Goal: Task Accomplishment & Management: Manage account settings

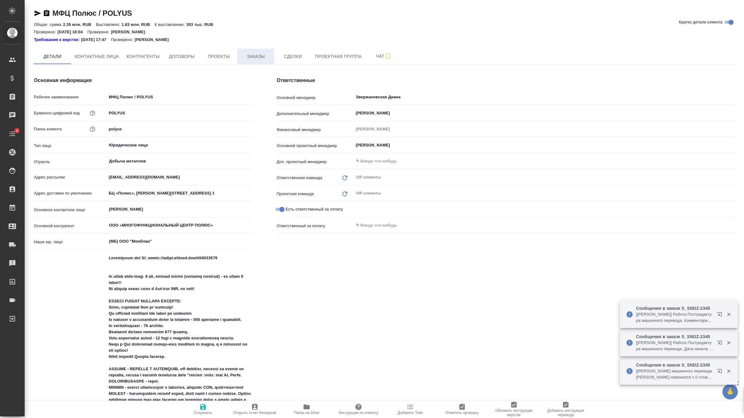
click at [261, 55] on span "Заказы" at bounding box center [256, 57] width 30 height 8
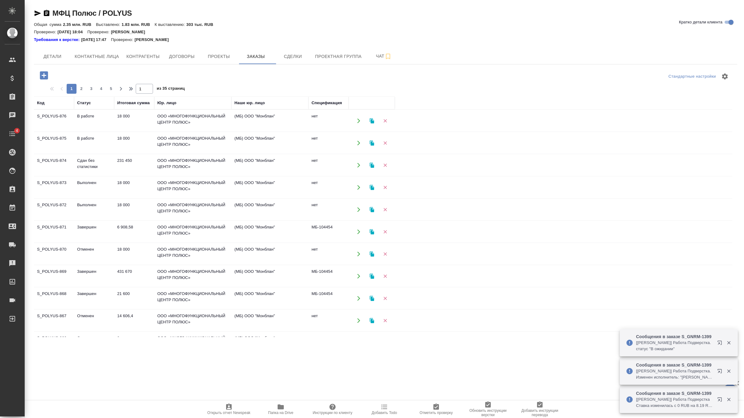
click at [171, 122] on td "ООО «МНОГОФУНКЦИОНАЛЬНЫЙ ЦЕНТР ПОЛЮС»" at bounding box center [192, 121] width 77 height 22
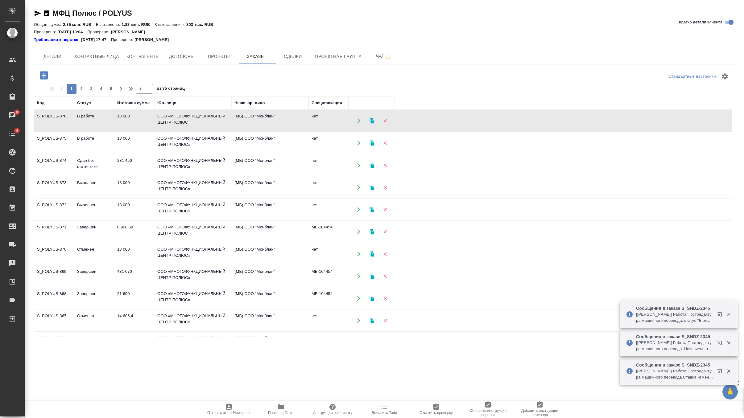
click at [130, 140] on td "18 000" at bounding box center [134, 143] width 40 height 22
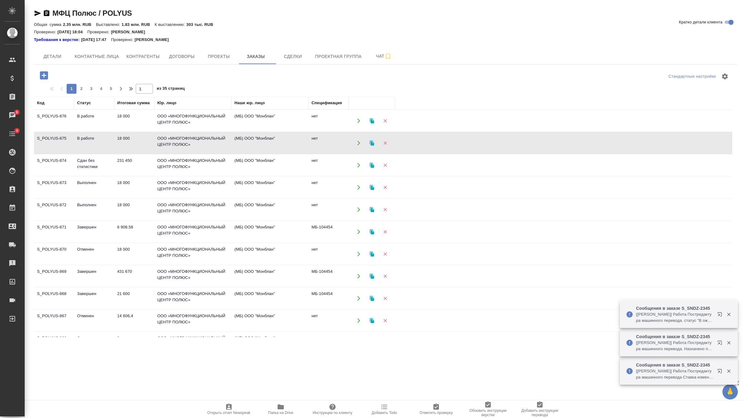
click at [130, 140] on td "18 000" at bounding box center [134, 143] width 40 height 22
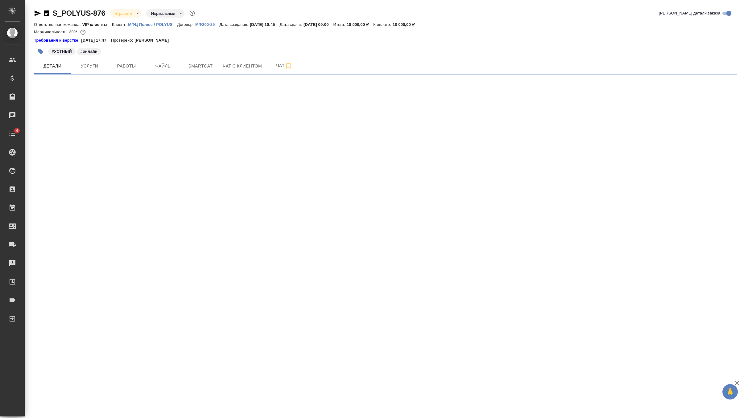
select select "RU"
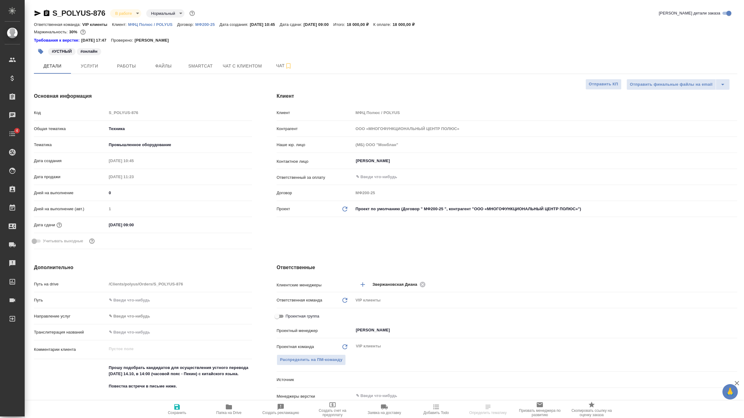
type textarea "x"
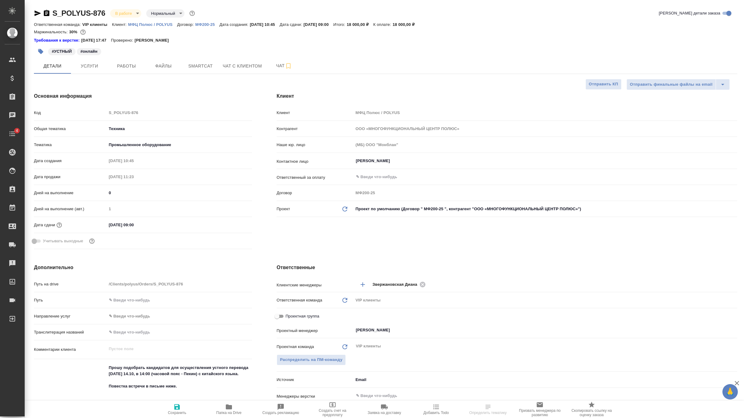
type textarea "x"
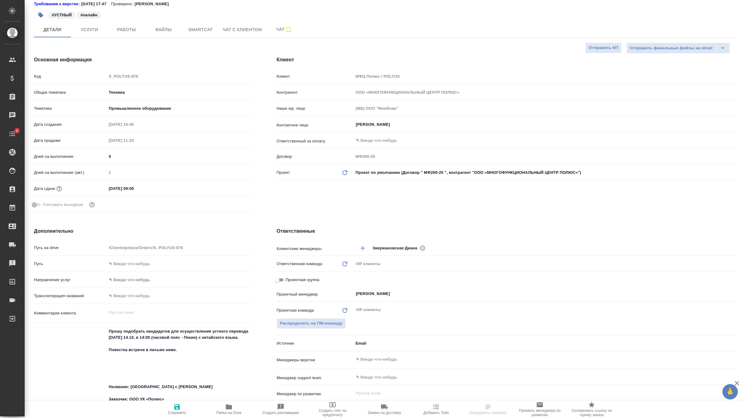
type textarea "x"
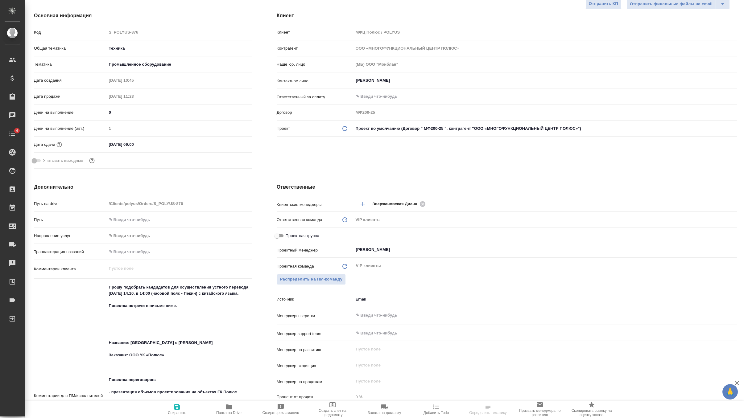
scroll to position [31, 0]
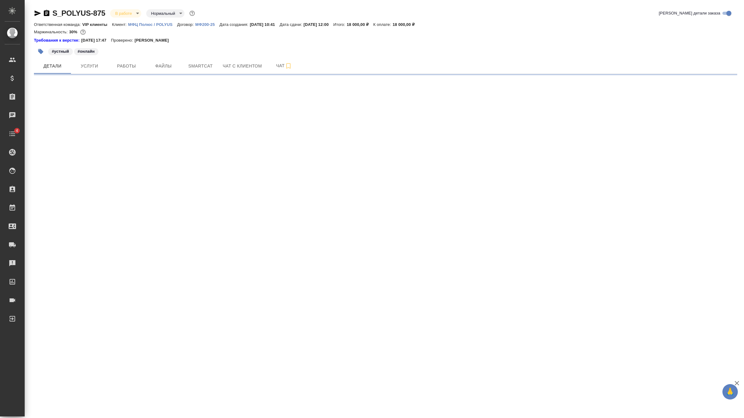
select select "RU"
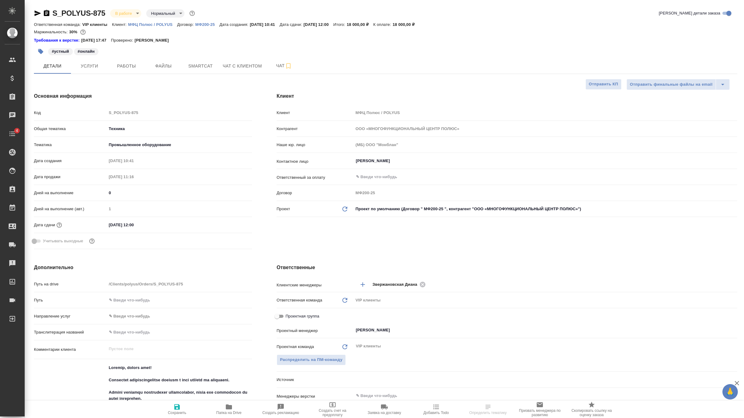
type textarea "x"
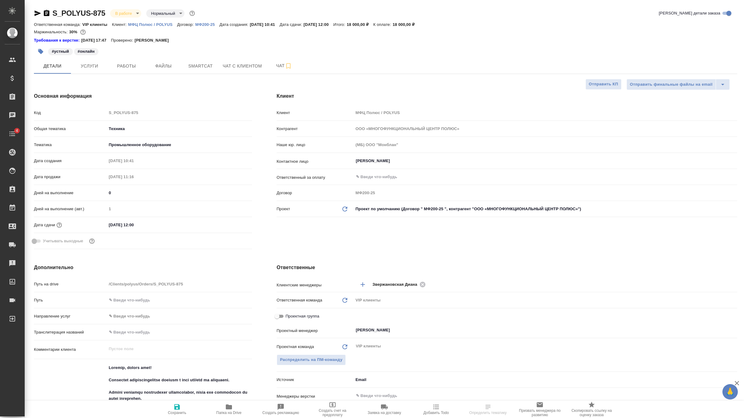
type textarea "x"
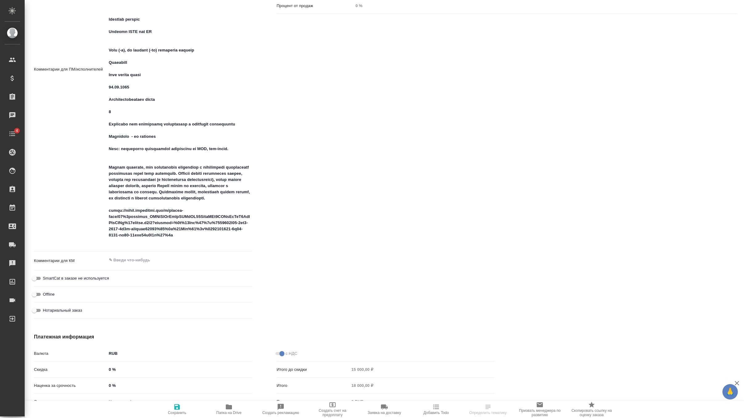
scroll to position [472, 0]
type textarea "x"
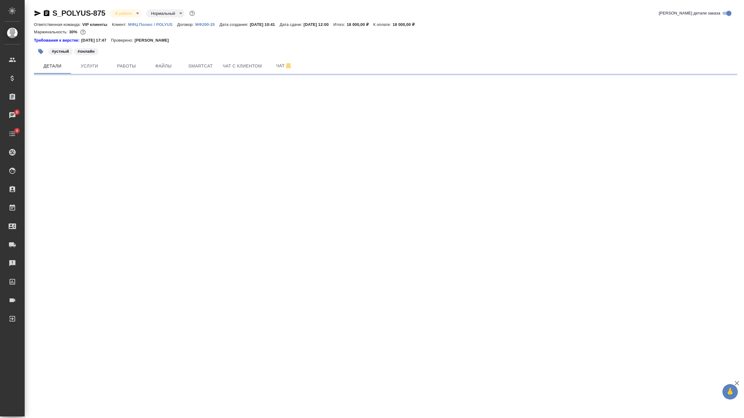
select select "RU"
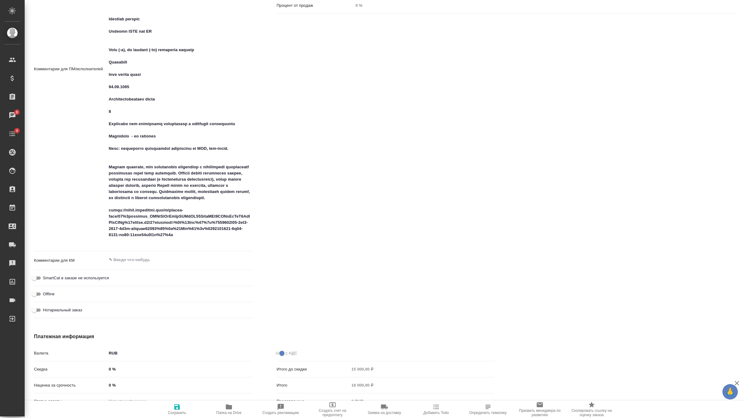
type textarea "x"
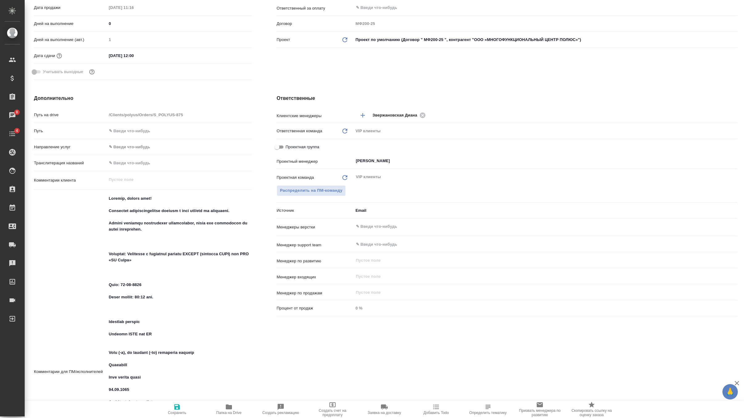
scroll to position [0, 0]
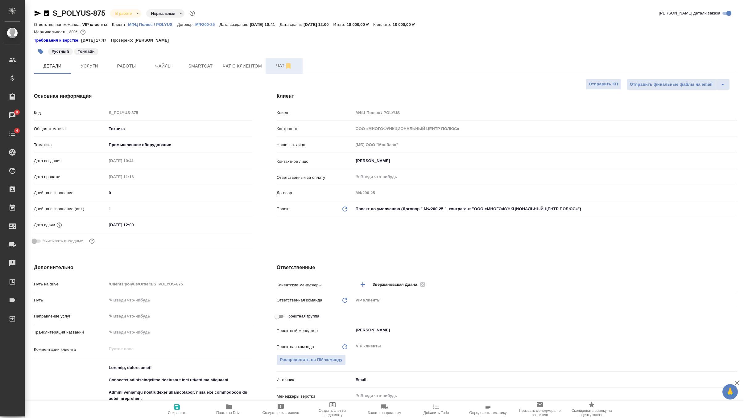
click at [281, 63] on span "Чат" at bounding box center [284, 66] width 30 height 8
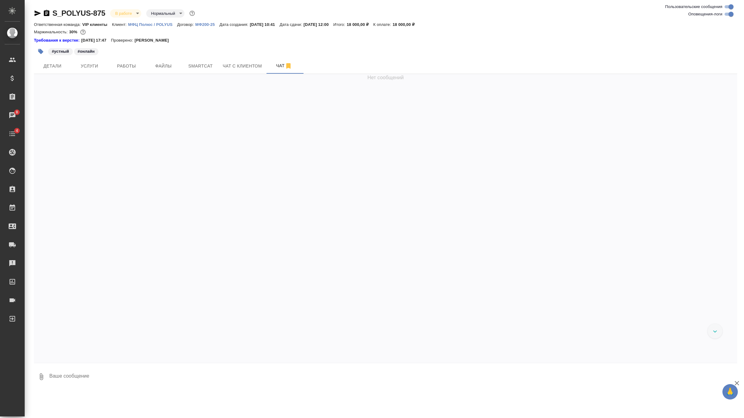
scroll to position [568, 0]
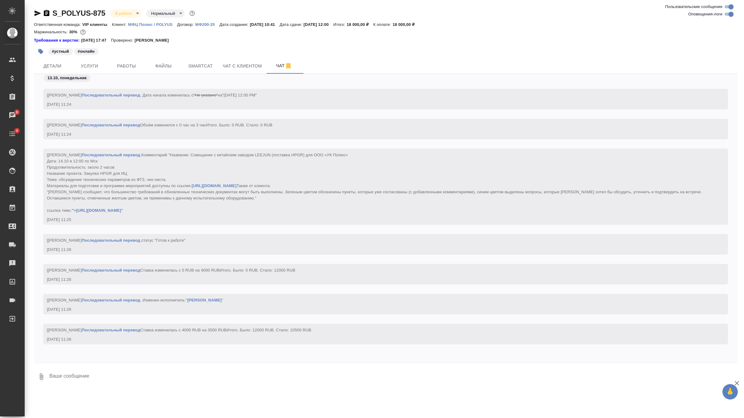
click at [109, 373] on textarea at bounding box center [393, 377] width 689 height 21
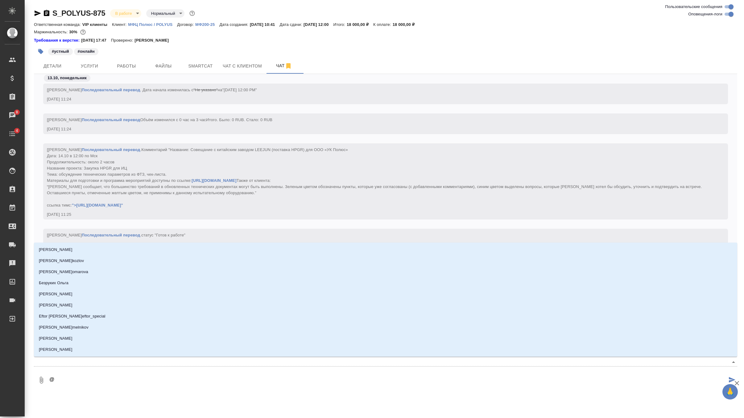
type textarea "@"
type textarea "@ u"
type input "u"
type textarea "@ uj"
type input "uj"
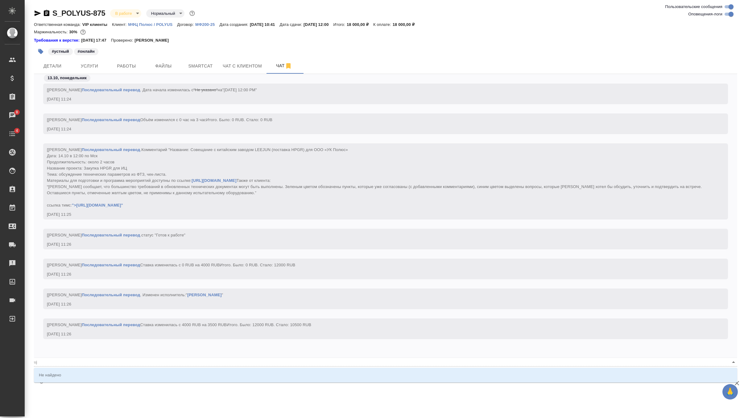
type textarea "@ ujh"
type input "ujh"
type textarea "@ uj"
type input "uj"
type textarea "@ u"
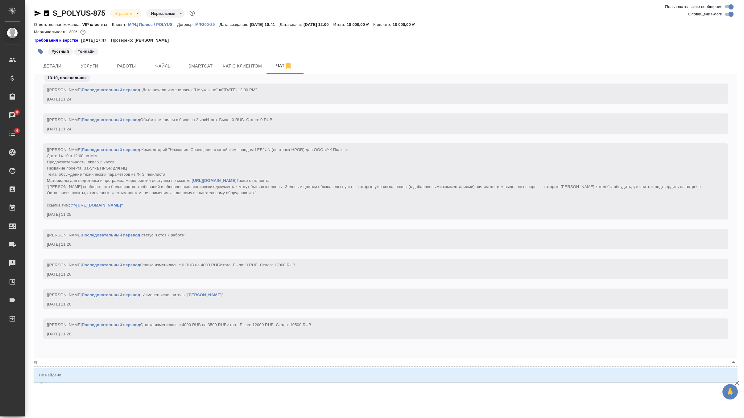
type input "u"
type textarea "@"
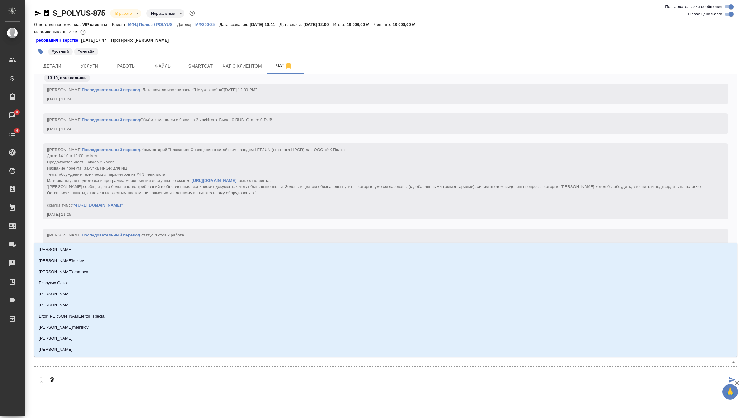
type textarea "@ г"
type input "г"
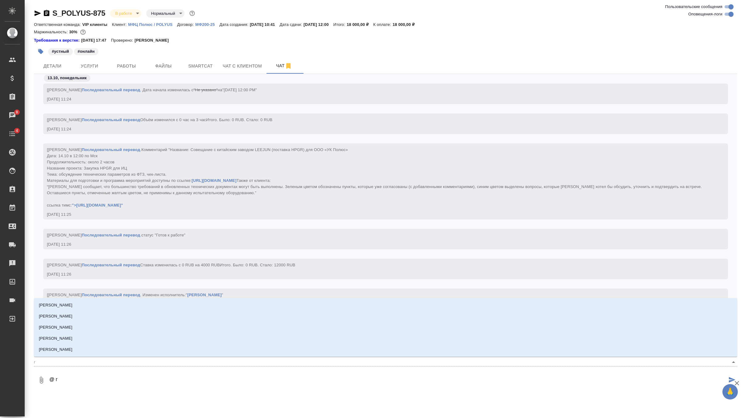
type textarea "@ го"
type input "го"
type textarea "@ гор"
type input "гор"
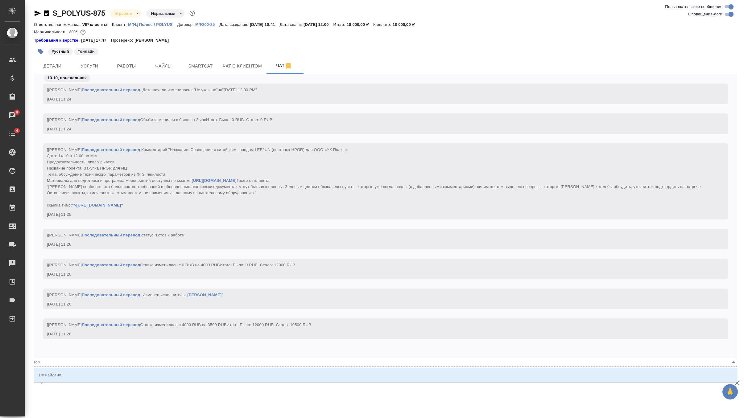
type textarea "@ горш"
type input "горш"
type textarea "@ гор"
type input "гор"
type textarea "@ го"
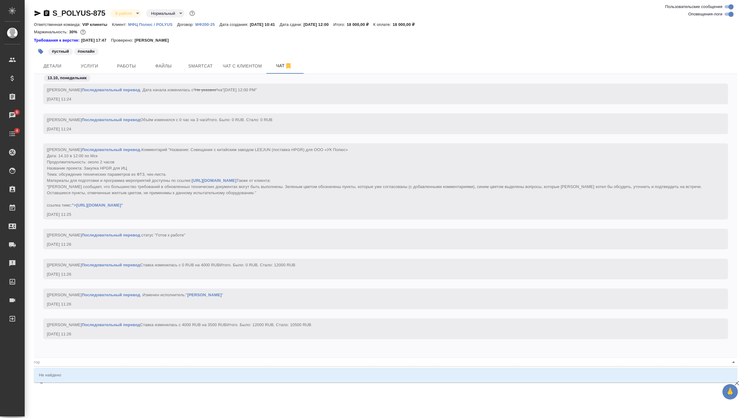
type input "го"
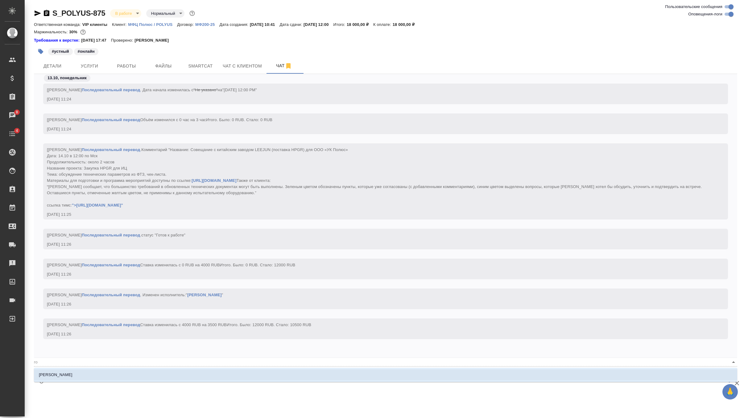
type textarea "@ г"
type input "г"
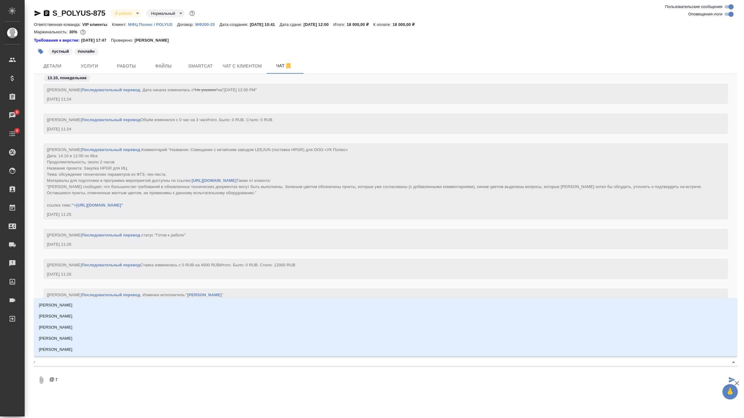
type textarea "@"
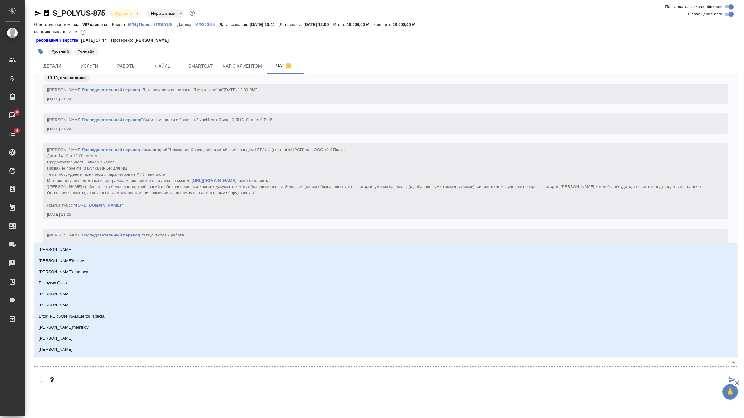
type textarea "@г"
type input "г"
type textarea "@го"
type input "го"
type textarea "@гор"
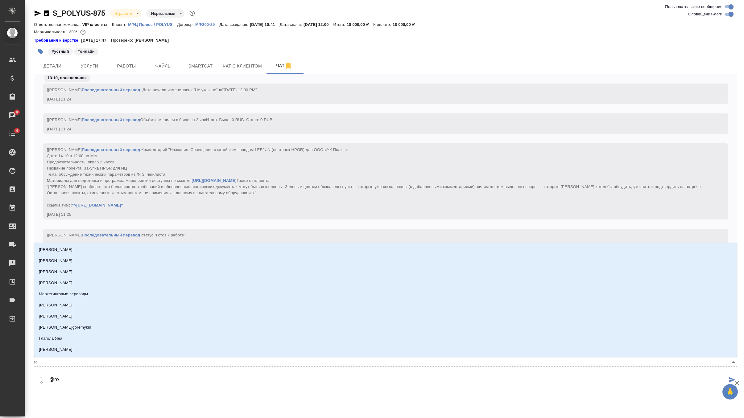
type input "гор"
type textarea "@горш"
type input "горш"
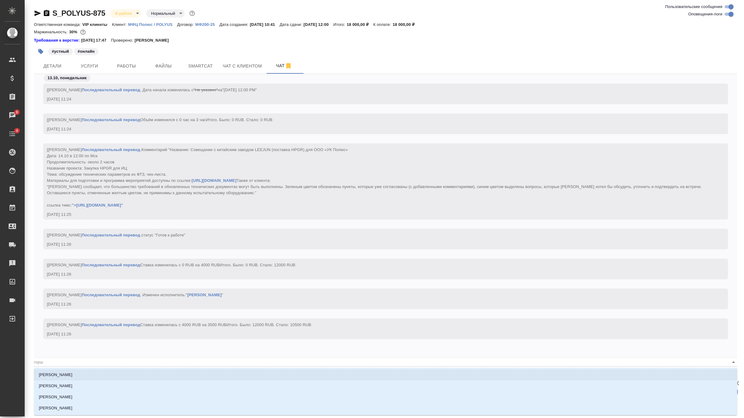
type textarea "@горшк"
type input "горшк"
type textarea "@горшко"
type input "горшко"
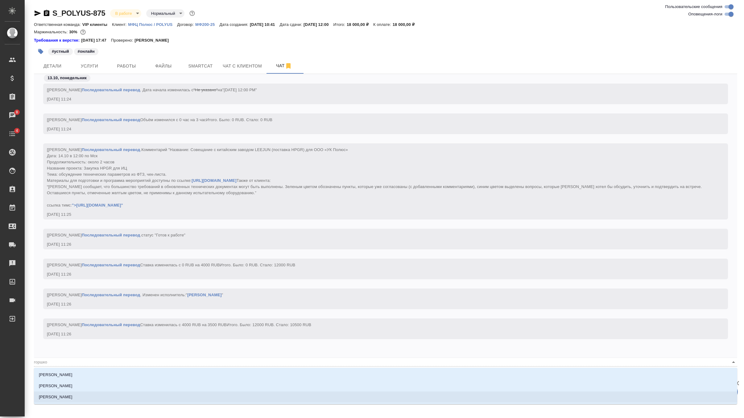
click at [108, 397] on li "Горшкова Валентина" at bounding box center [386, 397] width 704 height 11
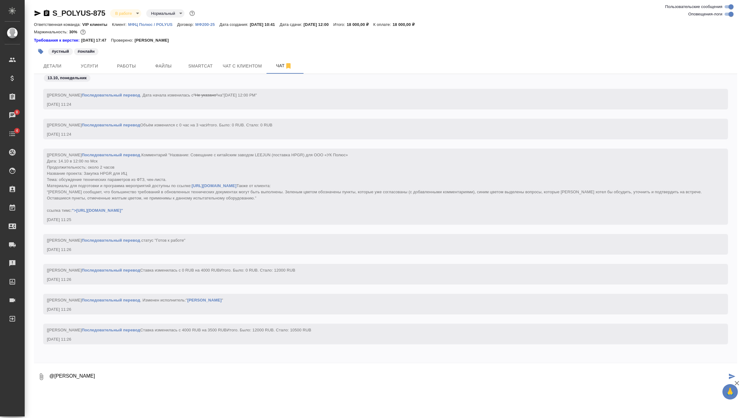
paste textarea "Мероприятие перенесли на 15 октября 10:00-12:00 по московскому времени. Подскаж…"
type textarea "@Горшкова Валентина Мероприятие перенесли на 15 октября 10:00-12:00 по московск…"
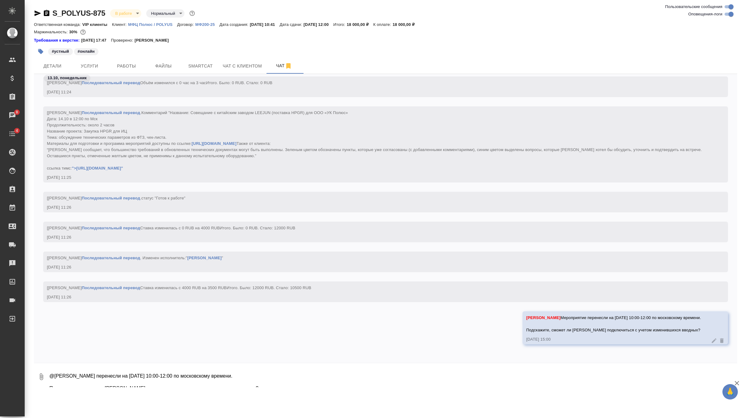
scroll to position [605, 0]
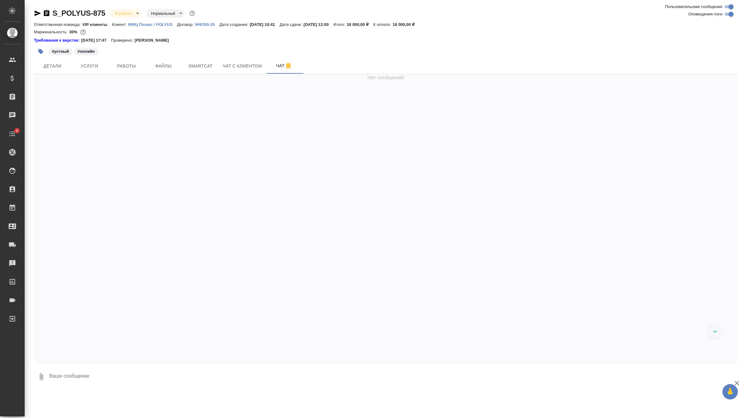
scroll to position [593, 0]
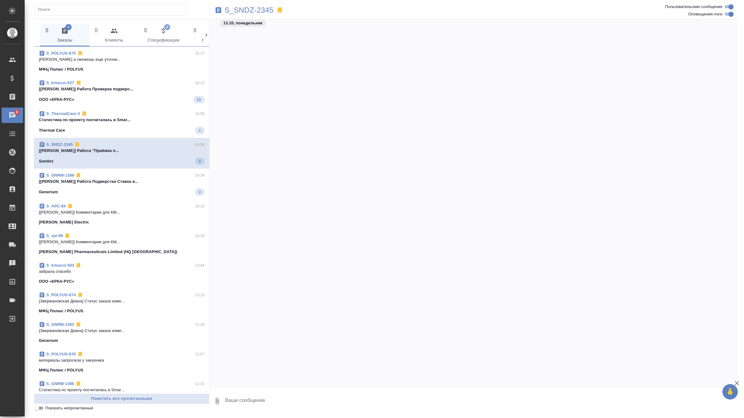
scroll to position [3234, 0]
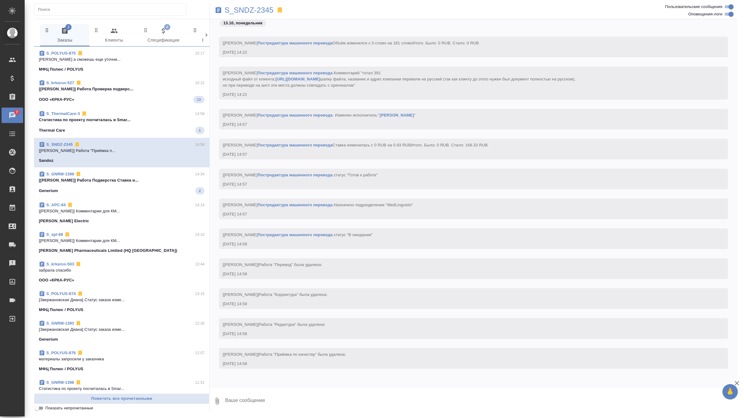
click at [146, 185] on span "S_GNRM-1399 14:34 [[PERSON_NAME]] Работа Подверстка Ставка и... Generium 2" at bounding box center [122, 182] width 166 height 23
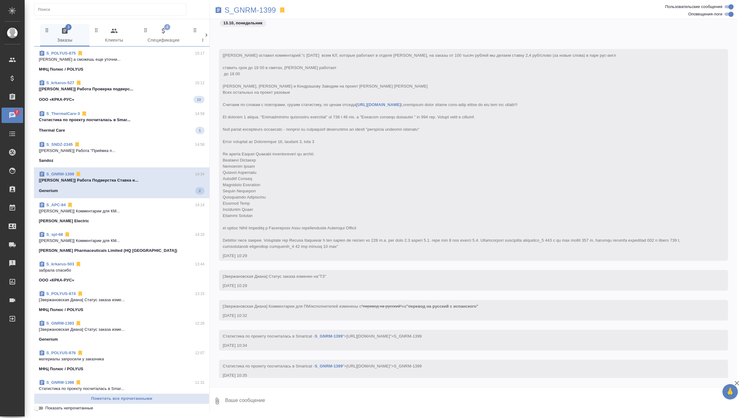
scroll to position [1902, 0]
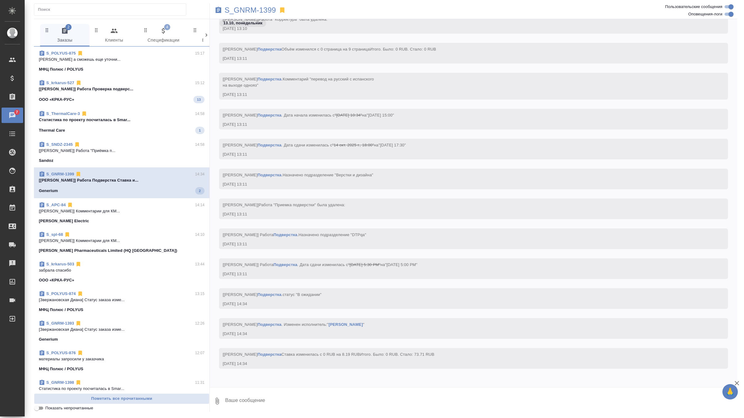
click at [148, 129] on div "Thermal Care 1" at bounding box center [122, 130] width 166 height 7
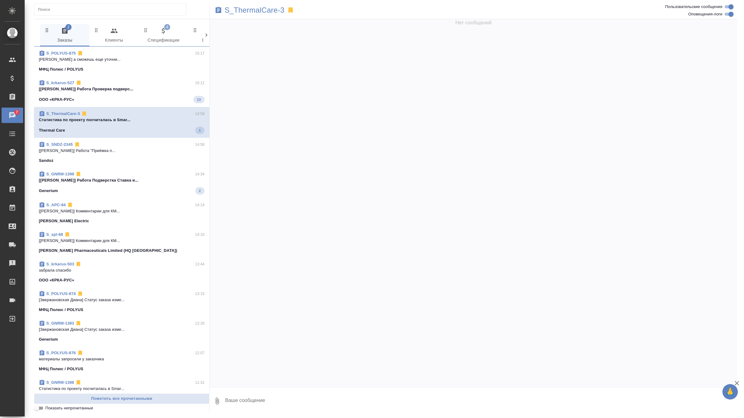
scroll to position [6892, 0]
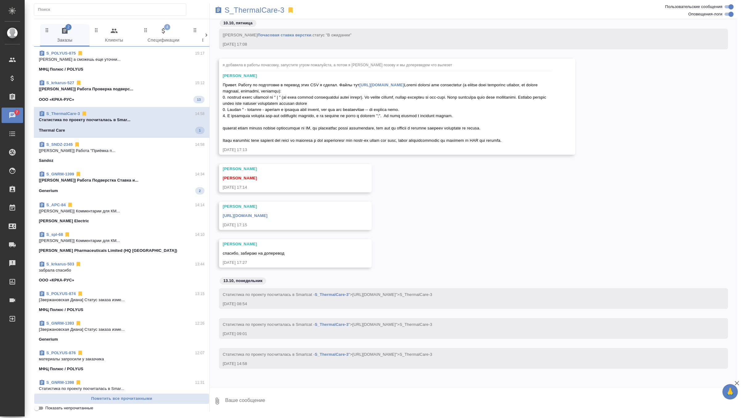
click at [153, 103] on div "S_krkarus-527 15:12 [Полушина Алена] Работа Проверка подверс... ООО «КРКА-РУС» …" at bounding box center [122, 91] width 176 height 31
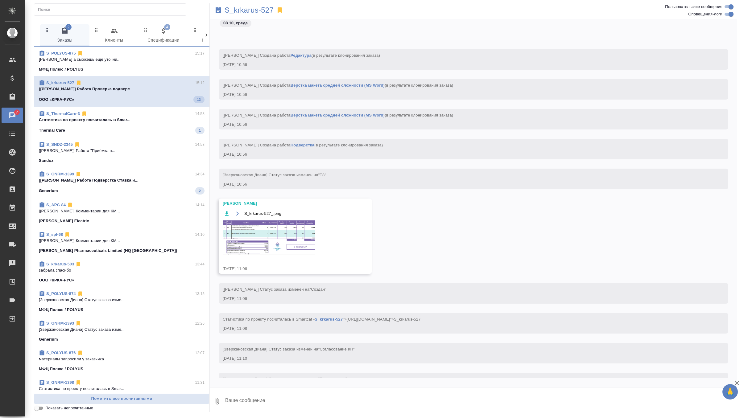
scroll to position [3659, 0]
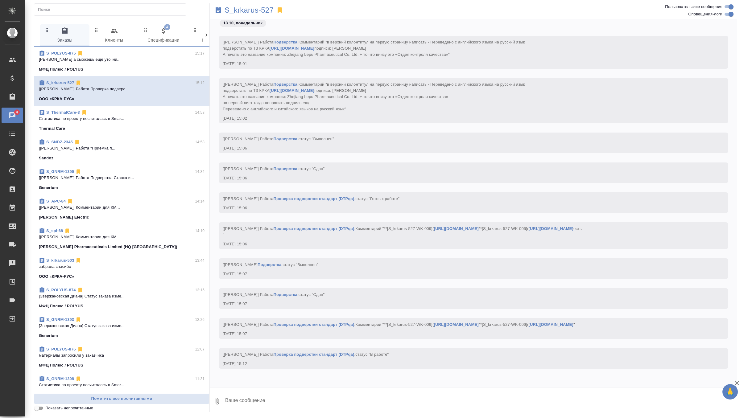
click at [151, 72] on div "МФЦ Полюс / POLYUS" at bounding box center [122, 69] width 166 height 6
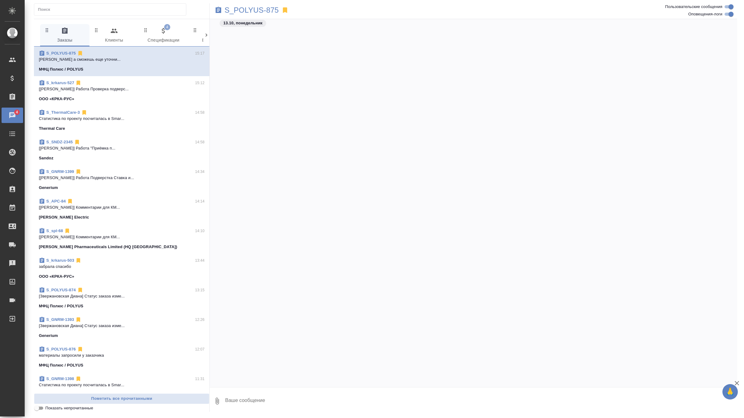
scroll to position [660, 0]
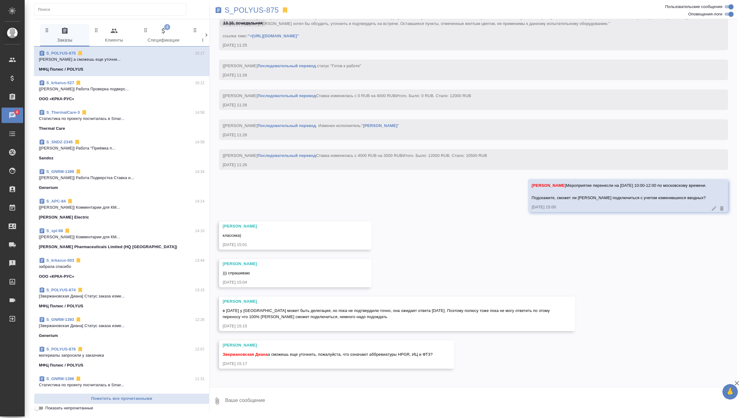
click at [282, 406] on textarea at bounding box center [481, 401] width 513 height 21
type textarea "ждем тогда ответ от Анастасии, если она не сможет, попросите кого нибудь еще пл…"
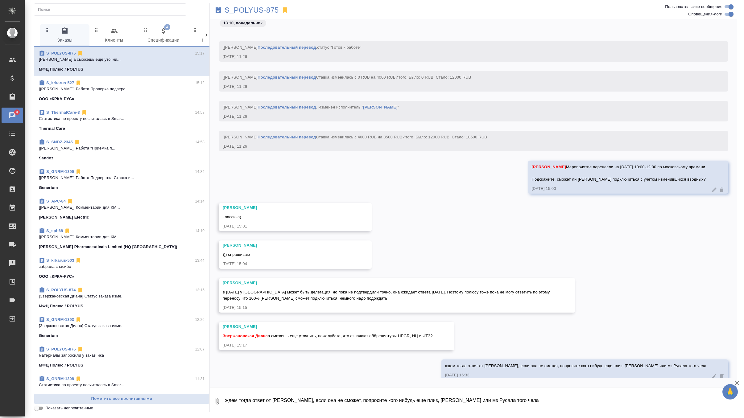
scroll to position [690, 0]
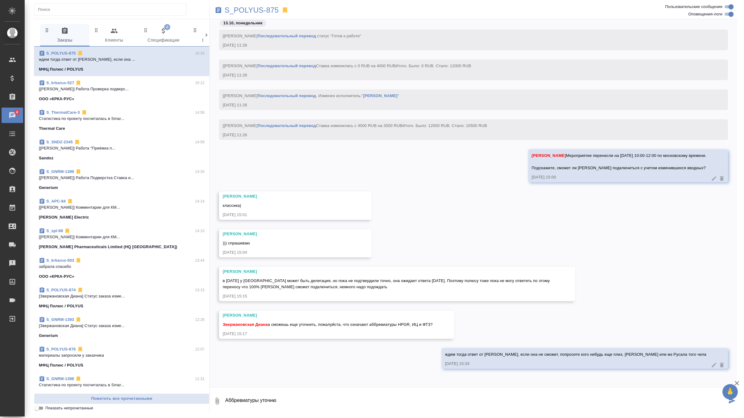
type textarea "Аббревиатуры уточню"
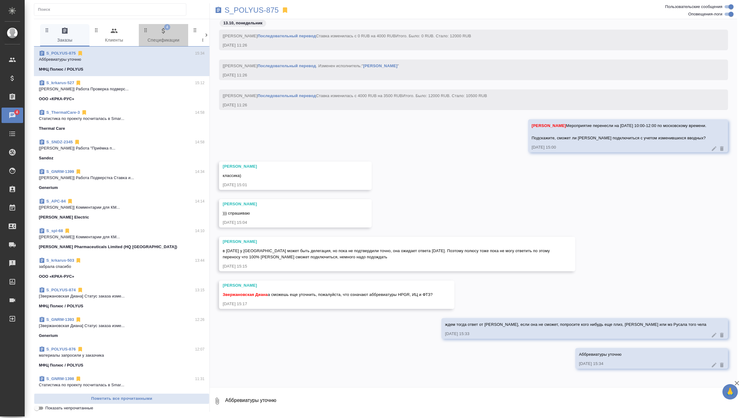
click at [155, 39] on span "4 Спецификации" at bounding box center [164, 35] width 42 height 17
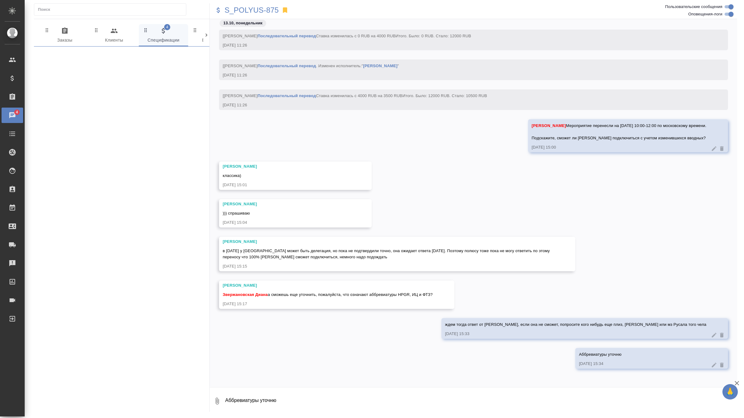
scroll to position [0, 0]
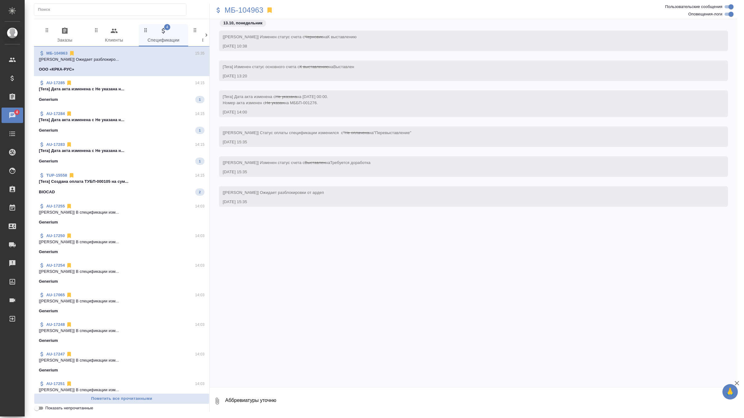
click at [127, 95] on span "AU-17285 14:15 [Tera] Дата акта изменена с Не указана н... Generium 1" at bounding box center [122, 91] width 166 height 23
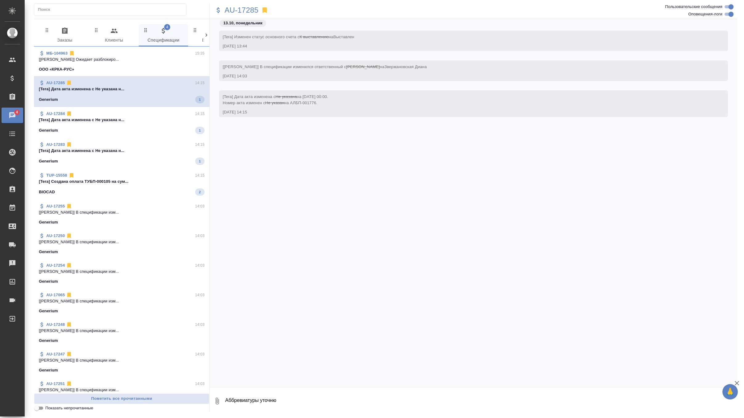
click at [129, 114] on div "AU-17284 14:15" at bounding box center [122, 114] width 166 height 6
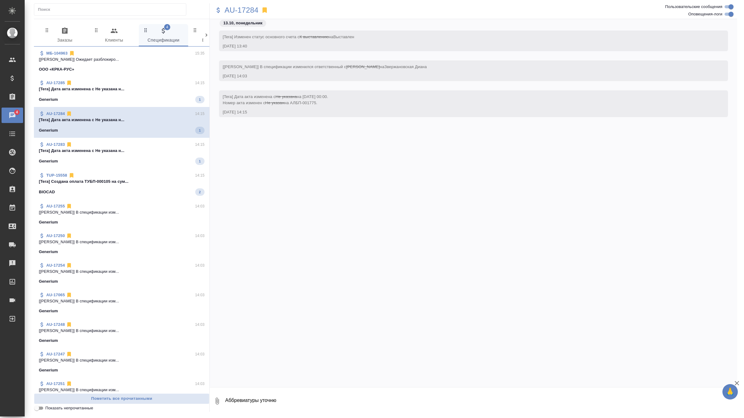
click at [131, 148] on p "[Tera] Дата акта изменена с Не указана н..." at bounding box center [122, 151] width 166 height 6
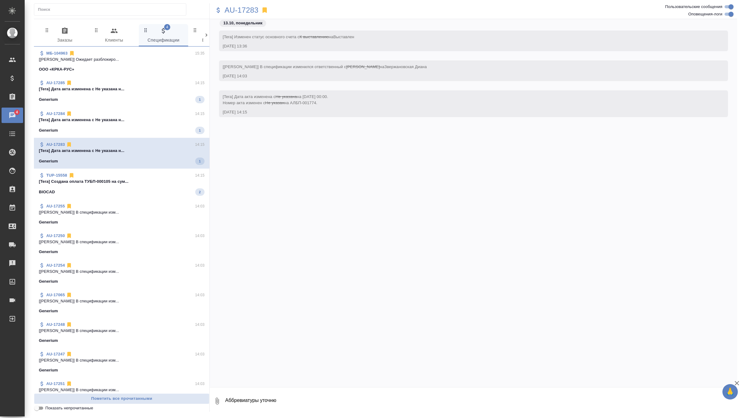
click at [132, 184] on p "[Tera] Создана оплата ТУБП-000105 на сум..." at bounding box center [122, 182] width 166 height 6
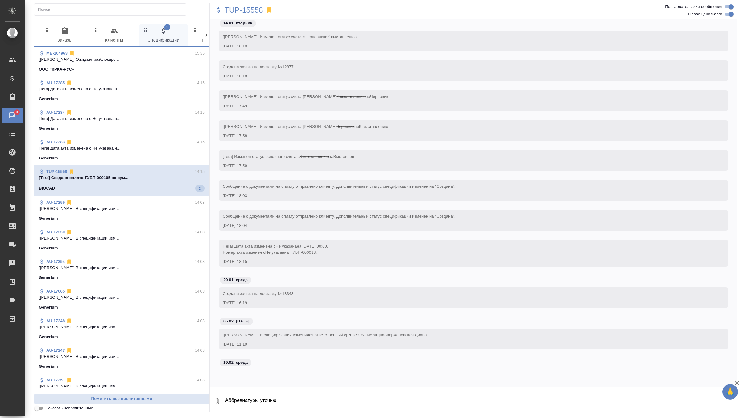
scroll to position [1242, 0]
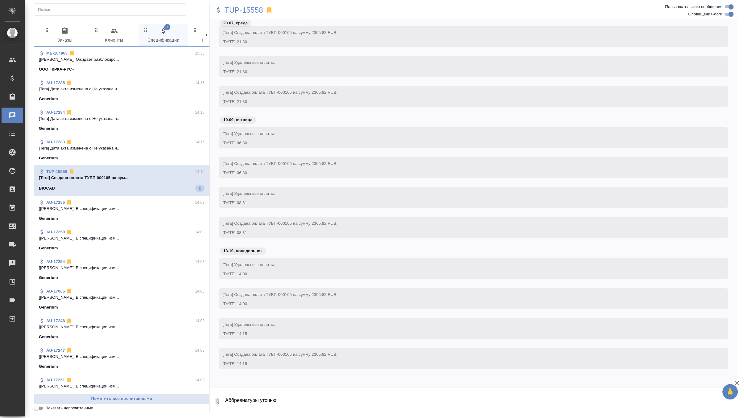
click at [67, 39] on span "0 Заказы" at bounding box center [65, 35] width 42 height 17
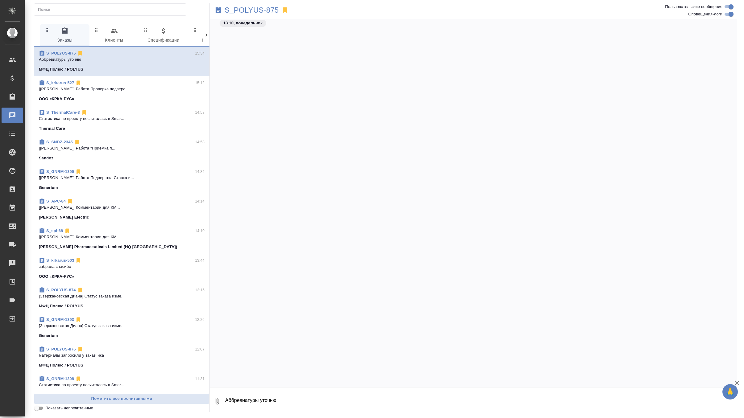
scroll to position [714, 0]
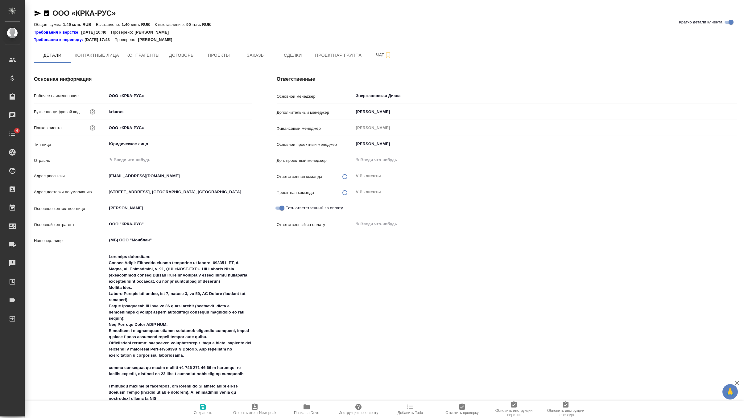
type textarea "x"
click at [268, 51] on button "Заказы" at bounding box center [255, 55] width 37 height 15
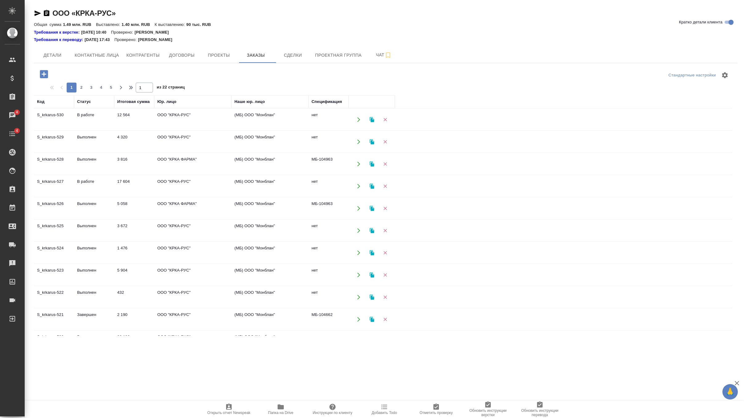
click at [214, 203] on td "ООО "КРКА ФАРМА"" at bounding box center [192, 209] width 77 height 22
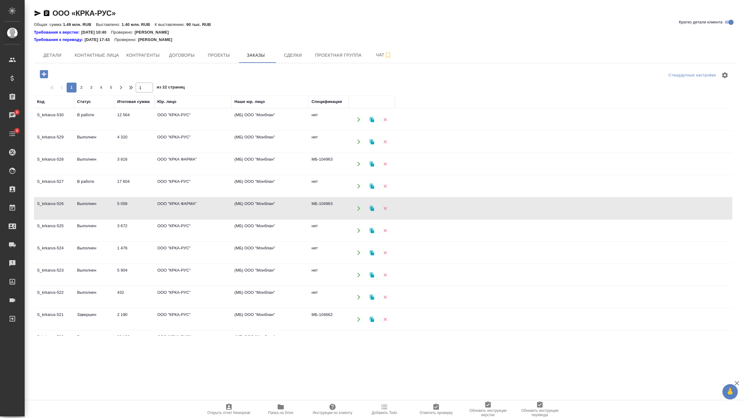
click at [214, 203] on td "ООО "КРКА ФАРМА"" at bounding box center [192, 209] width 77 height 22
click at [292, 214] on td "(МБ) ООО "Монблан"" at bounding box center [269, 209] width 77 height 22
click at [288, 205] on td "(МБ) ООО "Монблан"" at bounding box center [269, 209] width 77 height 22
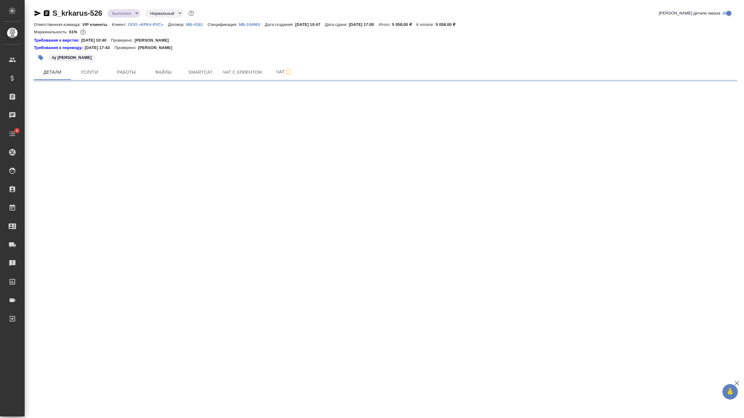
select select "RU"
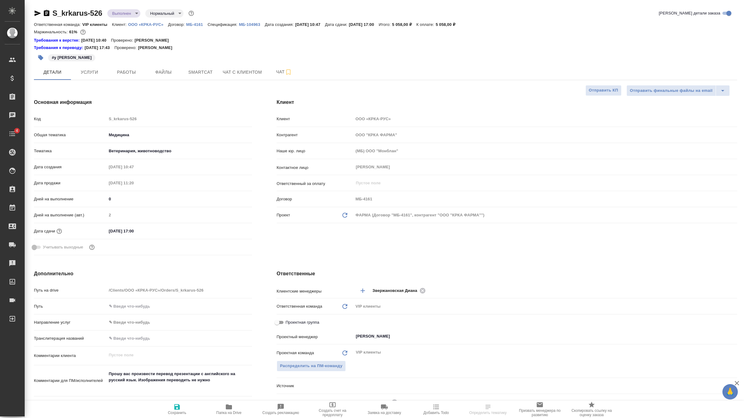
type textarea "x"
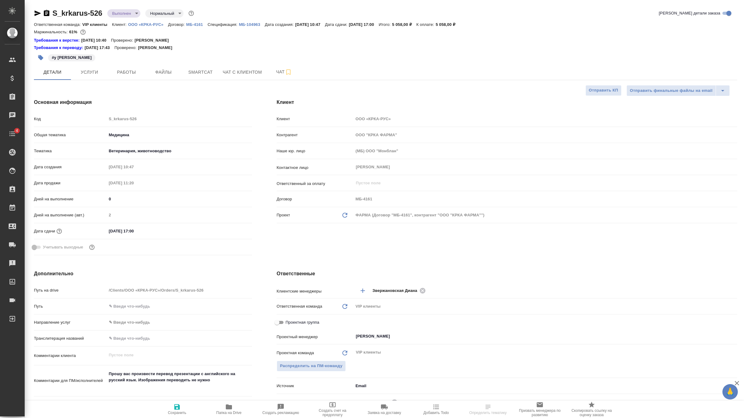
type textarea "x"
click at [252, 25] on p "МБ-104963" at bounding box center [252, 24] width 26 height 5
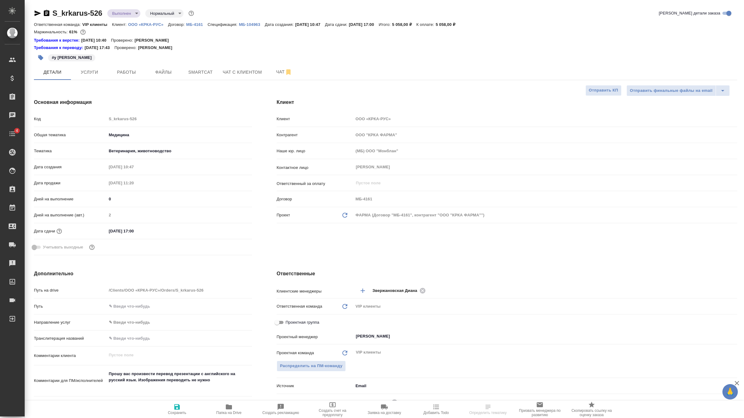
type textarea "x"
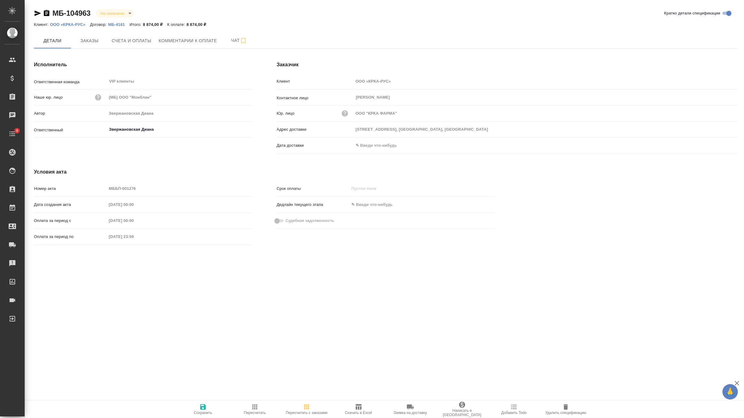
click at [519, 56] on div "Заказчик Клиент ООО «КРКА-РУС» Контактное лицо [PERSON_NAME] ​ Юр. лицо ООО "КР…" at bounding box center [506, 109] width 485 height 120
click at [568, 406] on icon "button" at bounding box center [566, 408] width 4 height 6
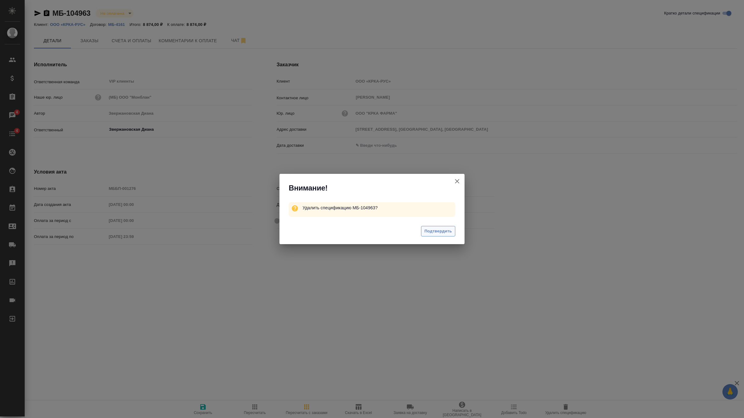
click at [444, 234] on span "Подтвердить" at bounding box center [438, 231] width 27 height 7
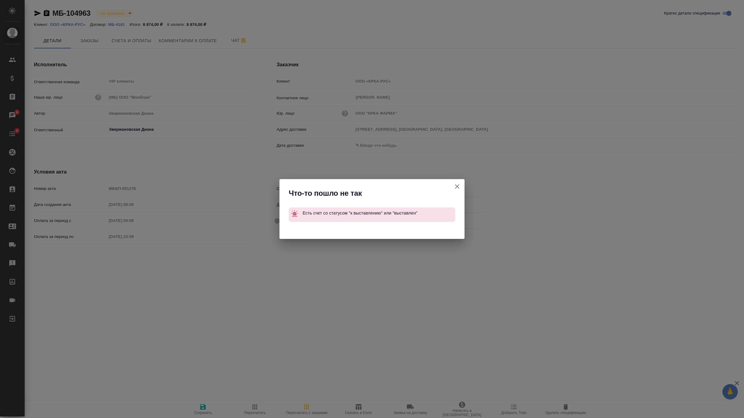
click at [460, 185] on icon "button" at bounding box center [457, 186] width 7 height 7
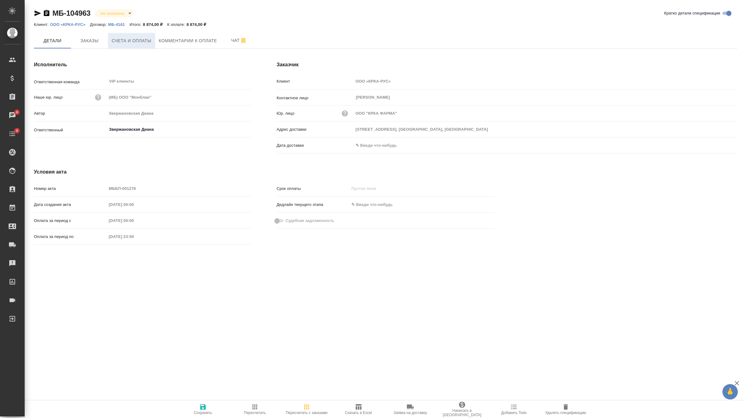
click at [131, 46] on button "Счета и оплаты" at bounding box center [131, 40] width 47 height 15
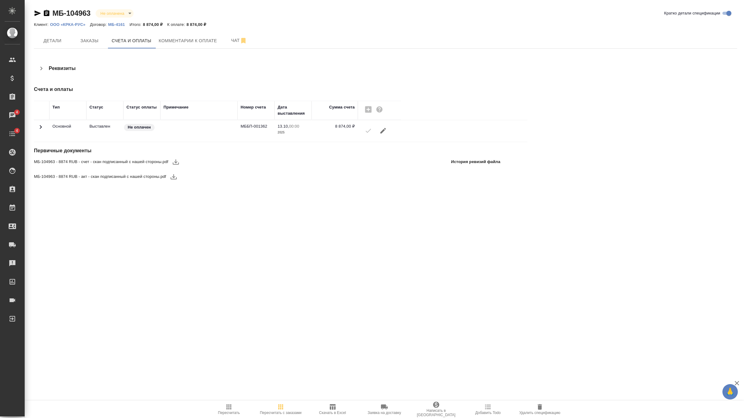
click at [386, 131] on icon "button" at bounding box center [383, 130] width 7 height 7
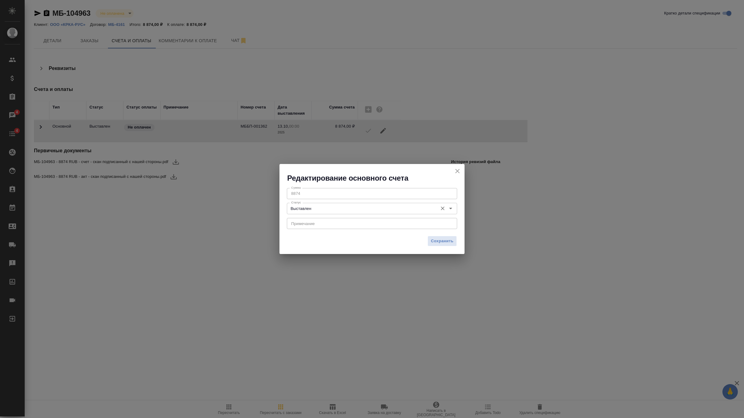
click at [347, 210] on input "Выставлен" at bounding box center [362, 208] width 146 height 7
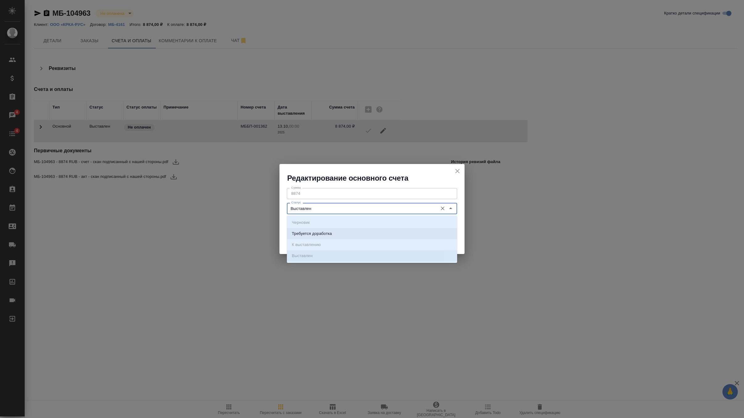
click at [338, 236] on li "Требуется доработка" at bounding box center [372, 233] width 170 height 11
type input "Требуется доработка"
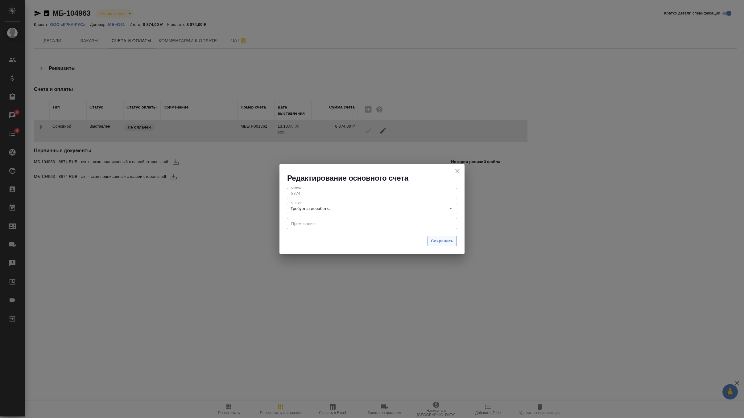
click at [456, 242] on button "Сохранить" at bounding box center [442, 241] width 29 height 11
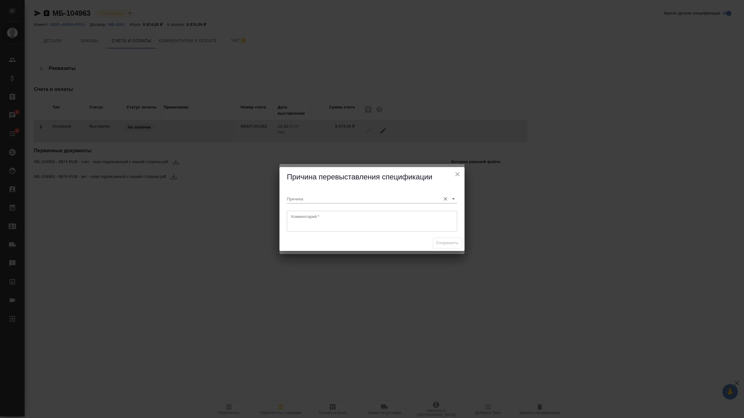
click at [364, 202] on input "Причина" at bounding box center [362, 199] width 151 height 8
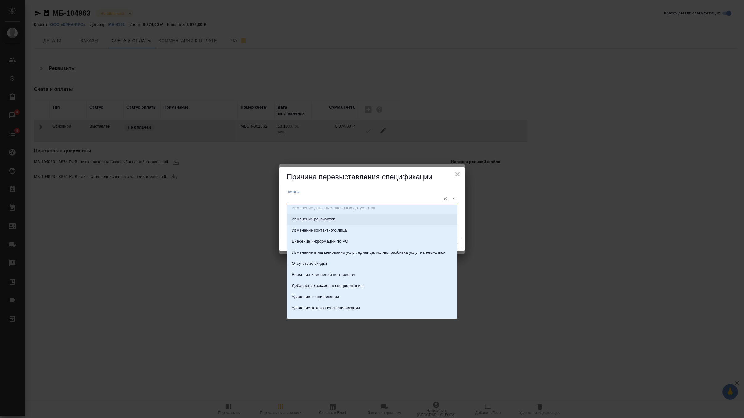
scroll to position [32, 0]
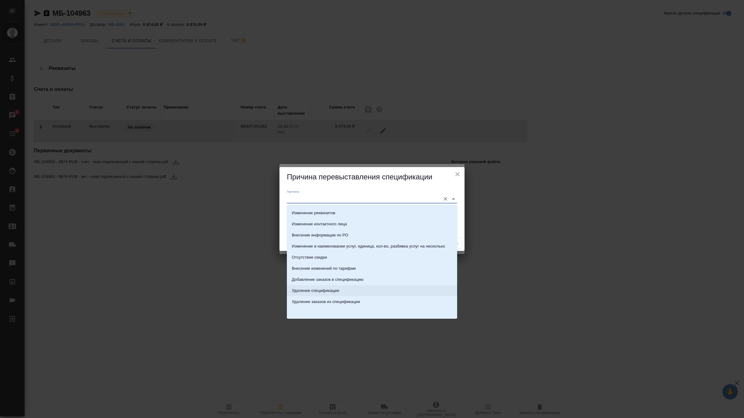
click at [350, 290] on li "Удаление спецификации" at bounding box center [372, 290] width 170 height 11
type input "Удаление спецификации"
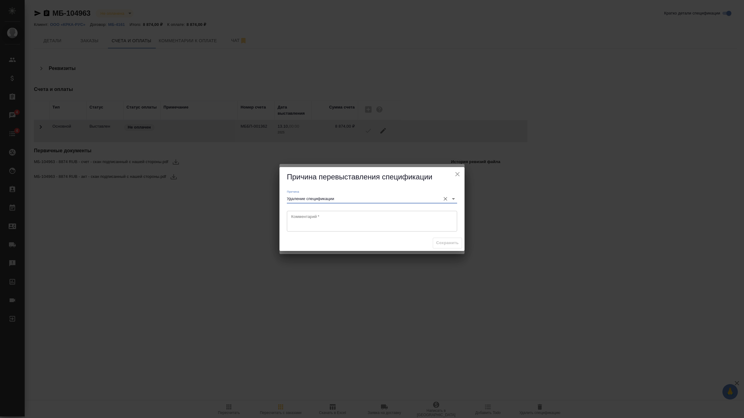
click at [329, 223] on textarea at bounding box center [372, 221] width 162 height 14
type textarea "кл просит разбить специю по заказам отдельно, эту специю можно удалить"
click at [445, 242] on span "Сохранить" at bounding box center [447, 243] width 23 height 7
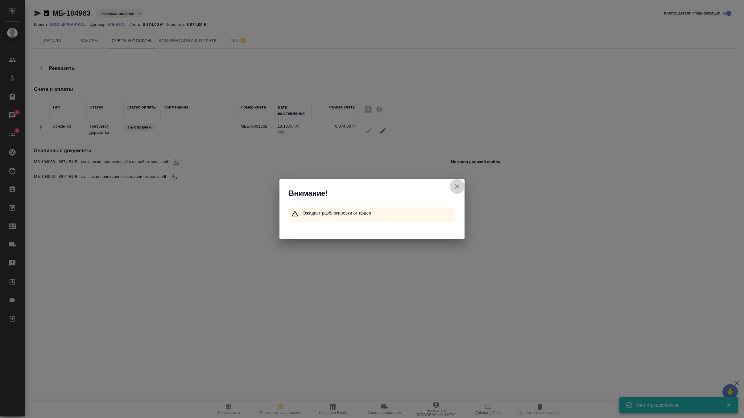
click at [459, 185] on icon "button" at bounding box center [457, 187] width 4 height 4
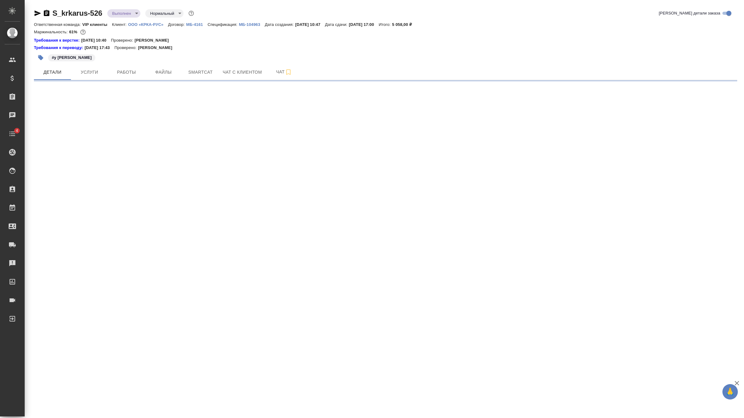
select select "RU"
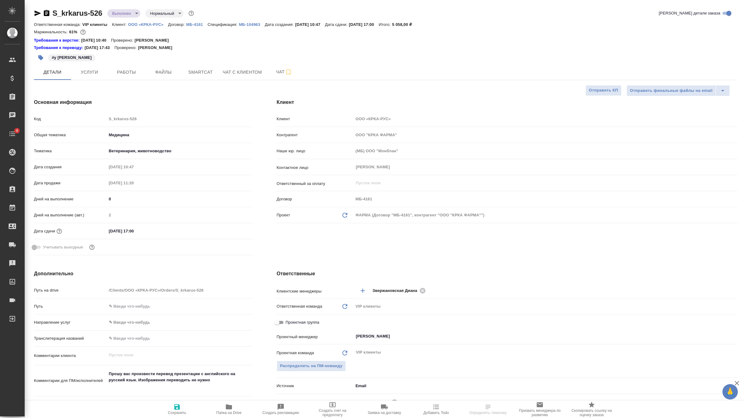
type textarea "x"
click at [250, 25] on p "МБ-104963" at bounding box center [252, 24] width 26 height 5
type textarea "x"
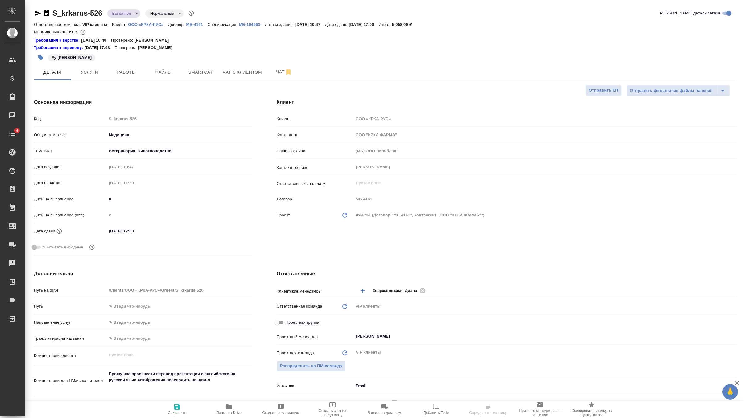
type textarea "x"
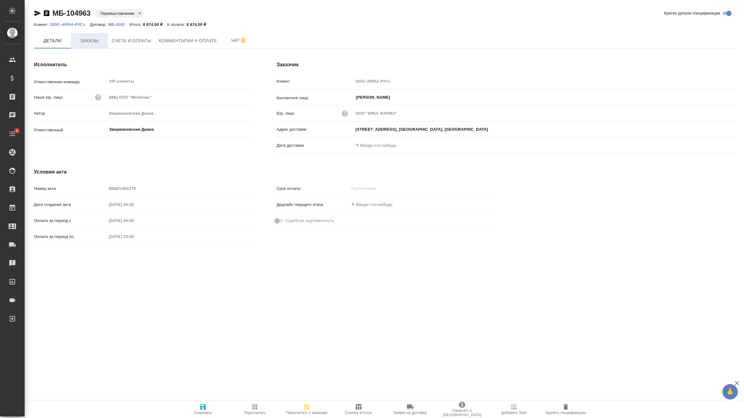
click at [94, 41] on span "Заказы" at bounding box center [90, 41] width 30 height 8
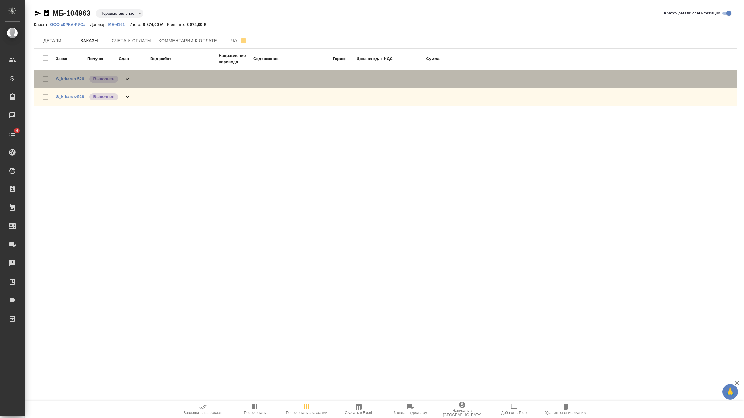
click at [126, 77] on icon at bounding box center [127, 78] width 7 height 7
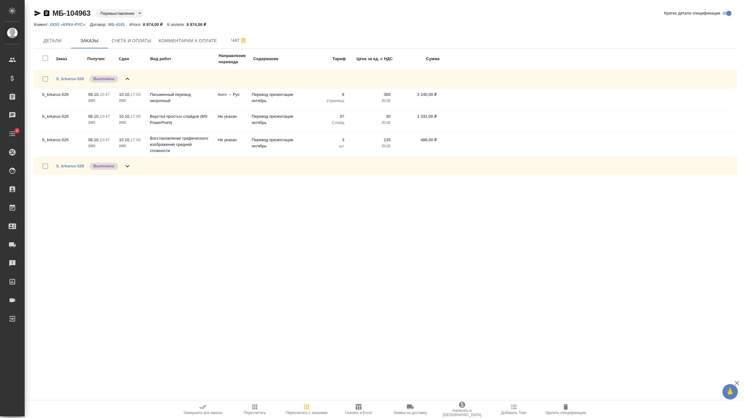
click at [135, 166] on div "S_krkarus-528 Выполнен" at bounding box center [386, 166] width 704 height 18
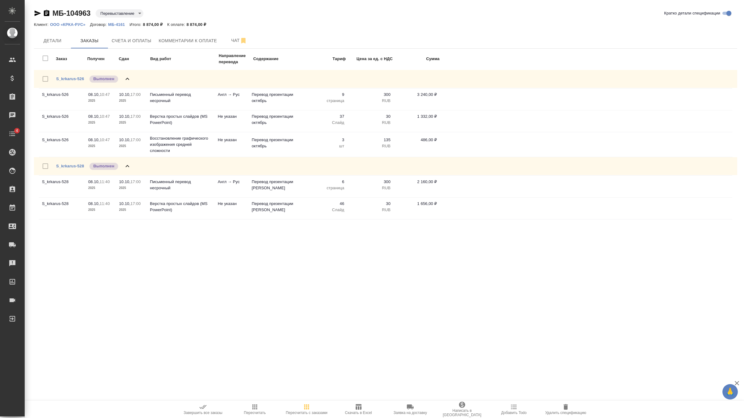
click at [45, 166] on div at bounding box center [47, 166] width 17 height 13
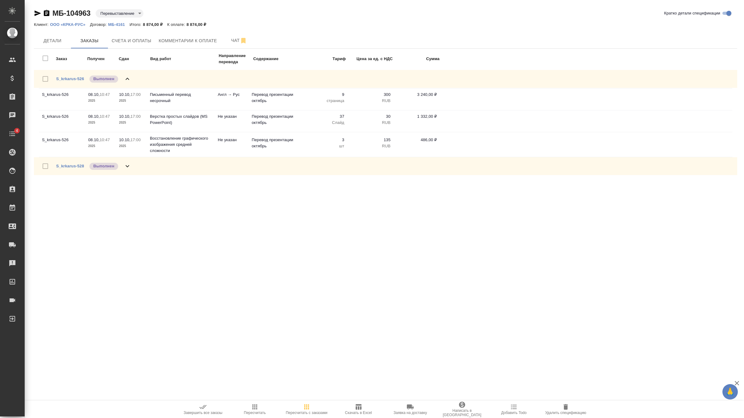
click at [45, 166] on div at bounding box center [47, 166] width 17 height 13
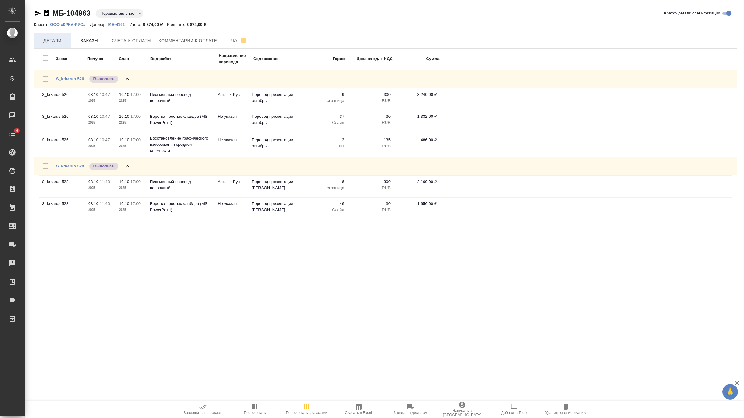
click at [61, 43] on span "Детали" at bounding box center [53, 41] width 30 height 8
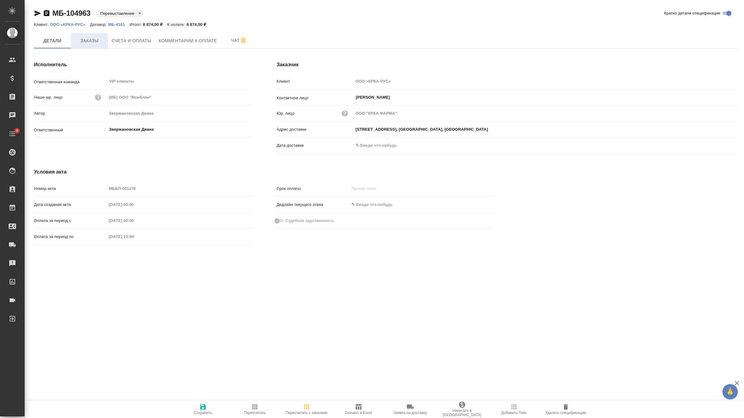
click at [96, 40] on span "Заказы" at bounding box center [90, 41] width 30 height 8
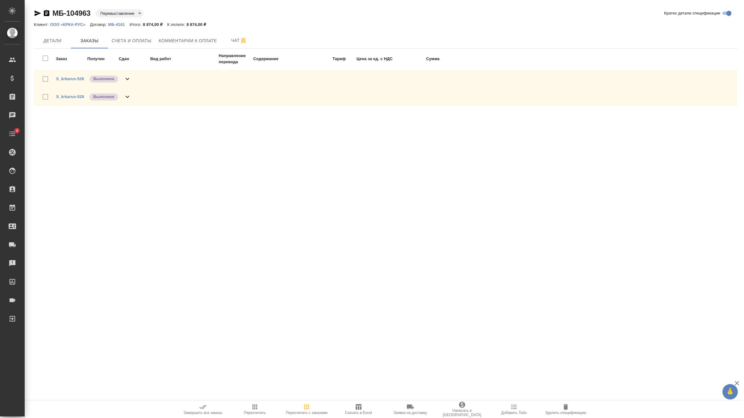
click at [46, 77] on div at bounding box center [47, 79] width 17 height 13
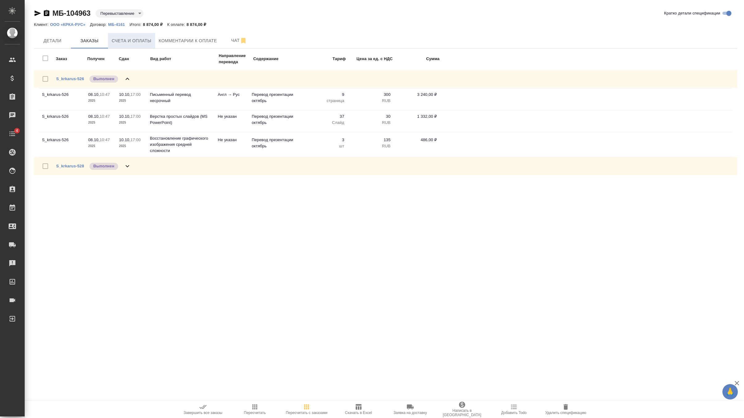
click at [122, 40] on span "Счета и оплаты" at bounding box center [132, 41] width 40 height 8
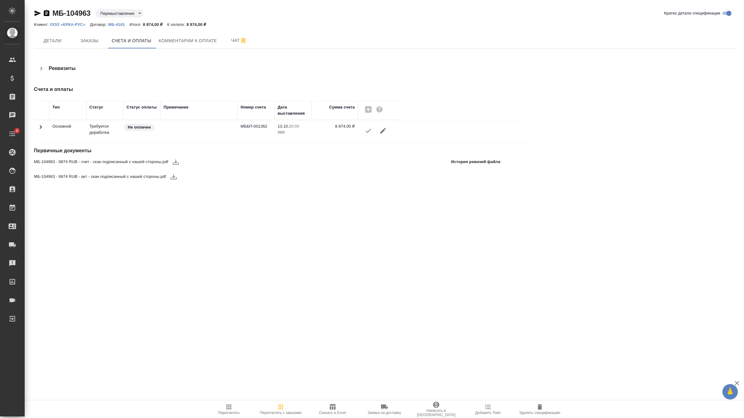
click at [382, 132] on icon "button" at bounding box center [384, 131] width 6 height 6
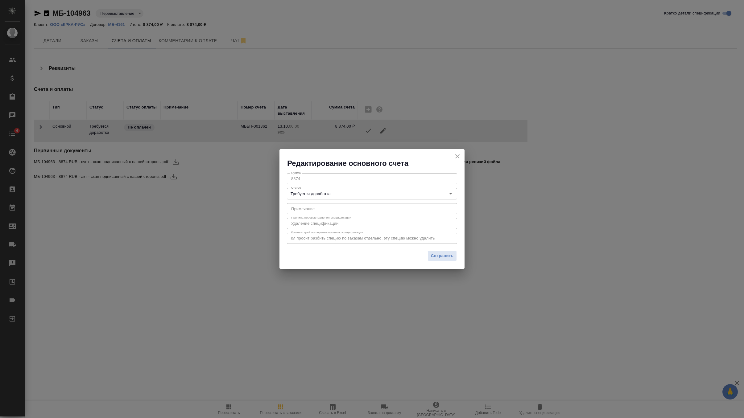
click at [458, 158] on icon "close" at bounding box center [457, 156] width 7 height 7
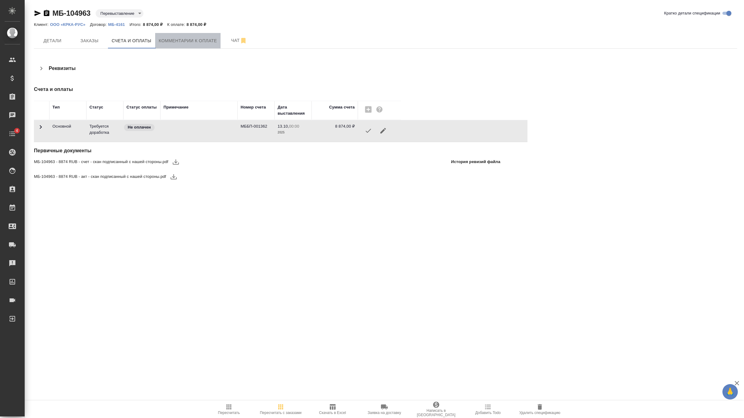
click at [179, 47] on button "Комментарии к оплате" at bounding box center [188, 40] width 66 height 15
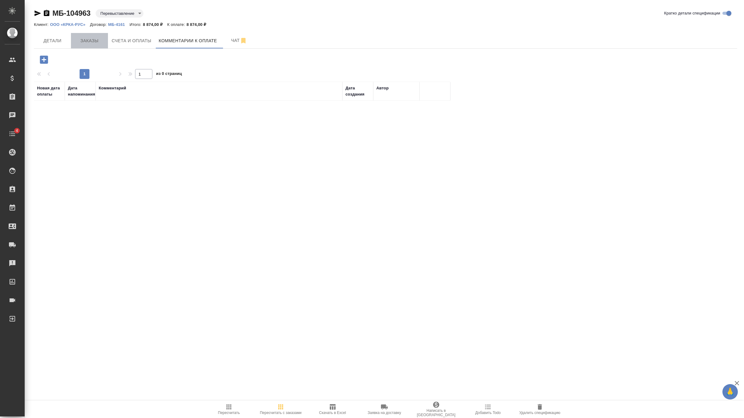
click at [85, 42] on span "Заказы" at bounding box center [90, 41] width 30 height 8
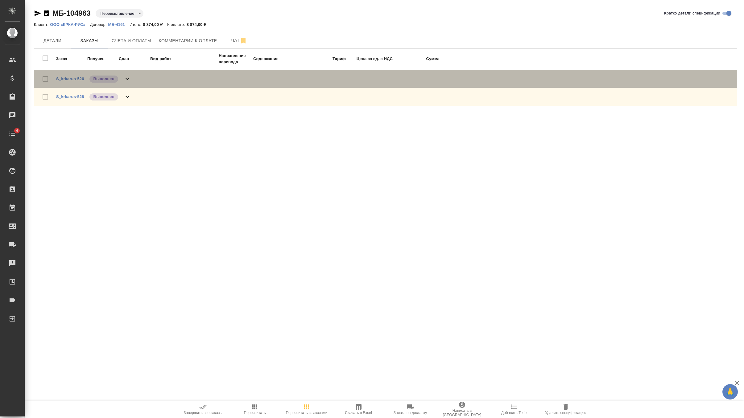
click at [45, 78] on div at bounding box center [47, 79] width 17 height 13
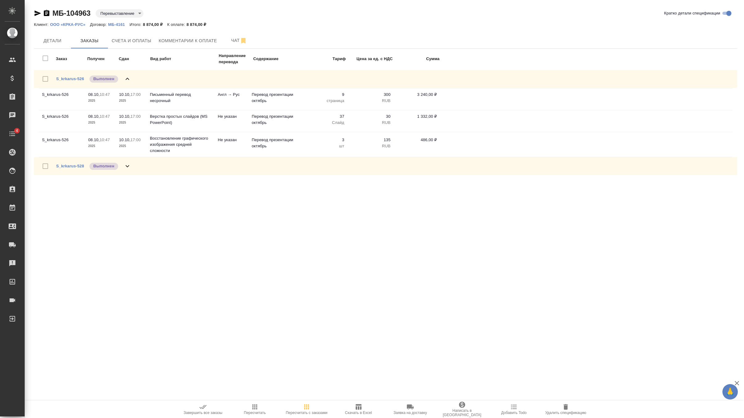
click at [45, 80] on div at bounding box center [47, 79] width 17 height 13
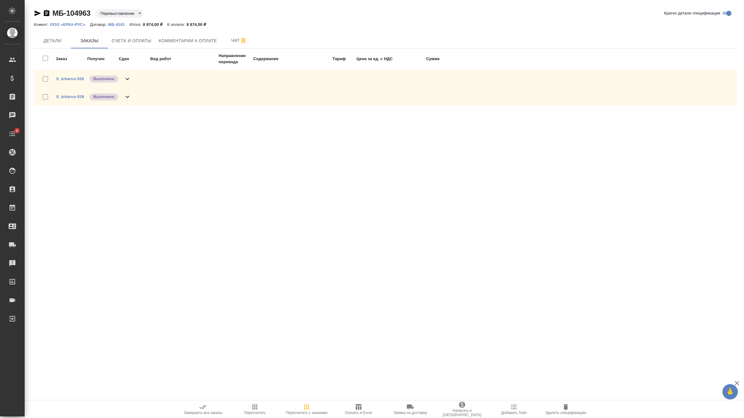
click at [45, 59] on div "Заказ Получен Сдан Вид работ Направление перевода Содержание Тариф Цена за ед. …" at bounding box center [388, 58] width 699 height 19
click at [110, 14] on body "🙏 .cls-1 fill:#fff; AWATERA Zverzhanovskaya [PERSON_NAME] Спецификации Заказы Ч…" at bounding box center [372, 209] width 744 height 418
click at [193, 165] on div at bounding box center [372, 209] width 744 height 418
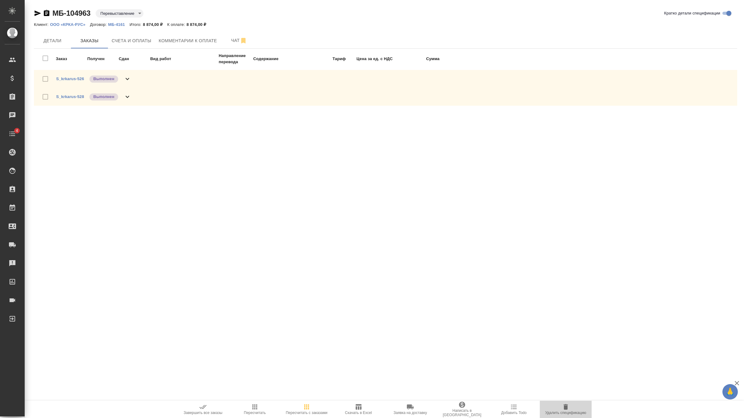
click at [561, 409] on span "Удалить спецификацию" at bounding box center [566, 410] width 44 height 12
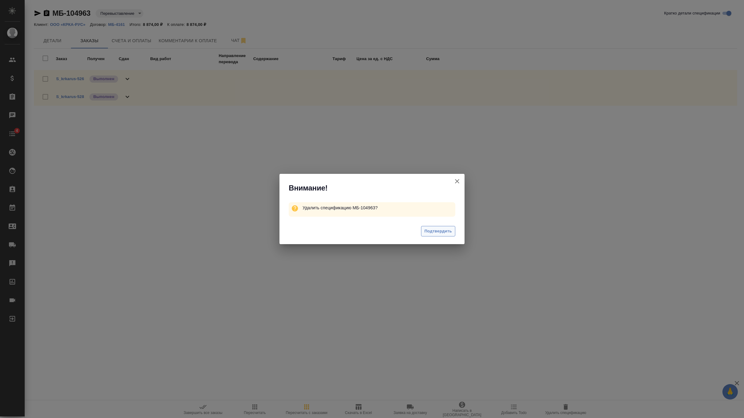
click at [439, 231] on span "Подтвердить" at bounding box center [438, 231] width 27 height 7
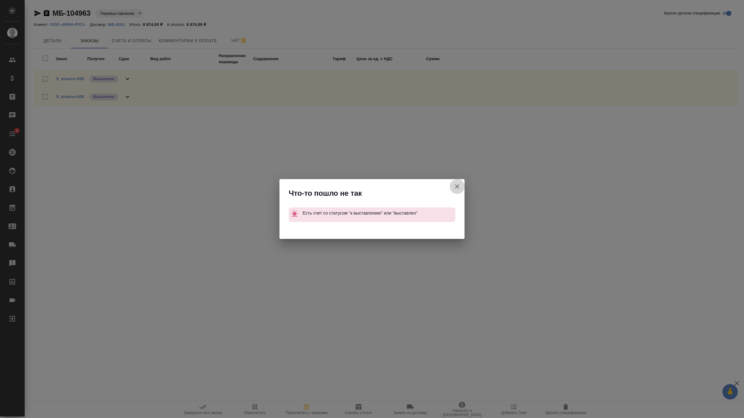
click at [456, 185] on icon "button" at bounding box center [457, 186] width 7 height 7
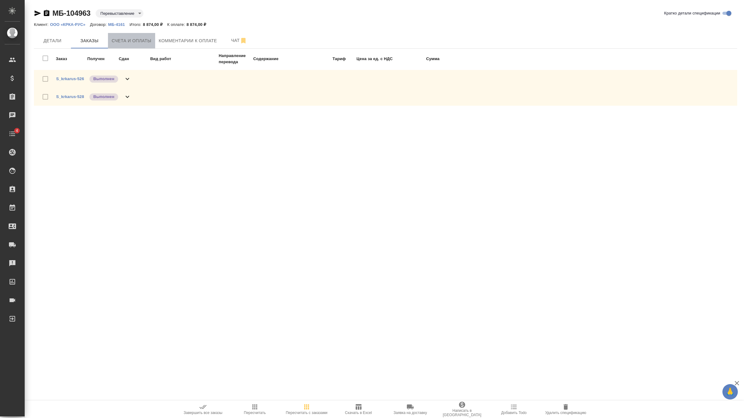
click at [135, 47] on button "Счета и оплаты" at bounding box center [131, 40] width 47 height 15
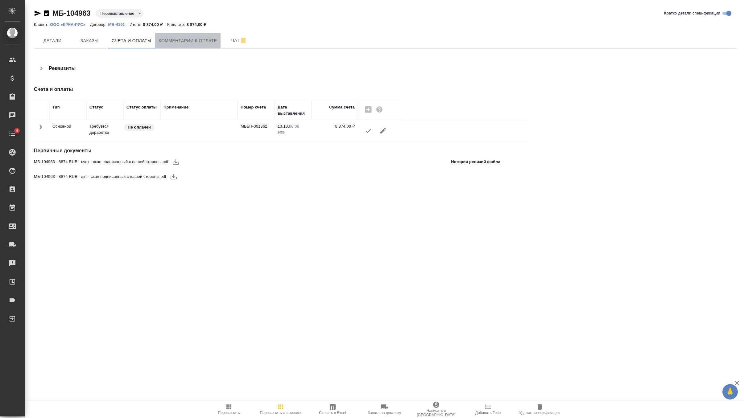
click at [178, 41] on span "Комментарии к оплате" at bounding box center [188, 41] width 58 height 8
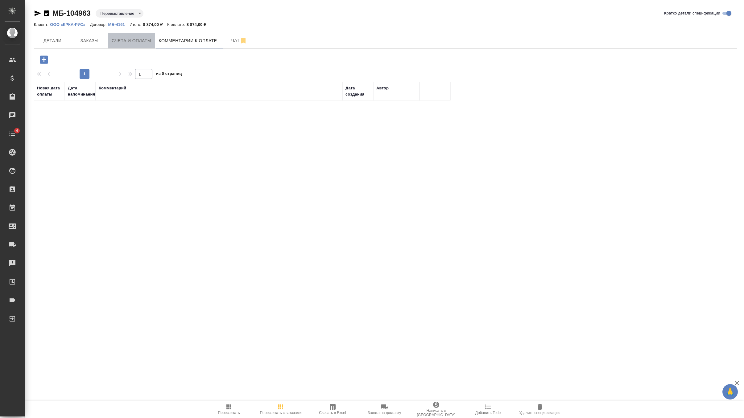
click at [133, 38] on span "Счета и оплаты" at bounding box center [132, 41] width 40 height 8
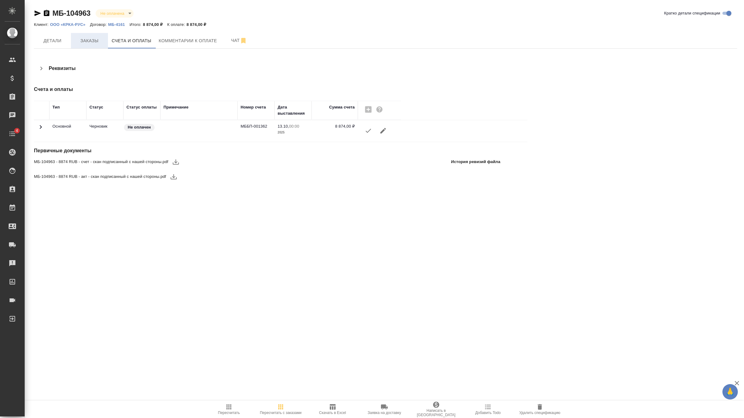
click at [89, 44] on button "Заказы" at bounding box center [89, 40] width 37 height 15
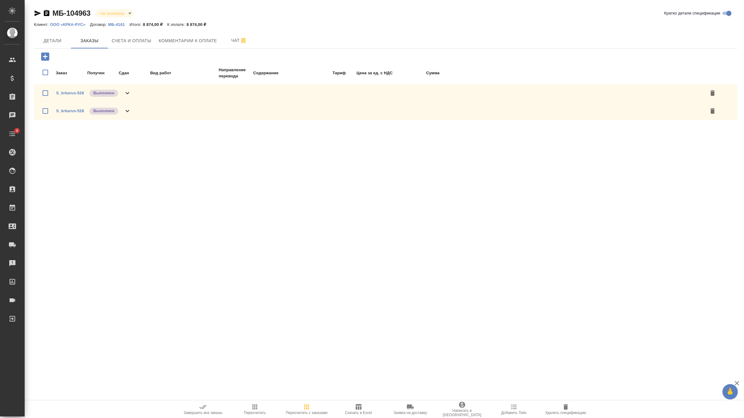
click at [124, 109] on icon at bounding box center [127, 110] width 7 height 7
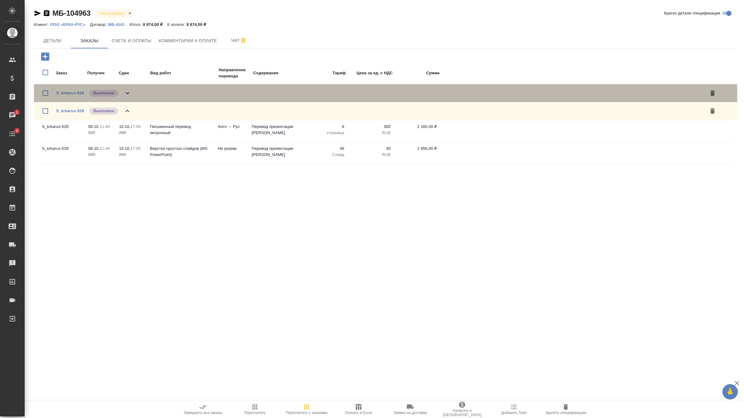
click at [127, 92] on icon at bounding box center [127, 92] width 7 height 7
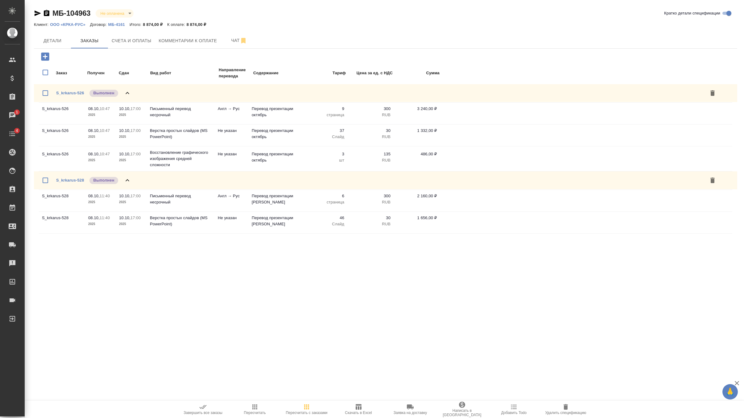
click at [127, 92] on icon at bounding box center [127, 92] width 7 height 7
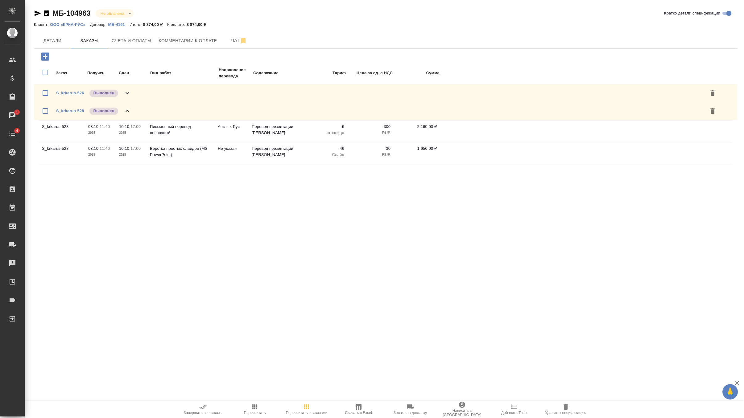
click at [44, 110] on input "checkbox" at bounding box center [45, 111] width 13 height 13
checkbox input "true"
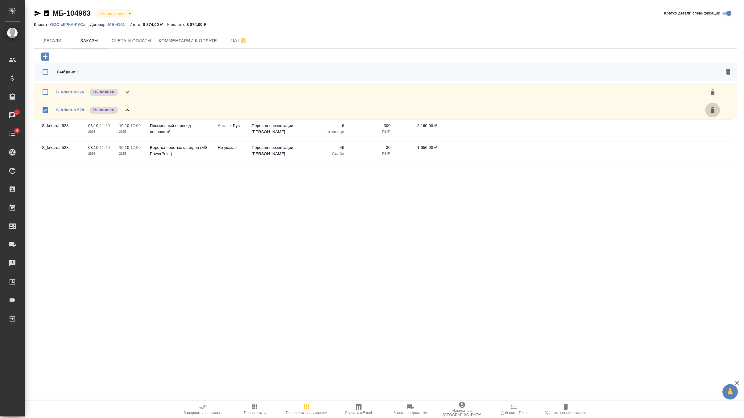
click at [714, 110] on icon "button" at bounding box center [713, 110] width 4 height 6
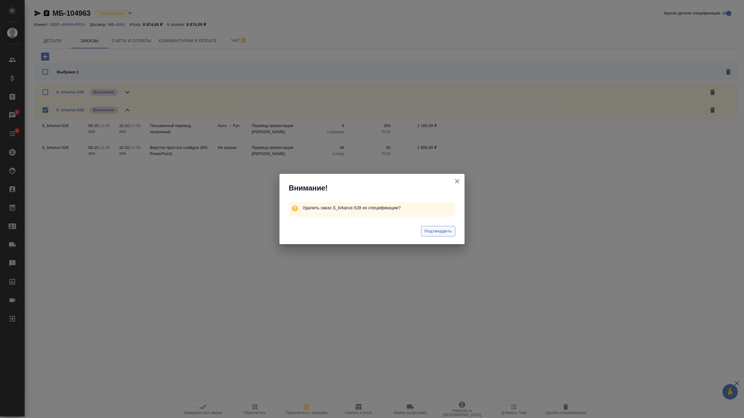
click at [444, 232] on span "Подтвердить" at bounding box center [438, 231] width 27 height 7
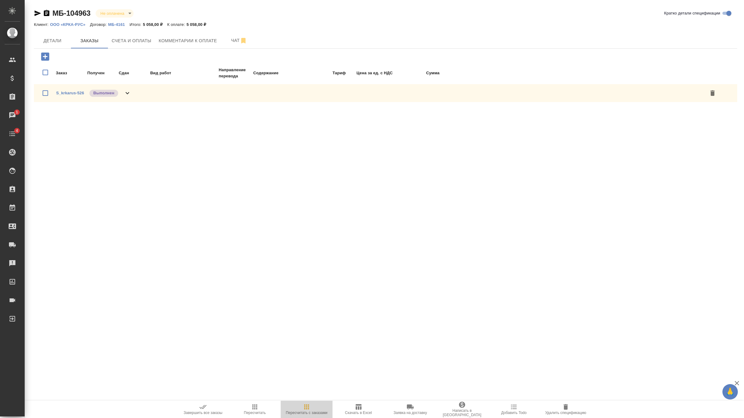
click at [311, 410] on span "Пересчитать с заказами" at bounding box center [307, 410] width 44 height 12
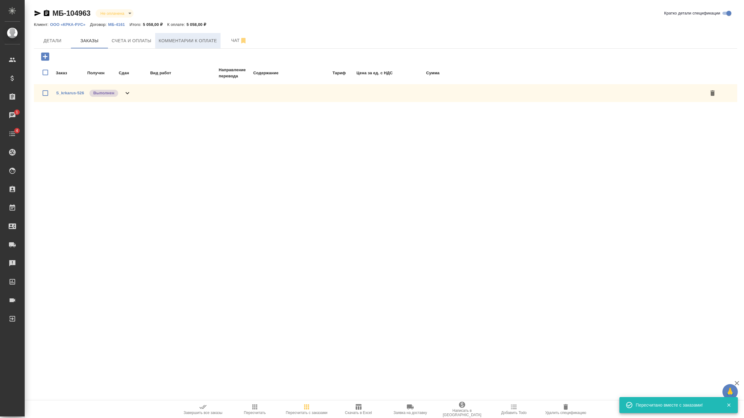
click at [178, 43] on span "Комментарии к оплате" at bounding box center [188, 41] width 58 height 8
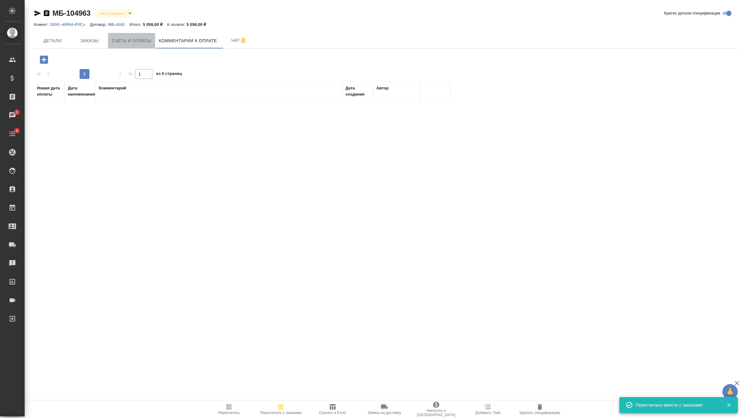
click at [127, 43] on span "Счета и оплаты" at bounding box center [132, 41] width 40 height 8
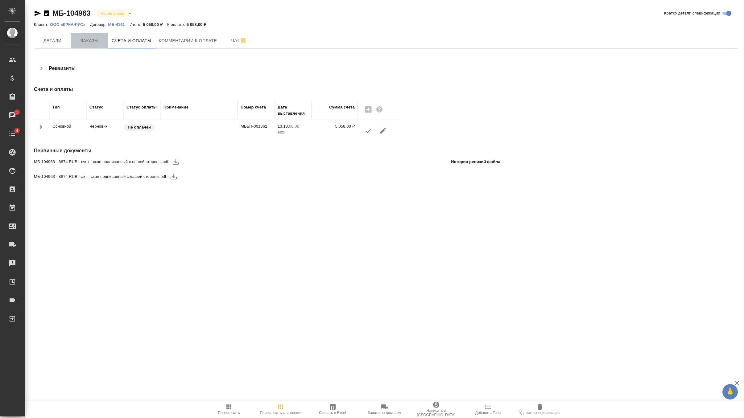
click at [89, 41] on span "Заказы" at bounding box center [90, 41] width 30 height 8
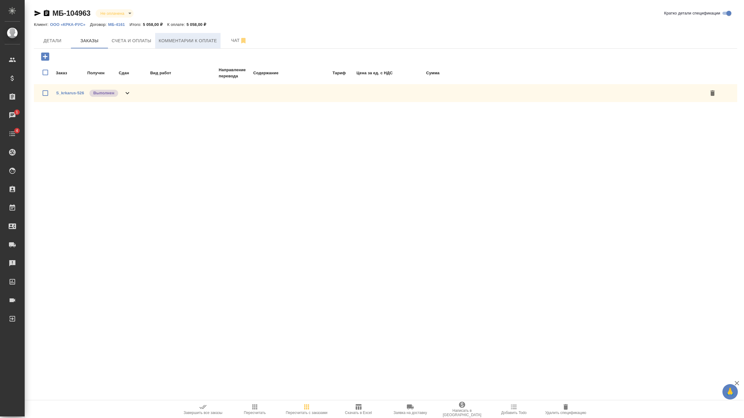
click at [167, 40] on span "Комментарии к оплате" at bounding box center [188, 41] width 58 height 8
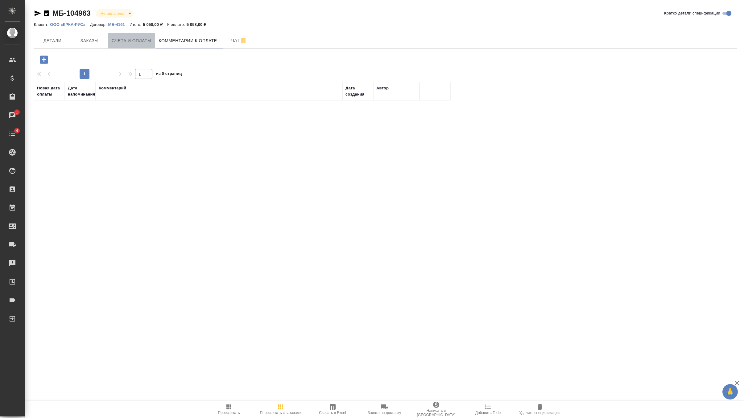
click at [136, 44] on span "Счета и оплаты" at bounding box center [132, 41] width 40 height 8
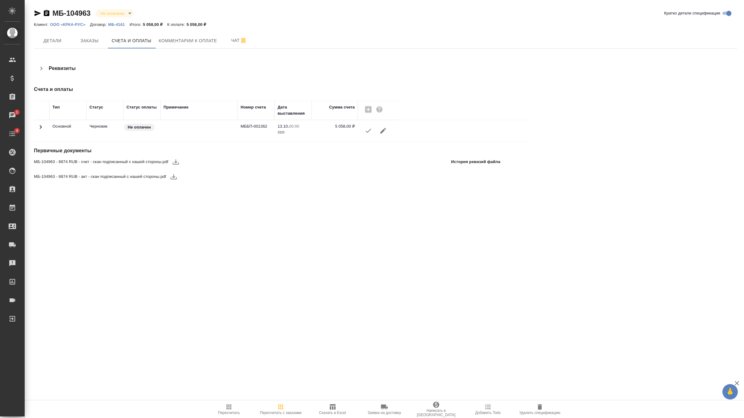
click at [369, 132] on icon "button" at bounding box center [368, 130] width 7 height 7
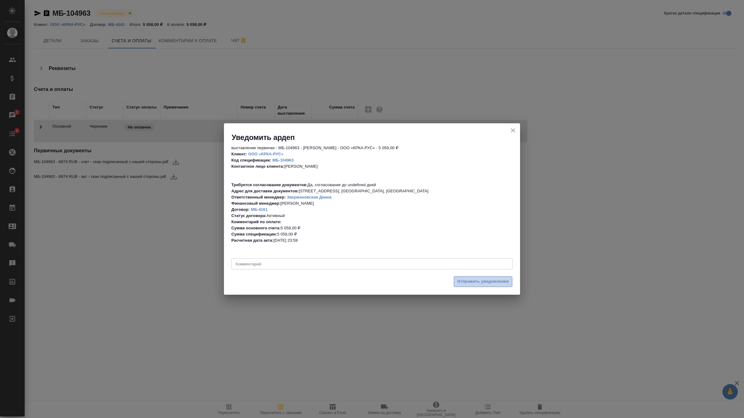
click at [484, 283] on span "Отправить уведомление" at bounding box center [483, 281] width 52 height 7
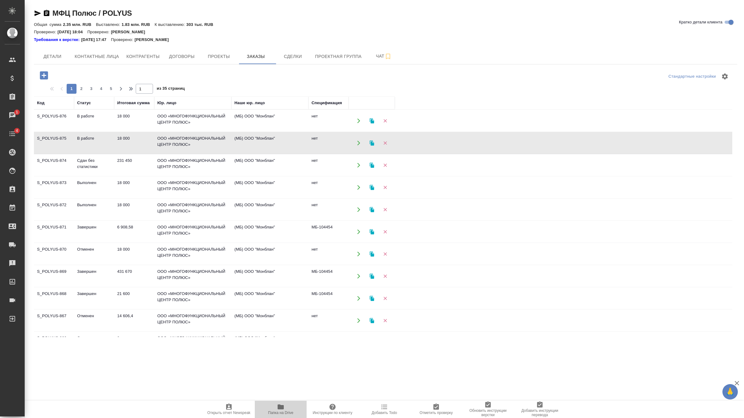
click at [279, 410] on icon "button" at bounding box center [280, 407] width 7 height 7
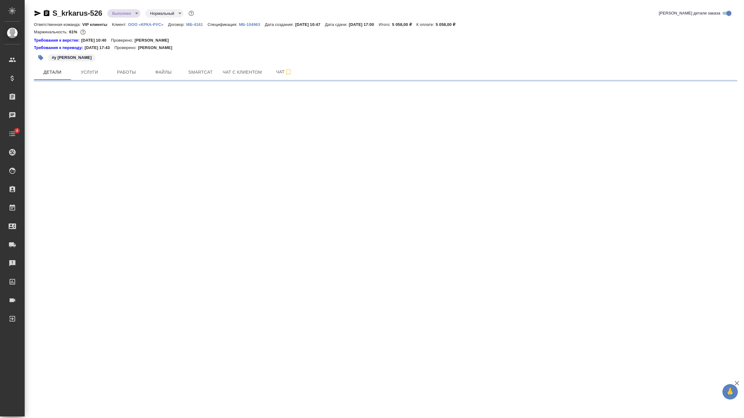
select select "RU"
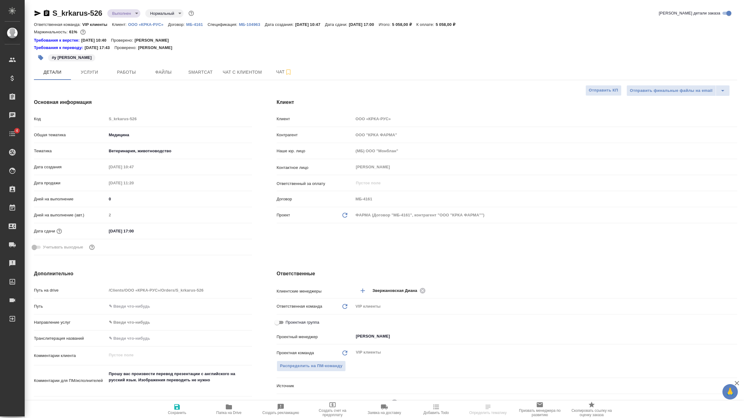
type textarea "x"
click at [262, 25] on p "МБ-104963" at bounding box center [252, 24] width 26 height 5
type textarea "x"
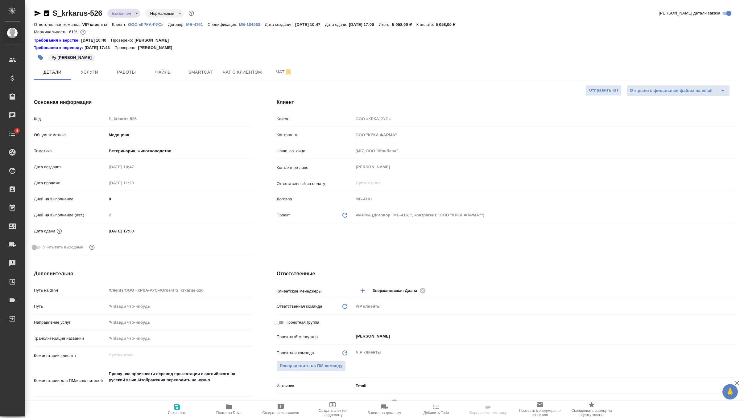
type textarea "x"
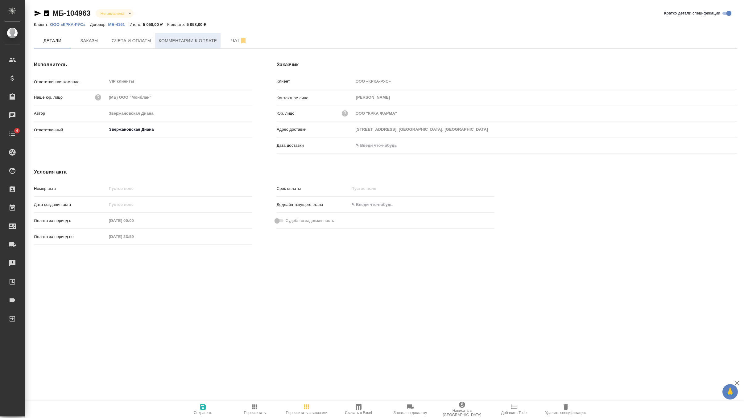
click at [191, 43] on span "Комментарии к оплате" at bounding box center [188, 41] width 58 height 8
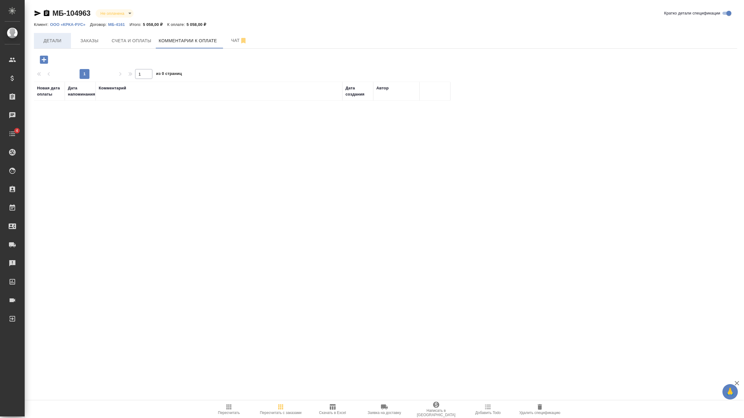
click at [56, 41] on span "Детали" at bounding box center [53, 41] width 30 height 8
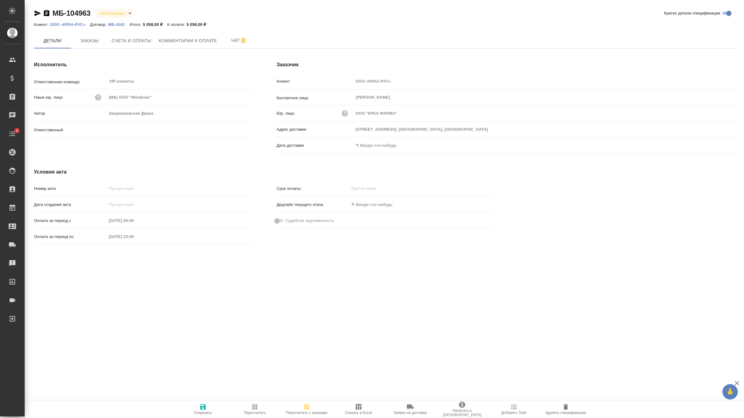
type input "Звержановская Диана"
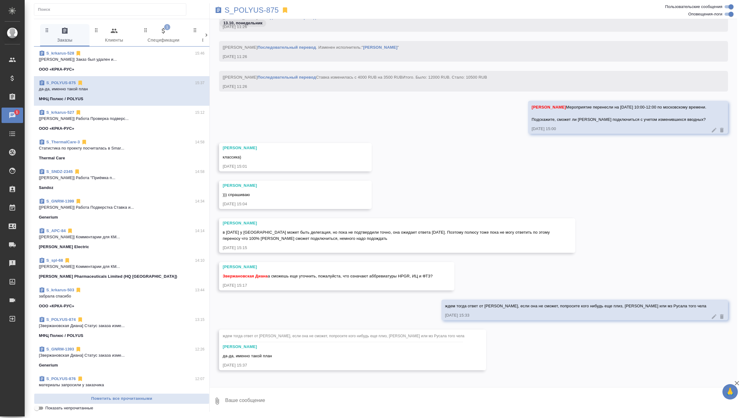
scroll to position [734, 0]
click at [171, 33] on span "1 Спецификации" at bounding box center [164, 35] width 42 height 17
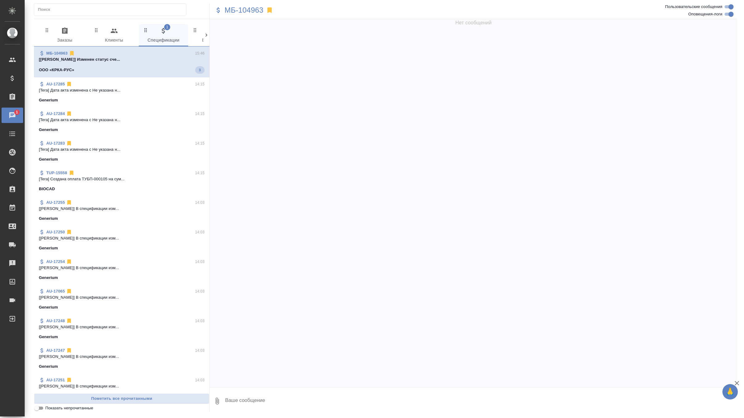
scroll to position [0, 0]
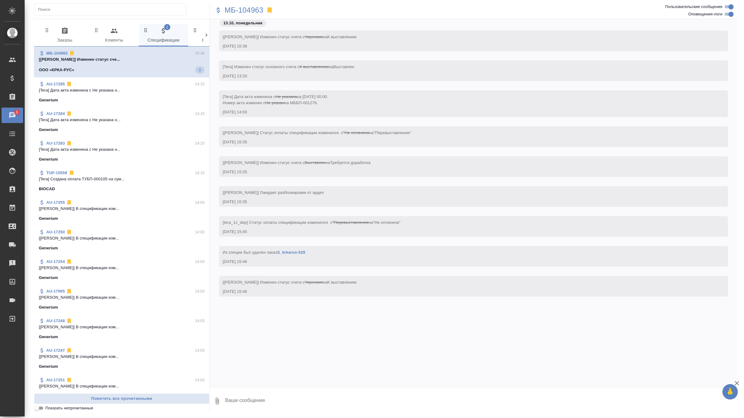
click at [67, 36] on span "0 Заказы" at bounding box center [65, 35] width 42 height 17
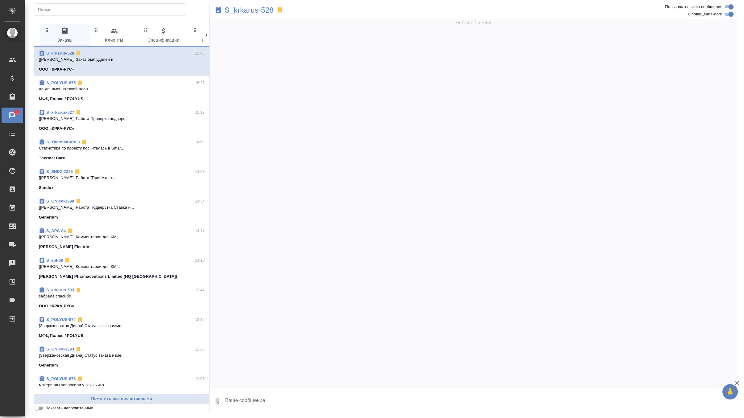
scroll to position [1969, 0]
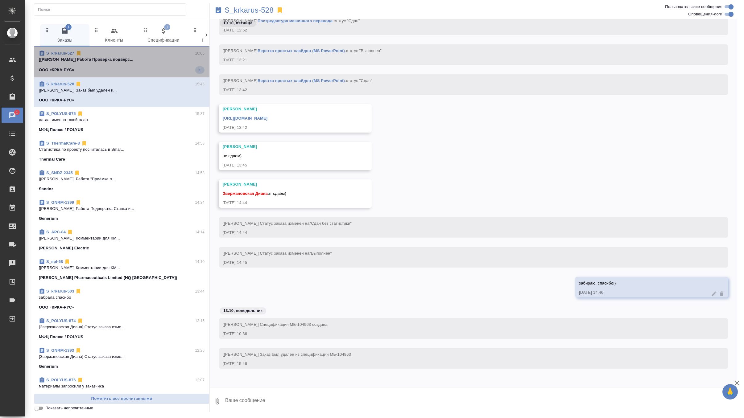
click at [140, 61] on p "[Полушина Алена] Работа Проверка подверс..." at bounding box center [122, 59] width 166 height 6
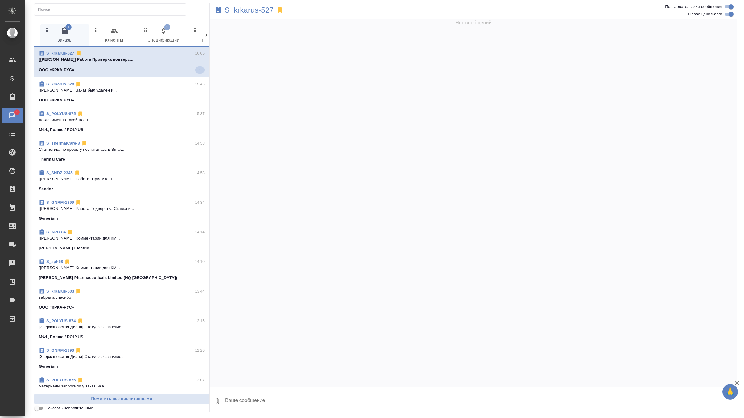
scroll to position [3669, 0]
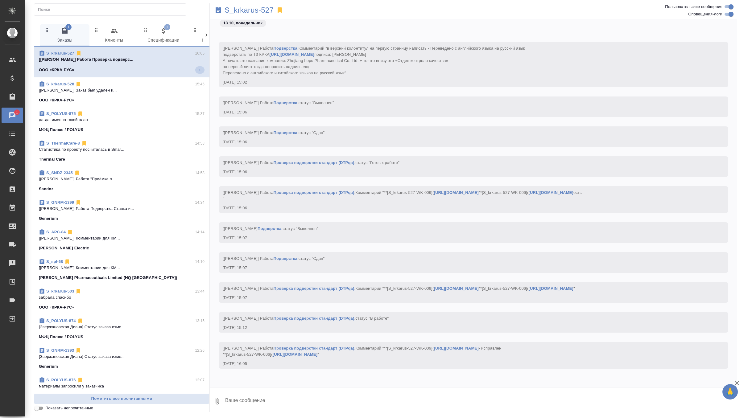
click at [171, 31] on span "1 Спецификации" at bounding box center [164, 35] width 42 height 17
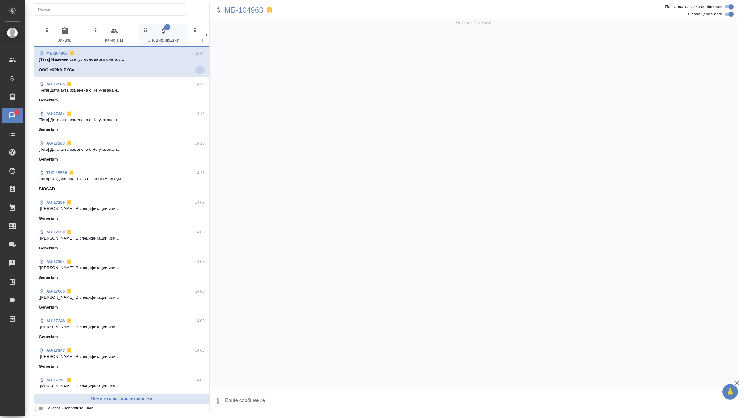
scroll to position [0, 0]
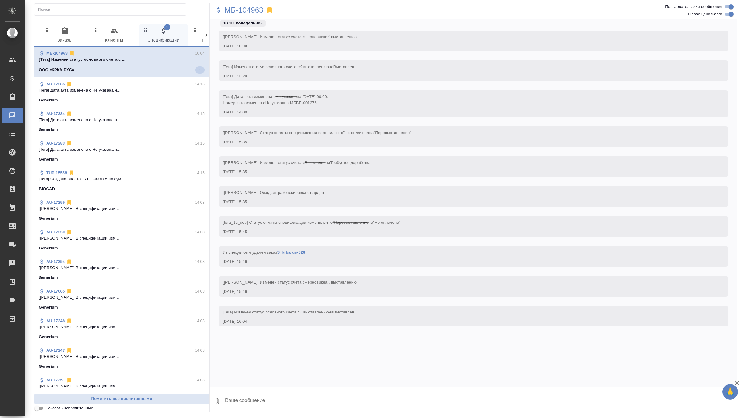
click at [72, 35] on span "0 Заказы" at bounding box center [65, 35] width 42 height 17
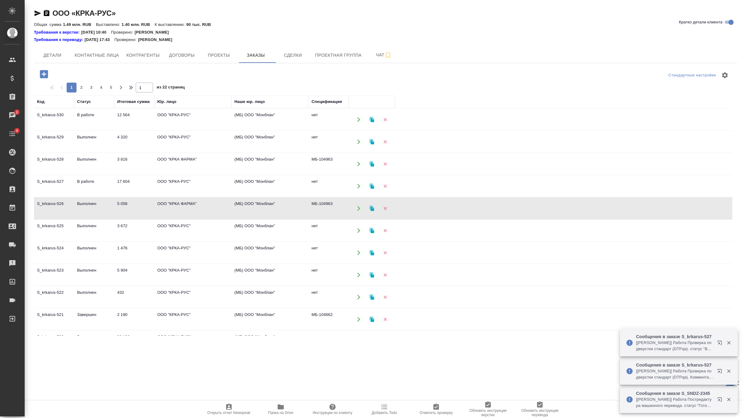
click at [45, 76] on icon "button" at bounding box center [44, 74] width 8 height 8
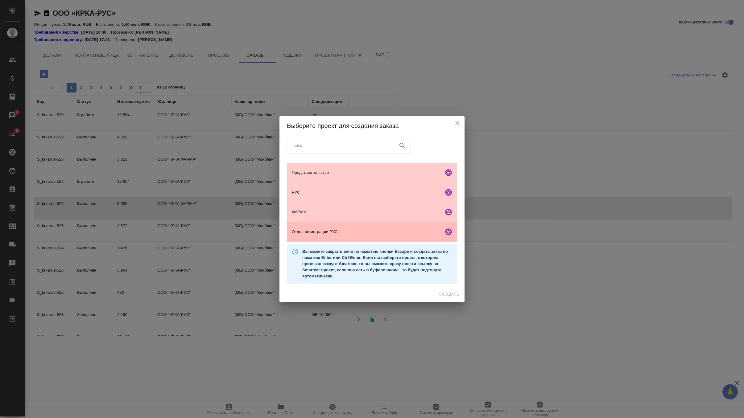
click at [357, 237] on div "Отдел регистрации РУС" at bounding box center [372, 232] width 170 height 20
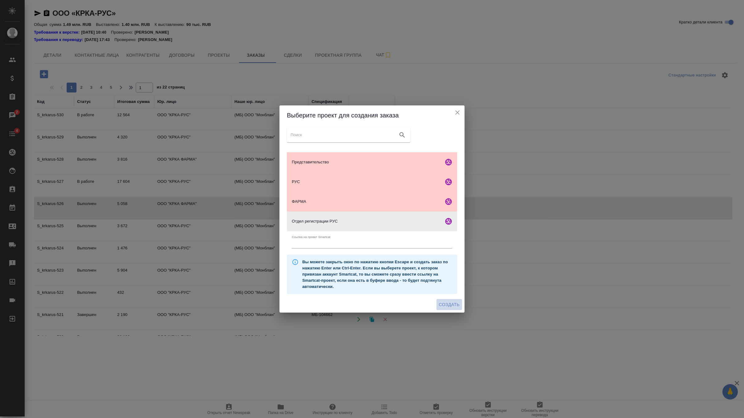
click at [446, 305] on span "Создать" at bounding box center [449, 305] width 21 height 8
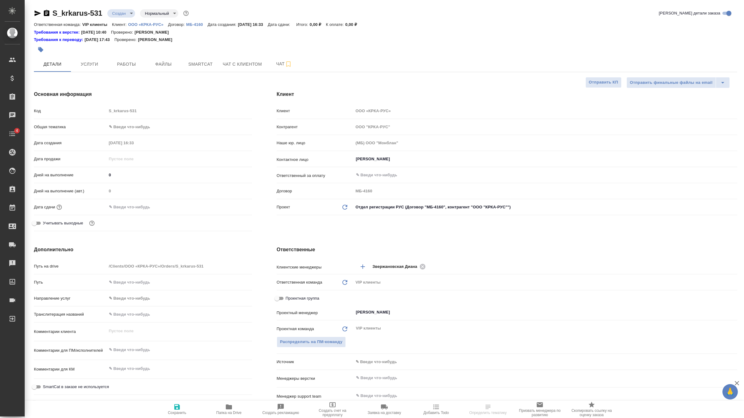
select select "RU"
click at [162, 63] on span "Файлы" at bounding box center [164, 64] width 30 height 8
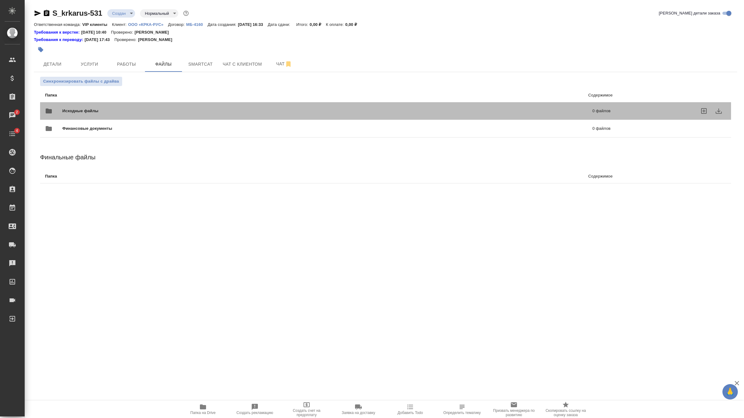
click at [122, 107] on div "Исходные файлы 0 файлов" at bounding box center [328, 111] width 566 height 15
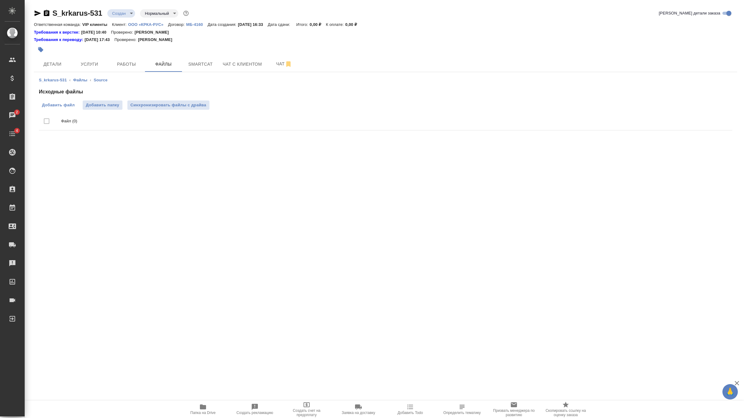
click at [57, 105] on span "Добавить файл" at bounding box center [58, 105] width 33 height 6
click at [0, 0] on input "Добавить файл" at bounding box center [0, 0] width 0 height 0
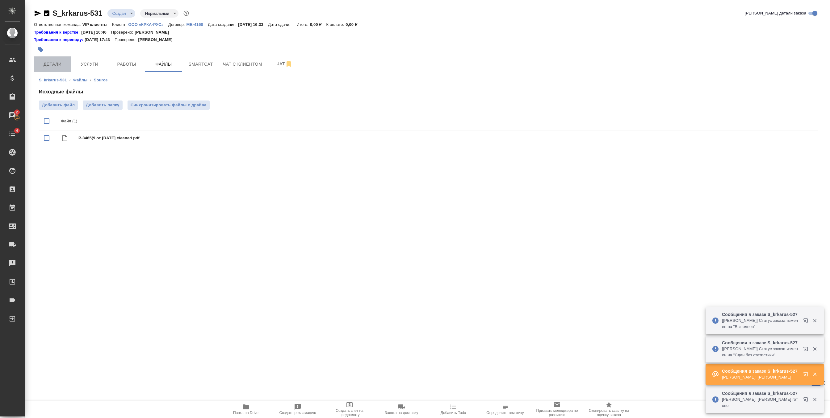
click at [52, 60] on span "Детали" at bounding box center [53, 64] width 30 height 8
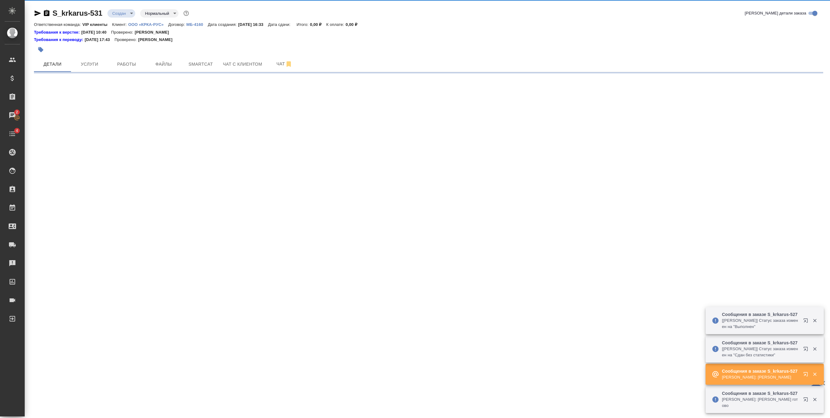
select select "RU"
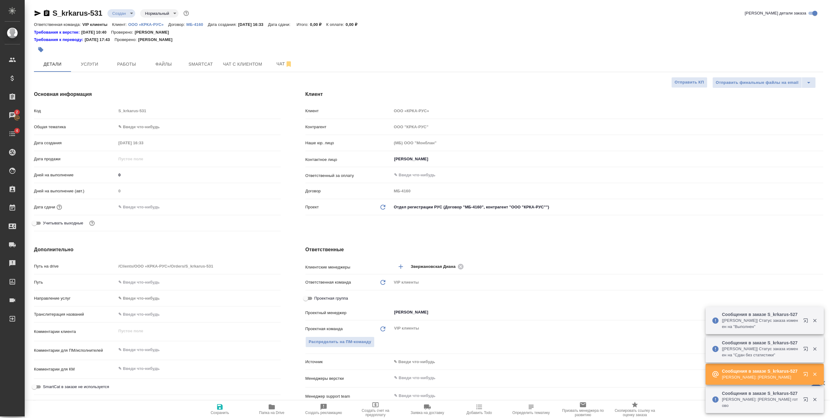
type textarea "x"
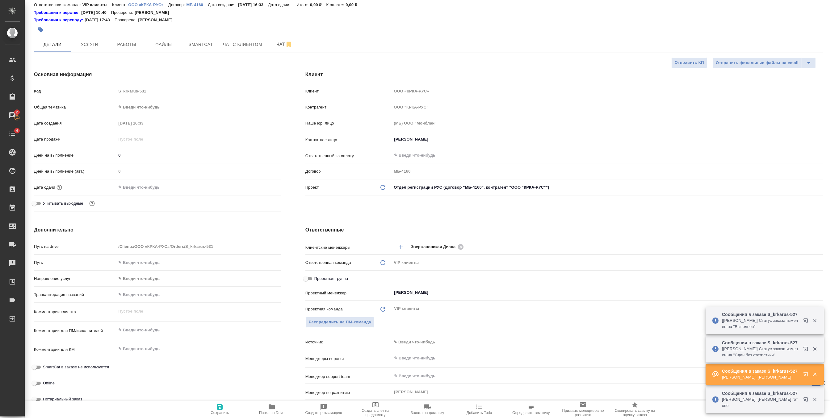
scroll to position [36, 0]
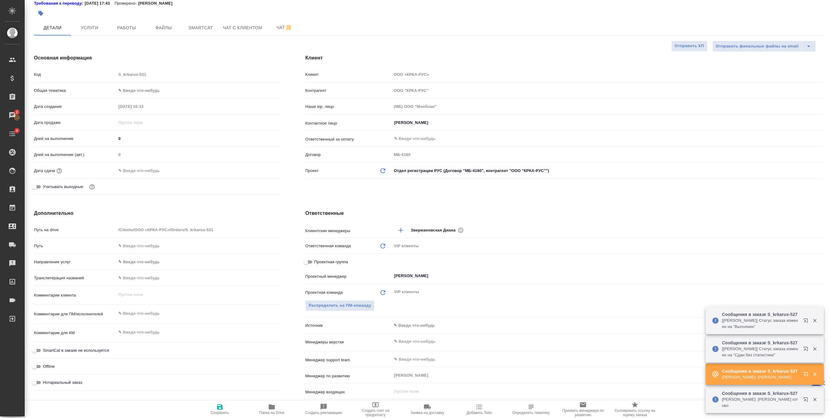
click at [417, 326] on body "🙏 .cls-1 fill:#fff; AWATERA Zverzhanovskaya [PERSON_NAME] Спецификации Заказы 2…" at bounding box center [415, 209] width 830 height 418
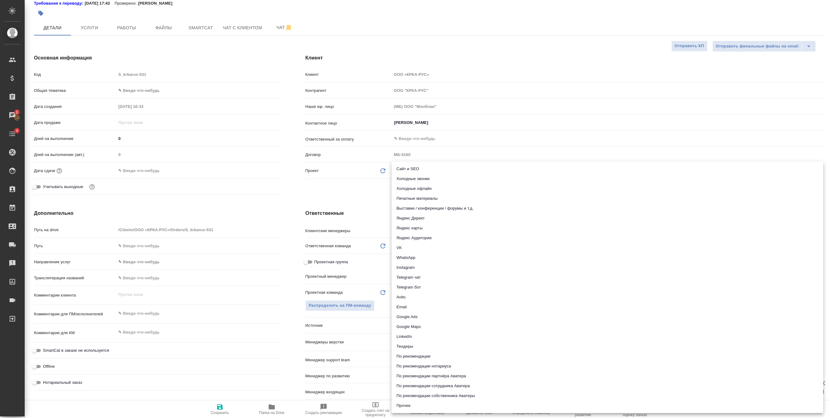
click at [404, 309] on li "Email" at bounding box center [606, 307] width 431 height 10
type textarea "x"
type input "emailAds"
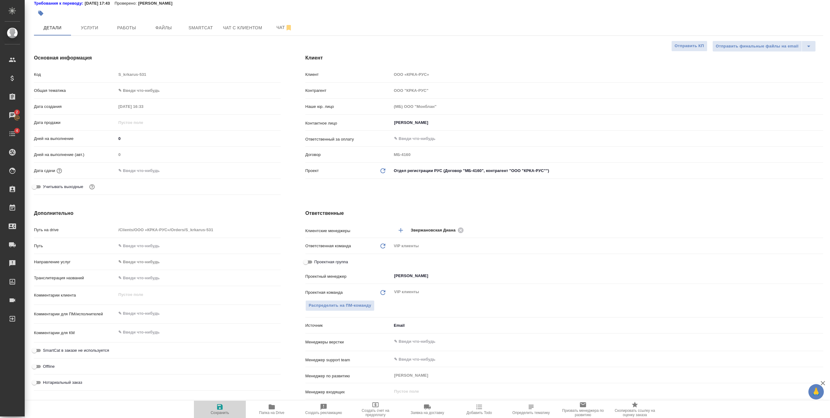
click at [216, 409] on icon "button" at bounding box center [219, 407] width 7 height 7
type textarea "x"
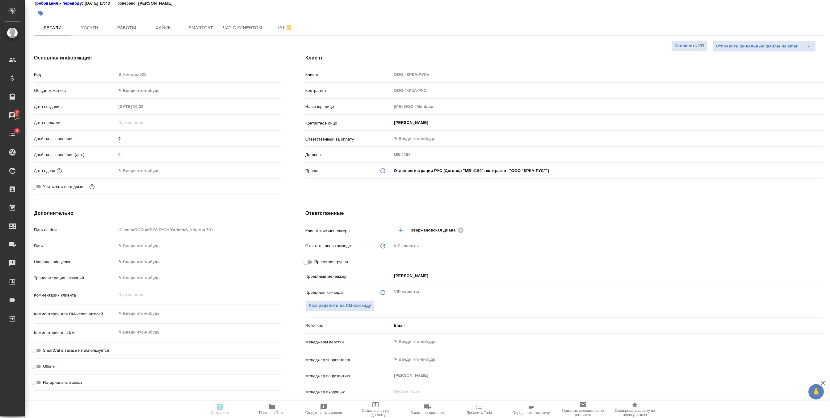
type textarea "x"
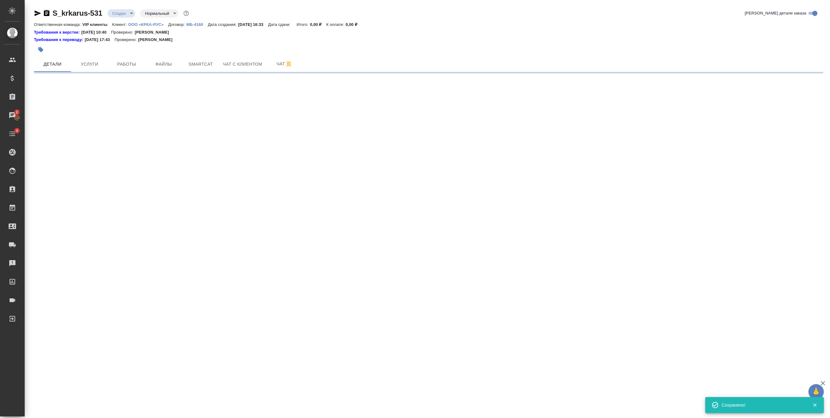
scroll to position [0, 0]
select select "RU"
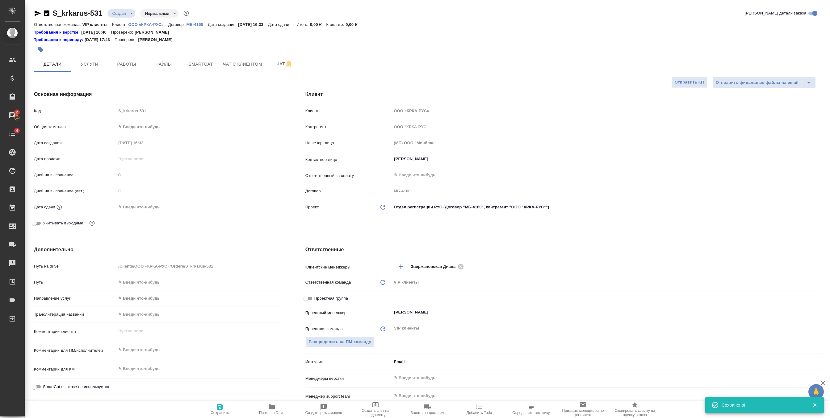
type textarea "x"
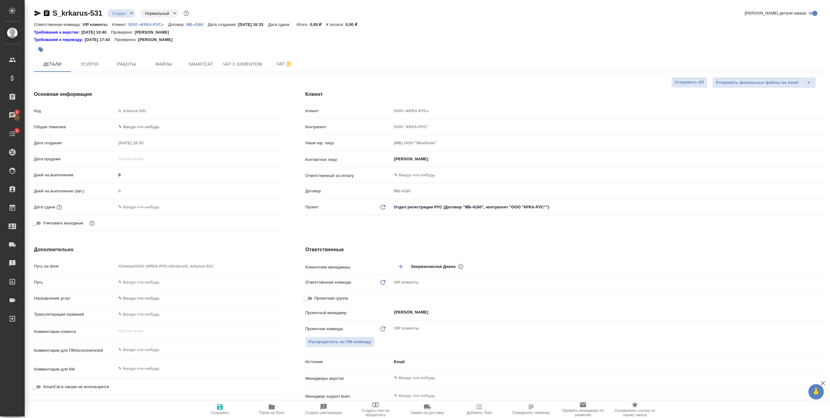
type textarea "x"
click at [165, 64] on span "Файлы" at bounding box center [164, 64] width 30 height 8
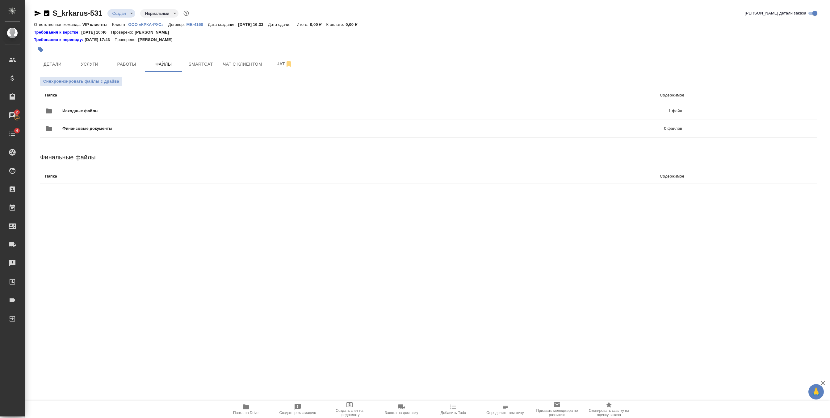
click at [126, 18] on div "S_krkarus-531 Создан new Нормальный normal" at bounding box center [112, 13] width 156 height 10
click at [124, 12] on body "🙏 .cls-1 fill:#fff; AWATERA Zverzhanovskaya Diana Клиенты Спецификации Заказы 2…" at bounding box center [415, 209] width 830 height 418
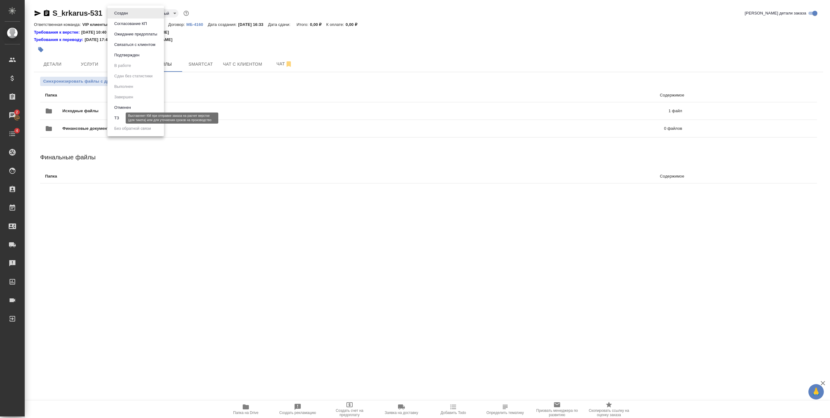
click at [119, 121] on button "ТЗ" at bounding box center [116, 118] width 9 height 7
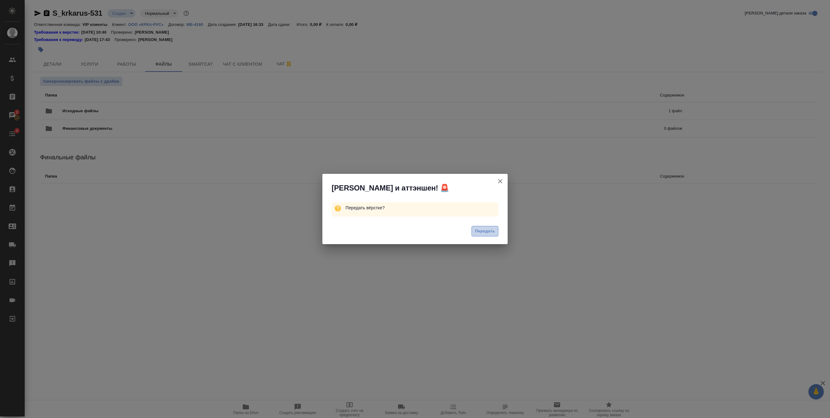
click at [491, 234] on span "Передать" at bounding box center [485, 231] width 20 height 7
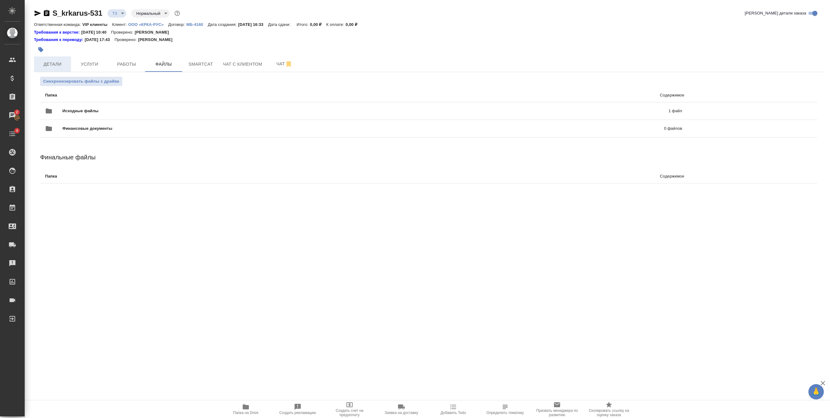
click at [54, 59] on button "Детали" at bounding box center [52, 63] width 37 height 15
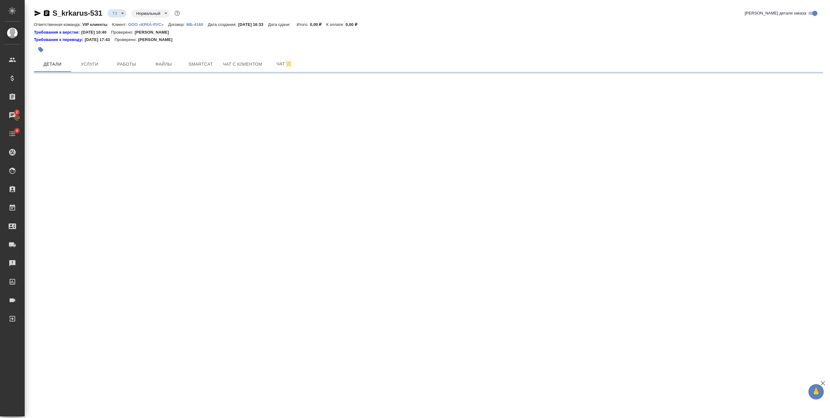
select select "RU"
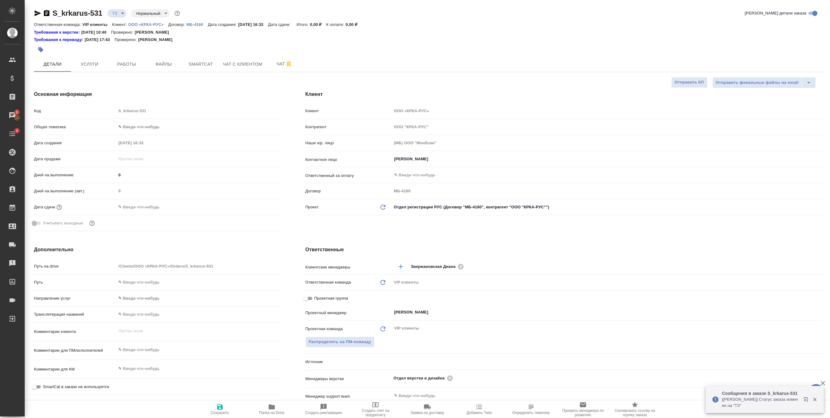
type textarea "x"
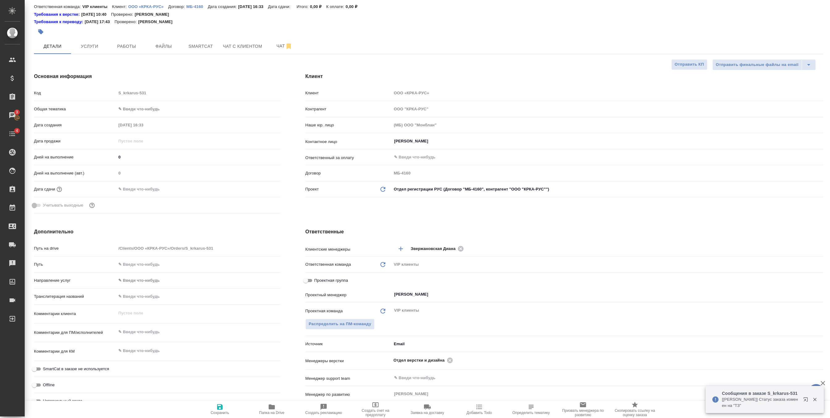
scroll to position [32, 0]
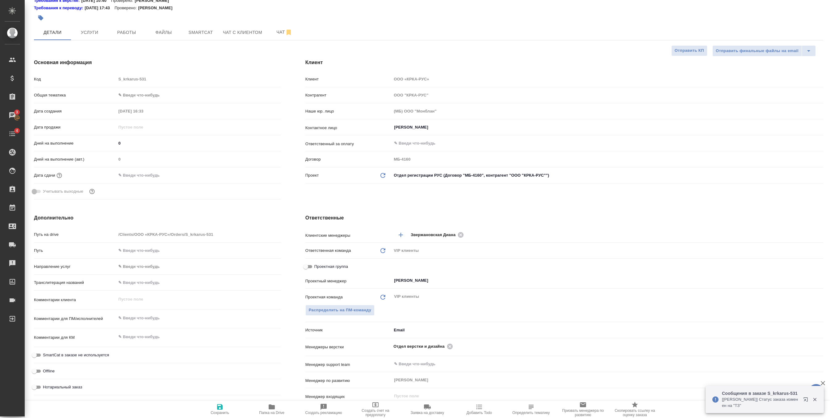
type textarea "x"
click at [135, 318] on textarea at bounding box center [198, 318] width 164 height 10
type textarea "с"
type textarea "x"
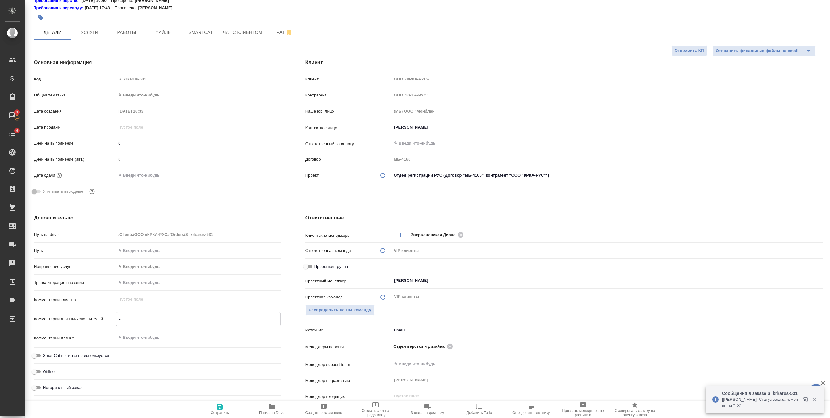
type textarea "x"
type textarea "с ру"
type textarea "x"
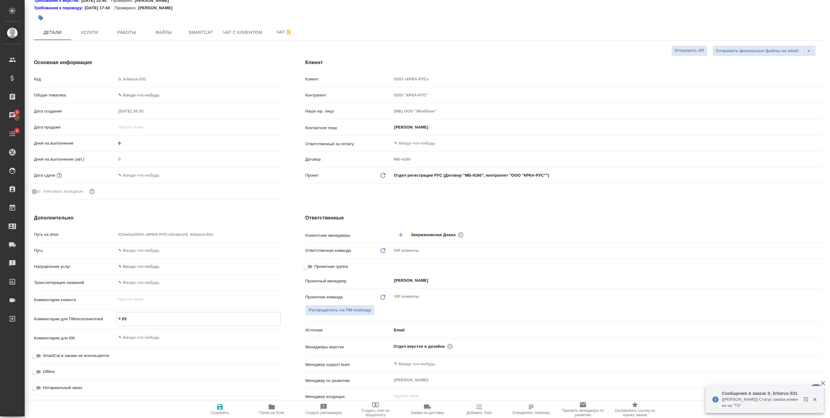
type textarea "с рус"
type textarea "x"
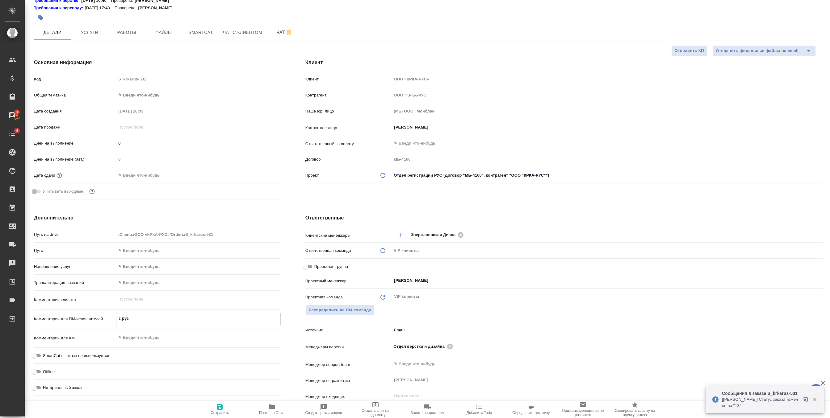
type textarea "с русс"
type textarea "x"
type textarea "с русск"
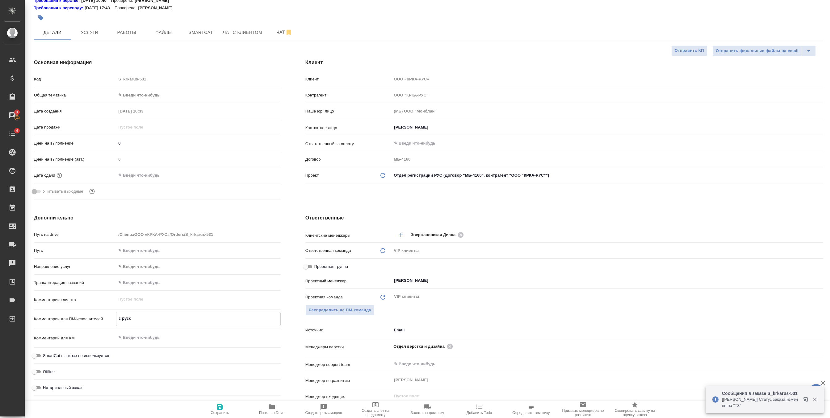
type textarea "x"
type textarea "с русско"
type textarea "x"
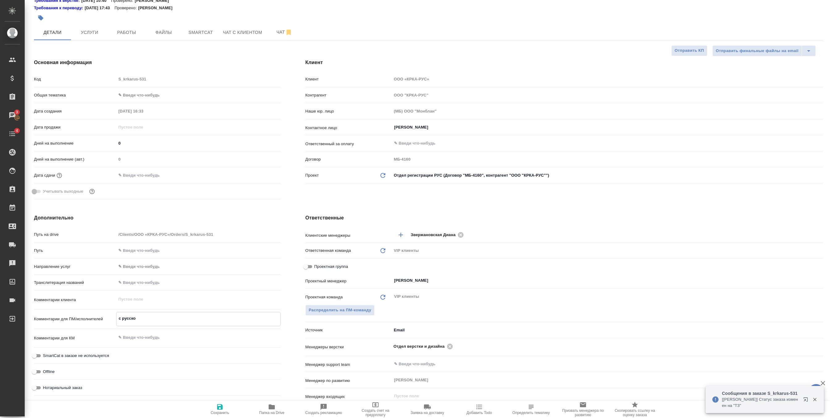
type textarea "x"
type textarea "с русског"
type textarea "x"
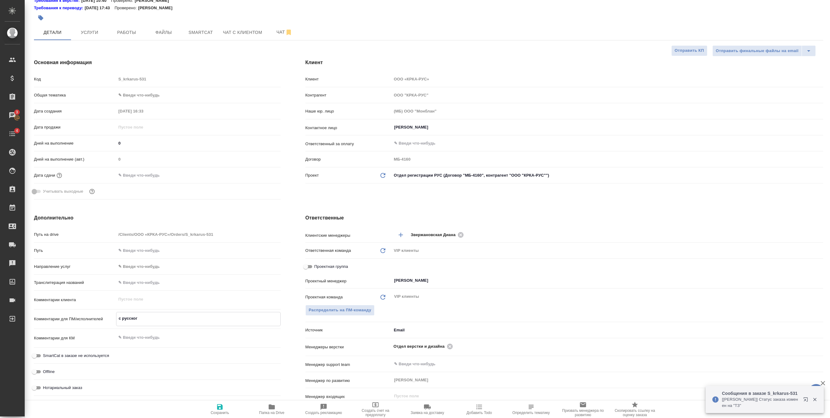
type textarea "с русского"
type textarea "x"
type textarea "с русского"
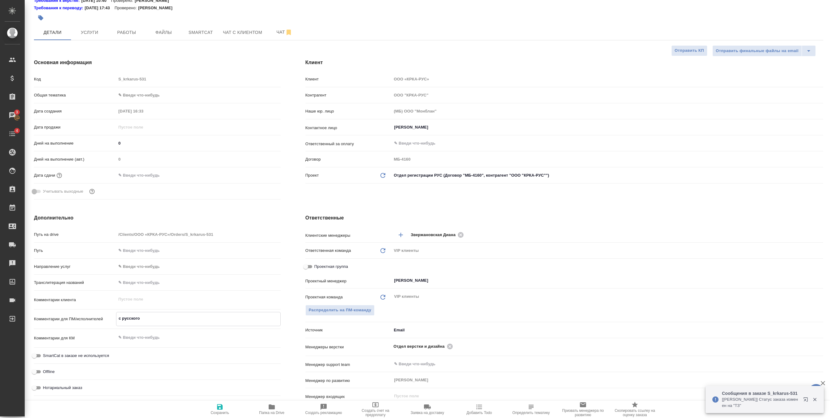
type textarea "x"
type textarea "с русского н"
type textarea "x"
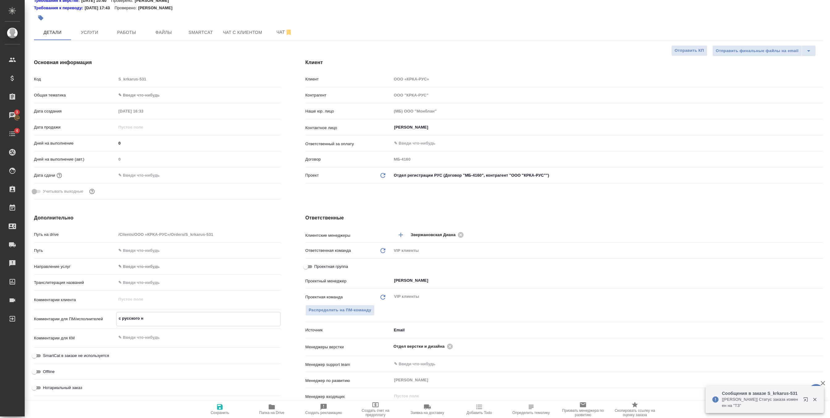
type textarea "x"
type textarea "с русского на"
type textarea "x"
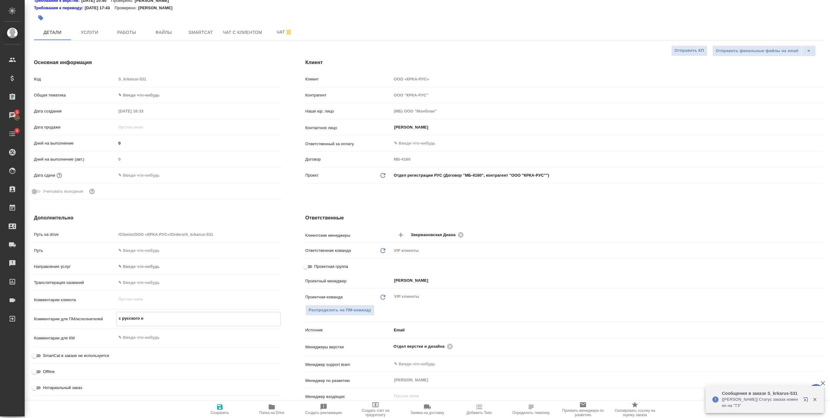
type textarea "x"
type textarea "с русского на"
type textarea "x"
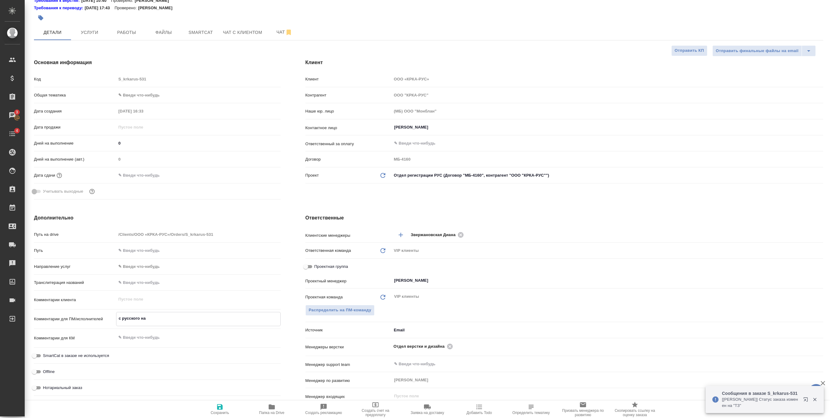
type textarea "с русского на а"
type textarea "x"
type textarea "с русского на ан"
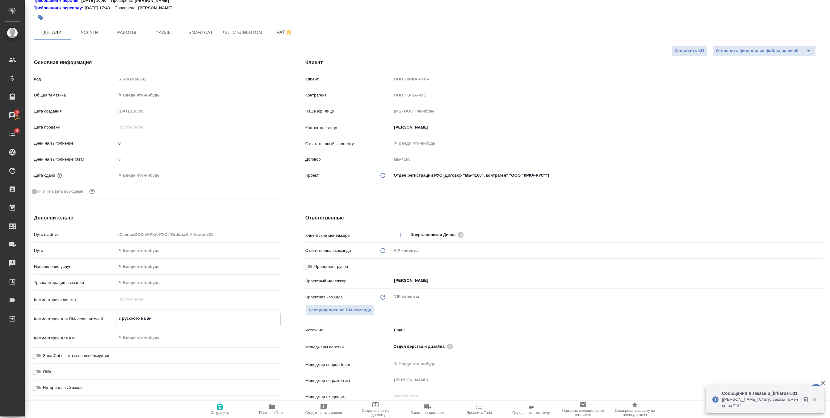
type textarea "x"
type textarea "с русского на анг"
type textarea "x"
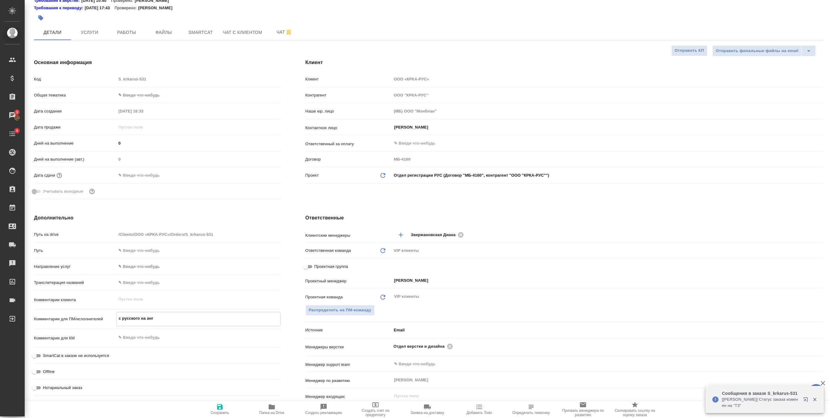
type textarea "x"
type textarea "с русского на англ"
type textarea "x"
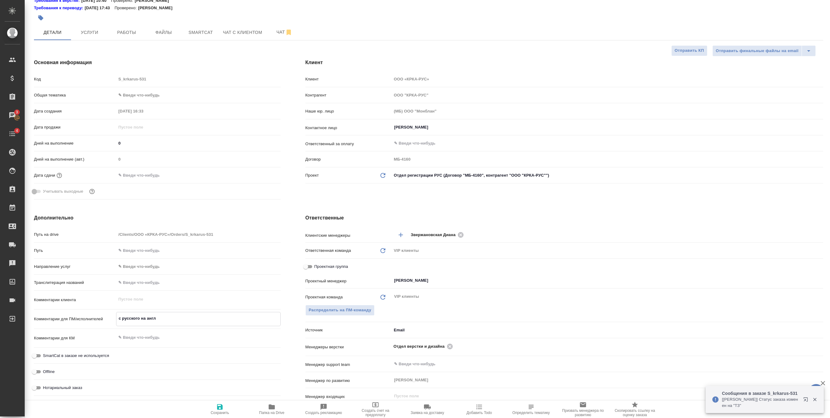
type textarea "x"
type textarea "с русского на англ"
type textarea "x"
click at [218, 411] on span "Сохранить" at bounding box center [219, 413] width 19 height 4
type textarea "x"
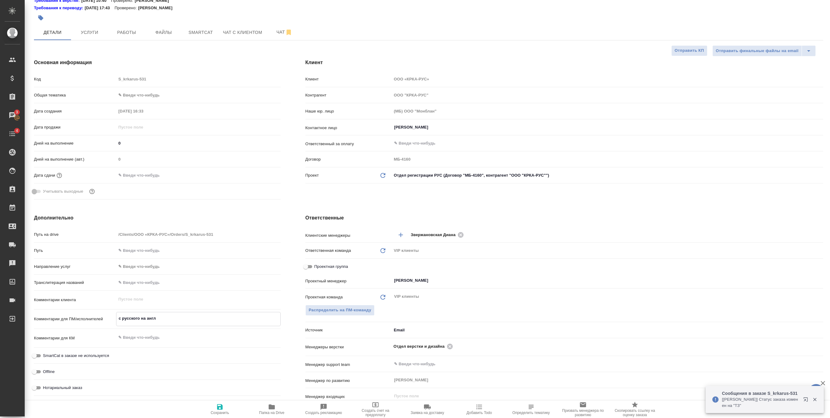
type textarea "x"
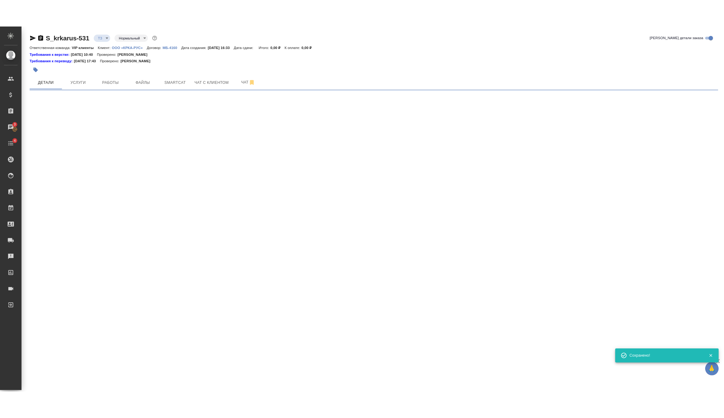
scroll to position [0, 0]
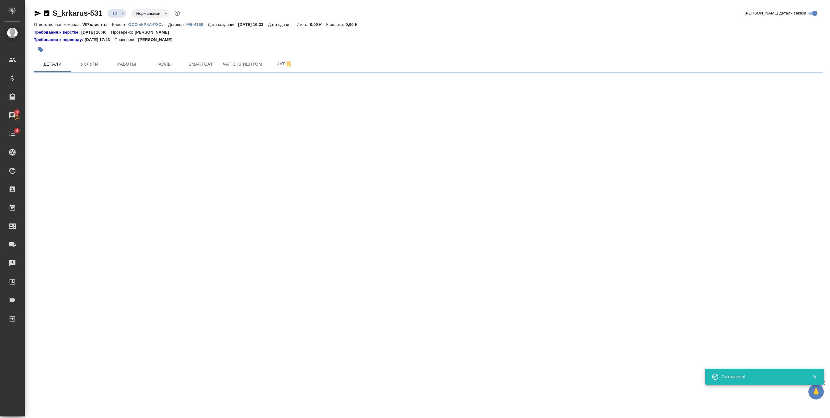
select select "RU"
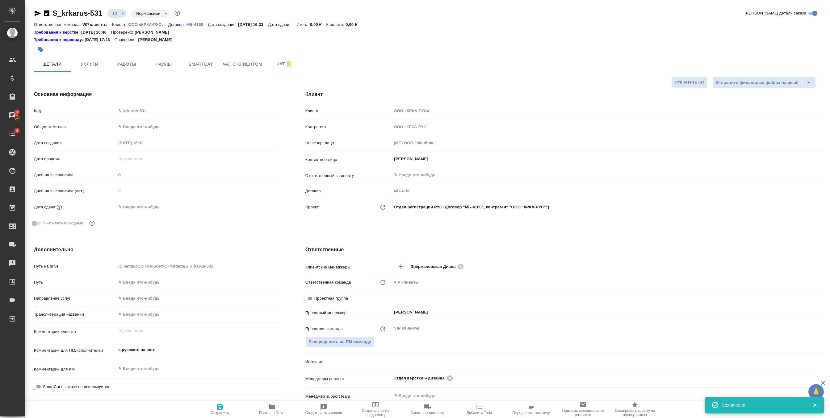
type textarea "x"
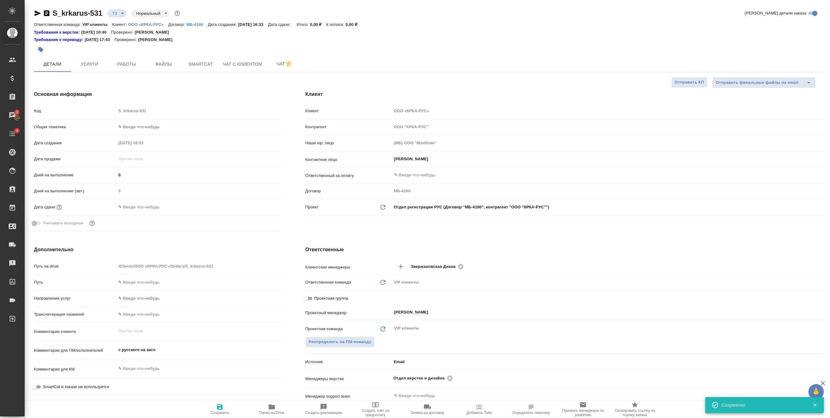
type textarea "x"
click at [171, 351] on textarea "с русского на англ" at bounding box center [198, 350] width 164 height 10
type textarea "с русского на англ"
type textarea "x"
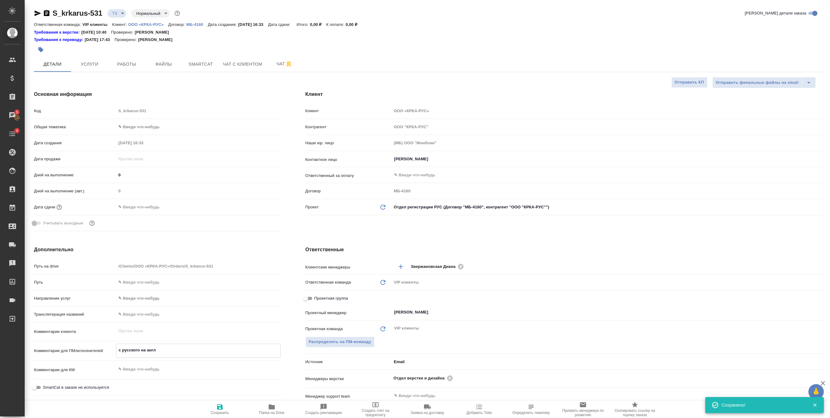
type textarea "x"
type textarea "с русского на англ"
type textarea "x"
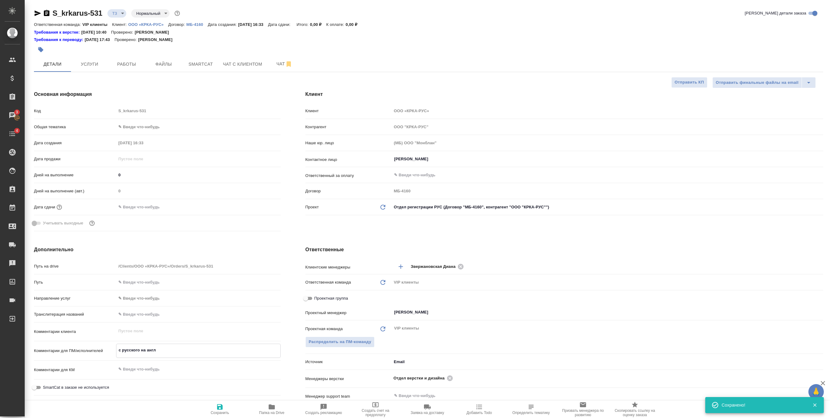
type textarea "x"
paste textarea "КРКА Марфлоксин таблетки (Марбофлоксацин), таблетки для орального применения, 5…"
type textarea "x"
type textarea "с русского на англ КРКА Марфлоксин таблетки (Марбофлоксацин), таблетки для орал…"
type textarea "x"
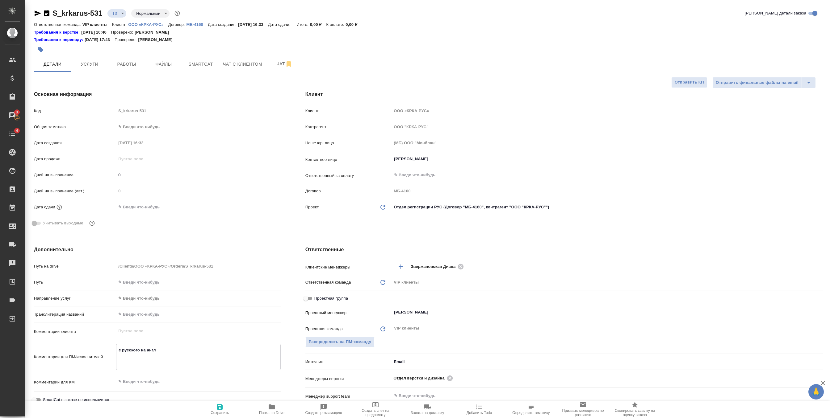
type textarea "x"
type textarea "с русского на англ КРКА Марфлоксин таблетки (Марбофлоксацин), таблетки для орал…"
type textarea "x"
click at [222, 405] on icon "button" at bounding box center [219, 407] width 7 height 7
type textarea "x"
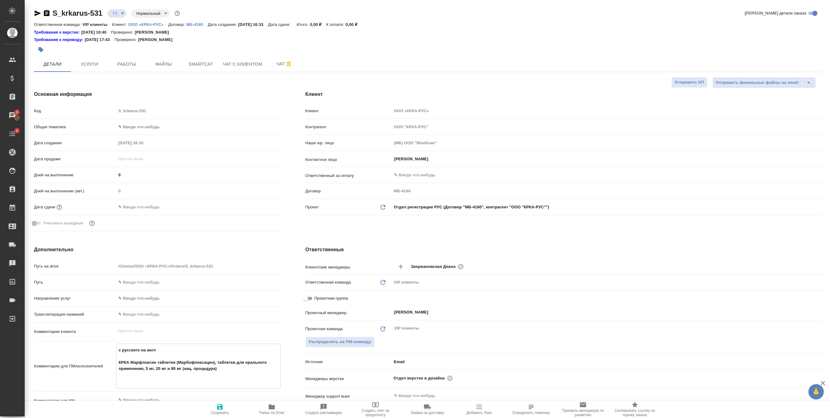
type textarea "x"
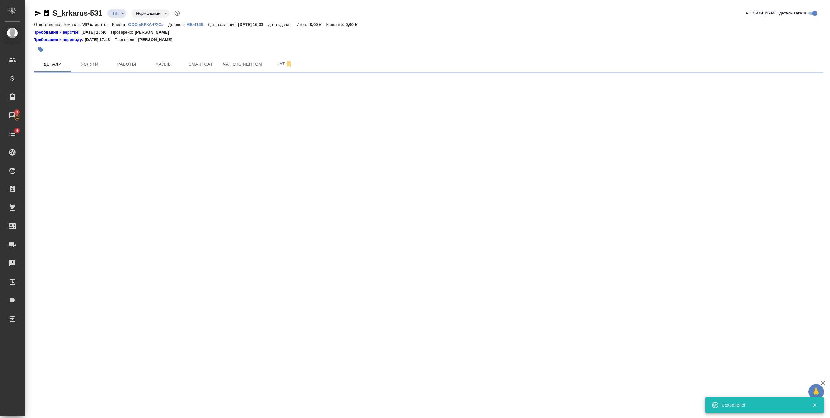
select select "RU"
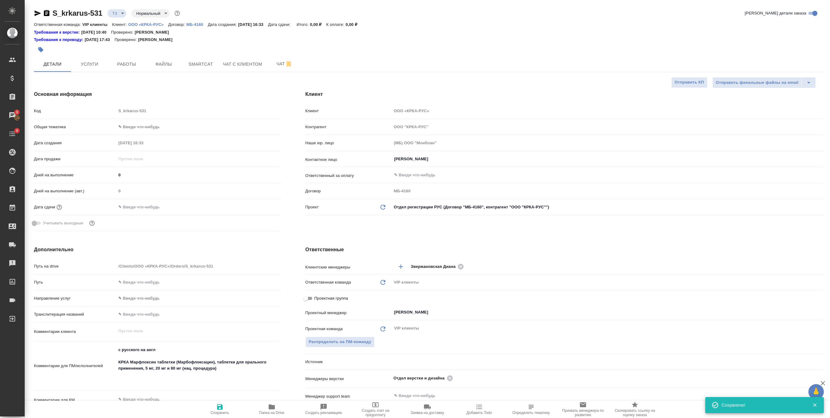
type textarea "x"
click at [89, 65] on span "Услуги" at bounding box center [90, 64] width 30 height 8
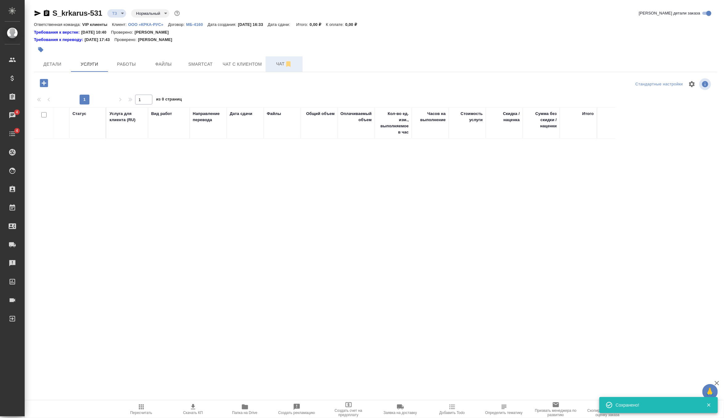
click at [283, 63] on span "Чат" at bounding box center [284, 64] width 30 height 8
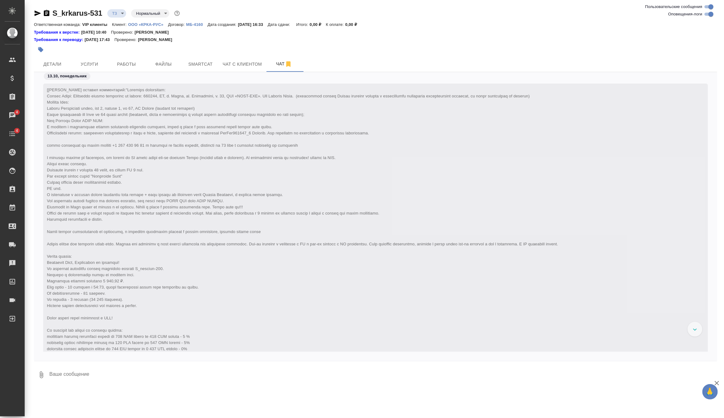
scroll to position [271, 0]
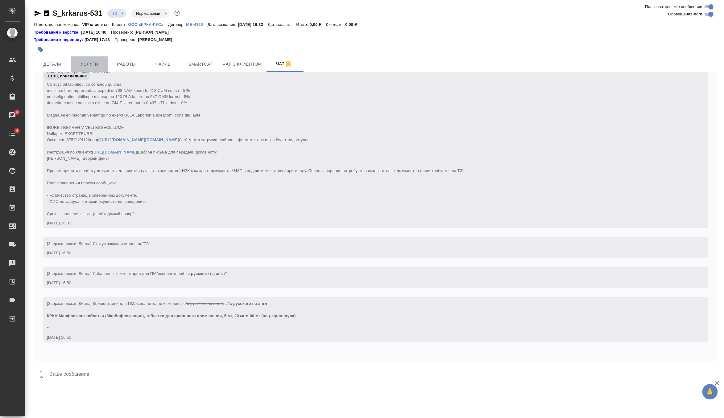
click at [92, 65] on span "Услуги" at bounding box center [90, 64] width 30 height 8
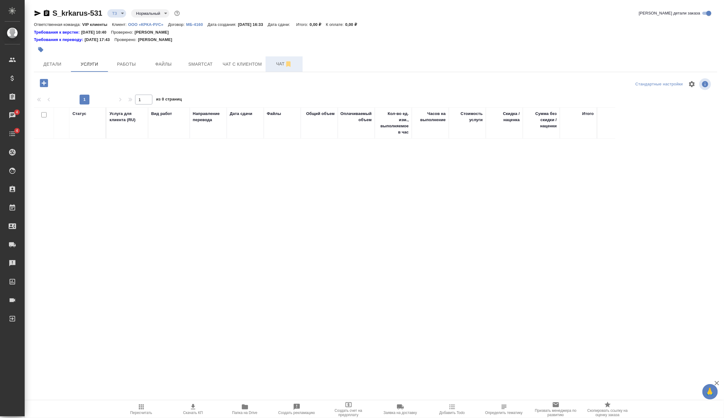
click at [274, 69] on button "Чат" at bounding box center [284, 63] width 37 height 15
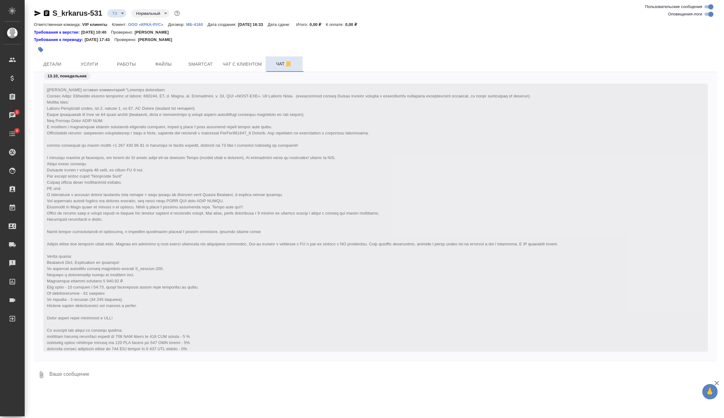
scroll to position [271, 0]
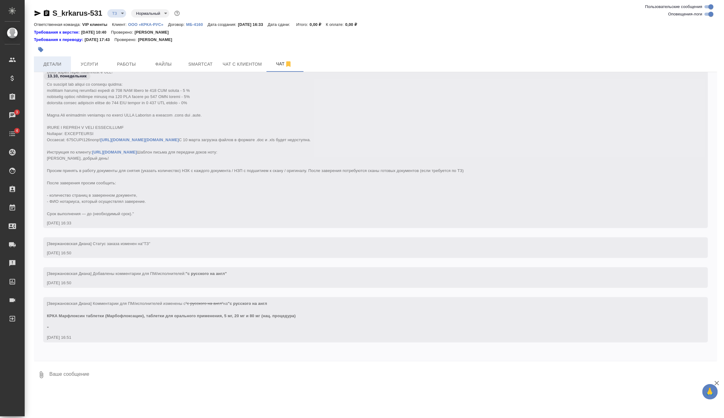
click at [56, 64] on span "Детали" at bounding box center [53, 64] width 30 height 8
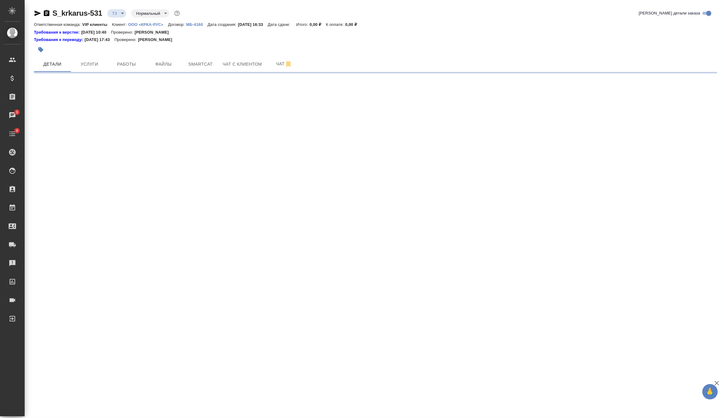
select select "RU"
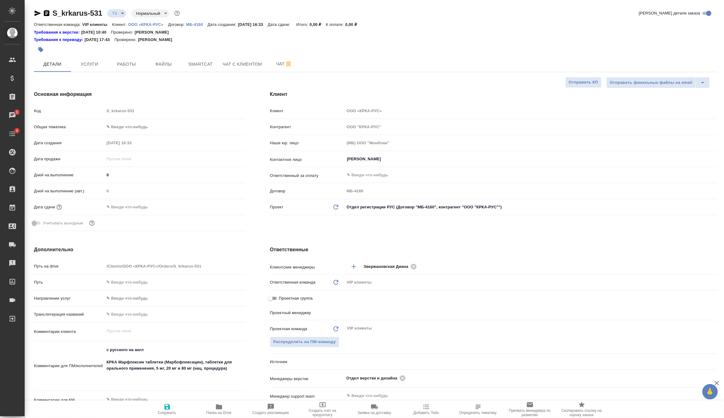
type textarea "x"
type input "Грабко Мария"
type input "Каирова Бэлла"
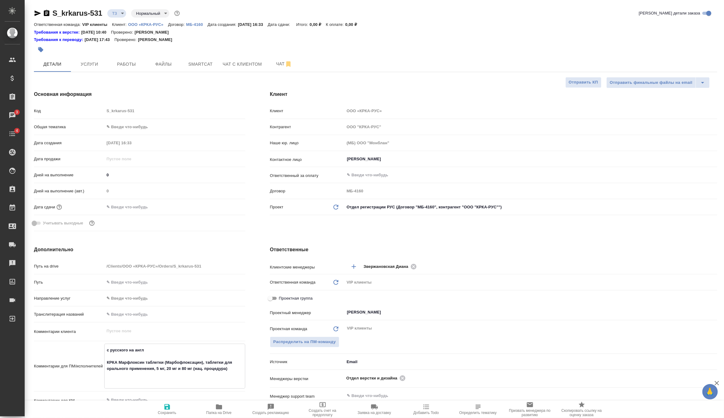
drag, startPoint x: 236, startPoint y: 370, endPoint x: 86, endPoint y: 361, distance: 150.0
click at [86, 361] on div "Комментарии для ПМ/исполнителей с русского на англ КРКА Марфлоксин таблетки (Ма…" at bounding box center [139, 366] width 211 height 45
type textarea "x"
click at [97, 63] on span "Услуги" at bounding box center [90, 64] width 30 height 8
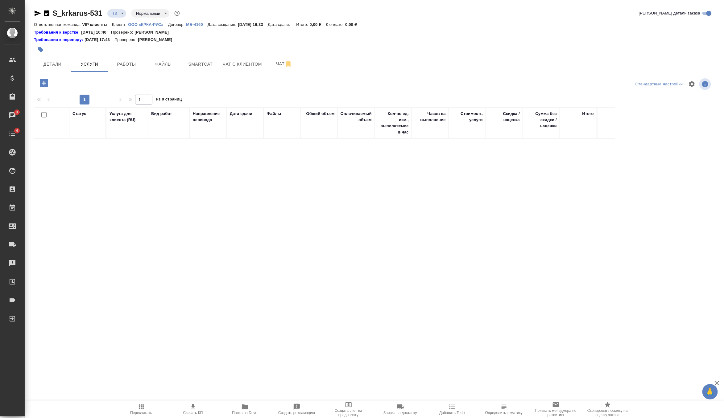
click at [45, 85] on icon "button" at bounding box center [44, 83] width 8 height 8
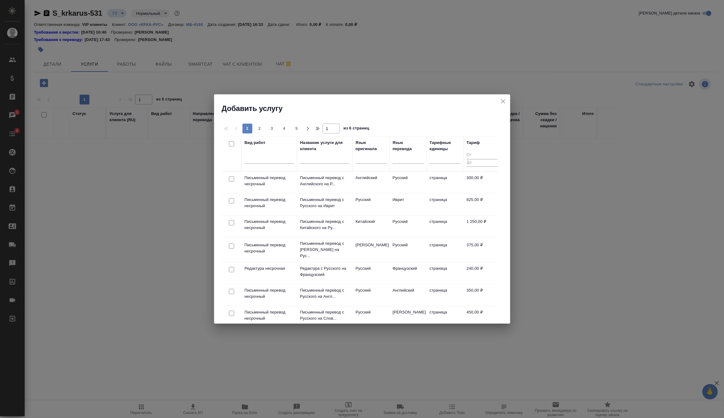
click at [406, 164] on div at bounding box center [408, 160] width 31 height 16
click at [404, 157] on div at bounding box center [408, 157] width 31 height 9
type input "f"
type input "англ"
click at [401, 176] on div "Английский" at bounding box center [439, 177] width 93 height 11
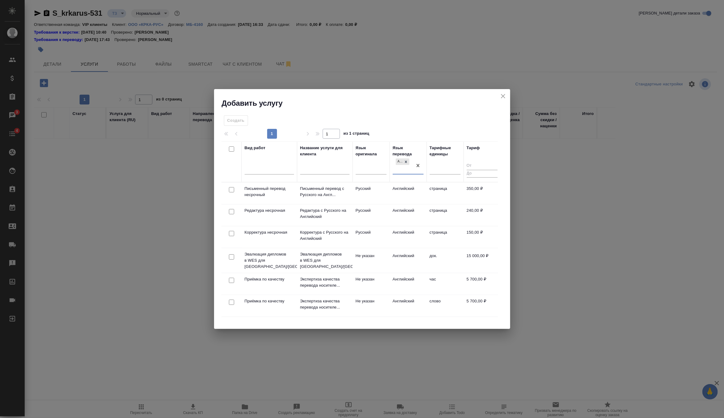
click at [231, 189] on input "checkbox" at bounding box center [231, 189] width 5 height 5
checkbox input "true"
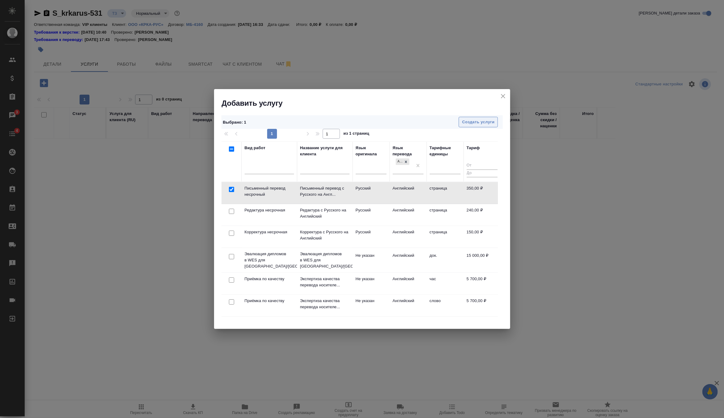
click at [472, 125] on span "Создать услуги" at bounding box center [478, 122] width 32 height 7
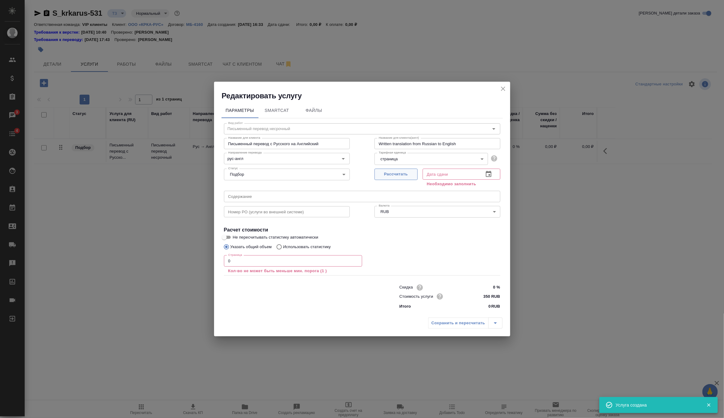
click at [392, 176] on span "Рассчитать" at bounding box center [396, 174] width 36 height 7
type input "13.10.2025 17:11"
click at [317, 200] on div "Номер PO (услуги во внешней системе) Номер PO (услуги во внешней системе)" at bounding box center [287, 212] width 151 height 40
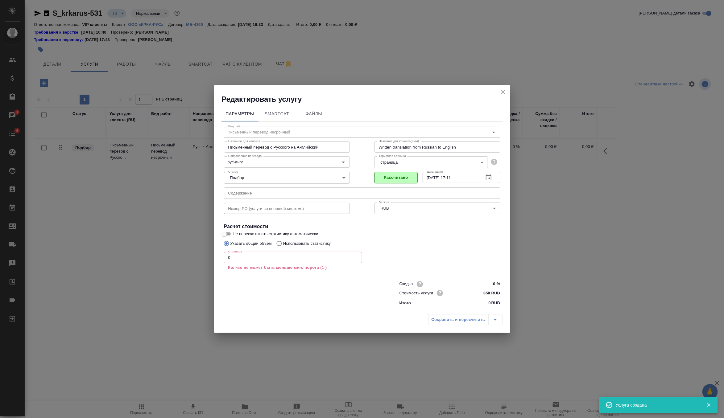
click at [302, 189] on input "text" at bounding box center [362, 193] width 277 height 11
paste input "КРКА Марфлоксин таблетки (Марбофлоксацин), таблетки для орального применения, 5…"
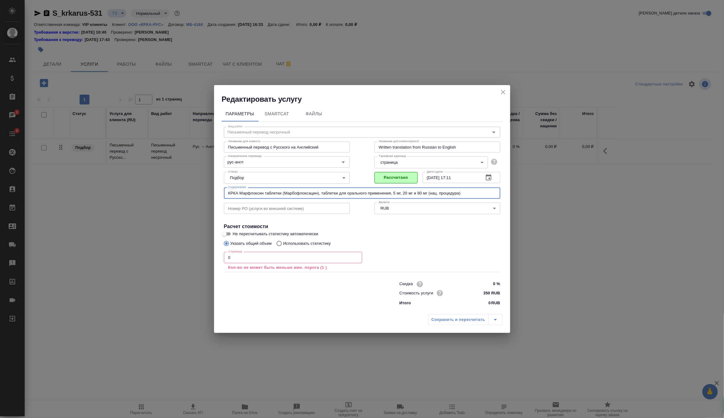
type input "КРКА Марфлоксин таблетки (Марбофлоксацин), таблетки для орального применения, 5…"
click at [272, 260] on input "0" at bounding box center [293, 257] width 138 height 11
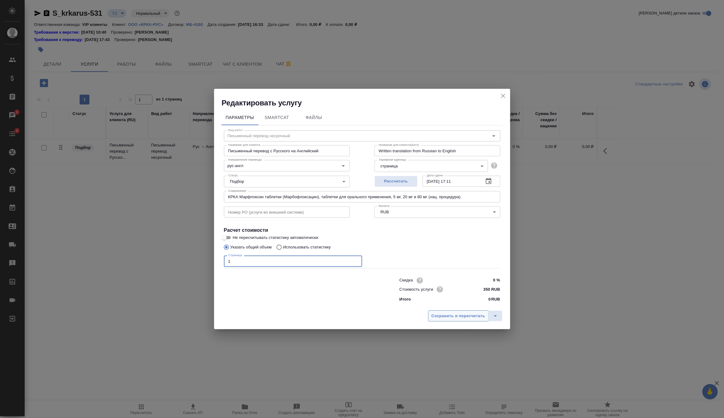
type input "1"
click at [450, 316] on span "Сохранить и пересчитать" at bounding box center [459, 316] width 54 height 7
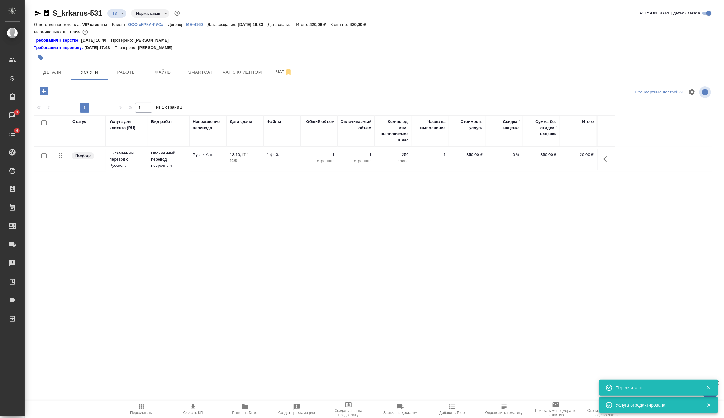
click at [45, 156] on input "checkbox" at bounding box center [43, 155] width 5 height 5
checkbox input "true"
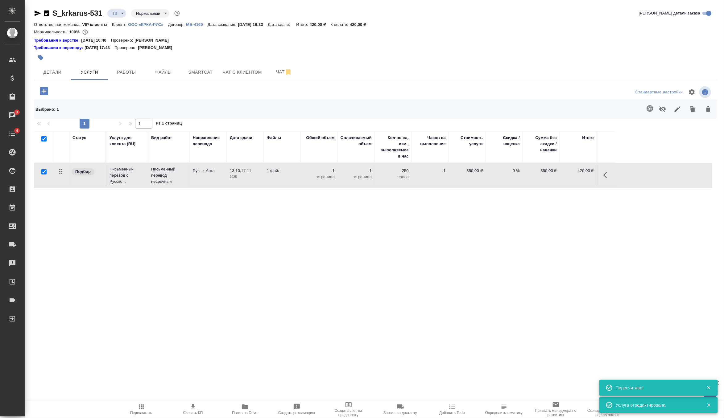
click at [648, 109] on icon "button" at bounding box center [650, 108] width 6 height 6
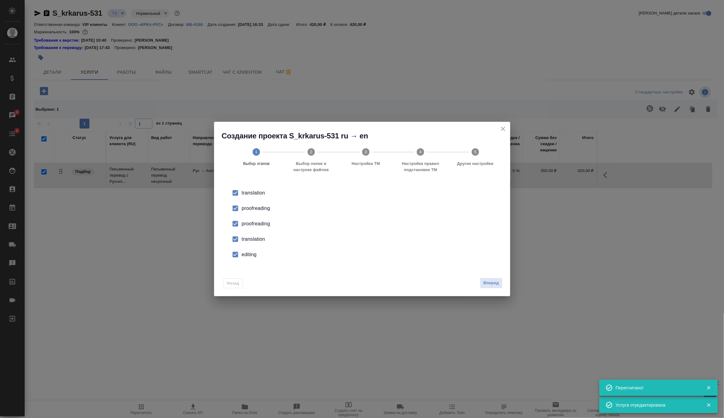
click at [262, 220] on li "proofreading" at bounding box center [362, 223] width 277 height 15
click at [253, 235] on li "translation" at bounding box center [362, 239] width 277 height 15
click at [247, 253] on div "editing" at bounding box center [369, 254] width 254 height 7
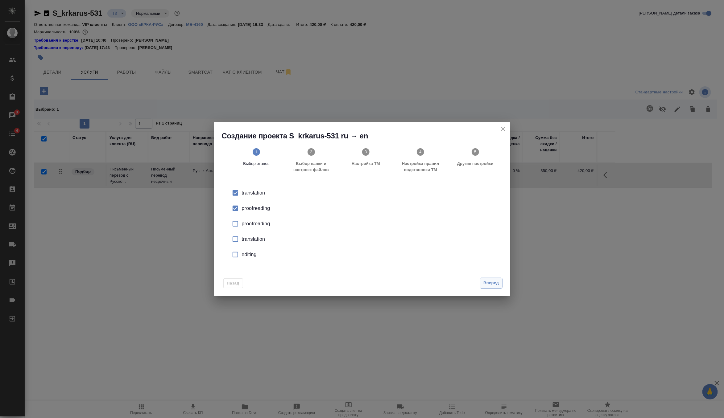
click at [485, 282] on span "Вперед" at bounding box center [491, 283] width 15 height 7
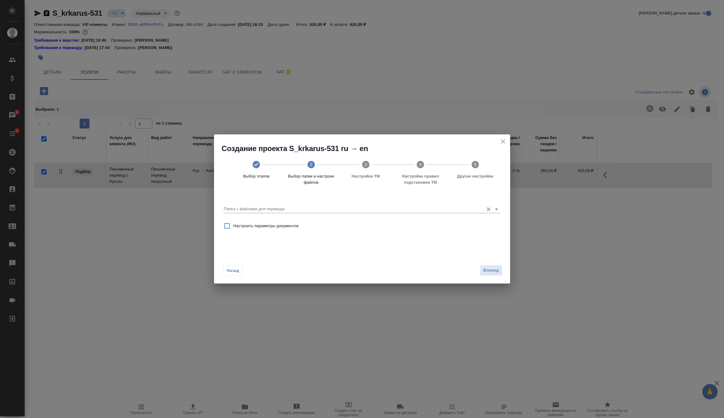
click at [437, 210] on input "Папка с файлами для перевода" at bounding box center [352, 209] width 257 height 7
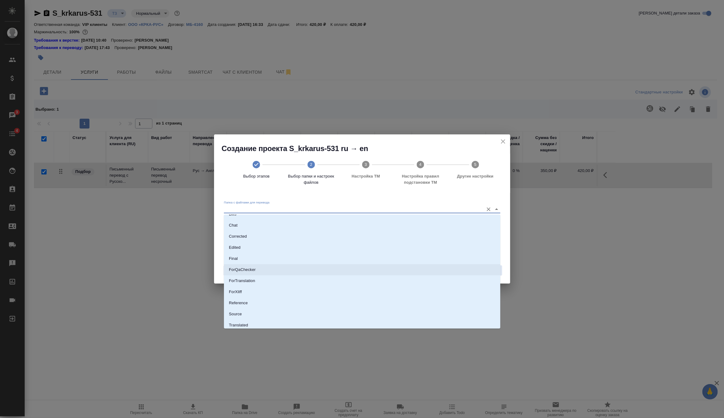
scroll to position [32, 0]
click at [304, 303] on li "Source" at bounding box center [362, 300] width 277 height 11
type input "Source"
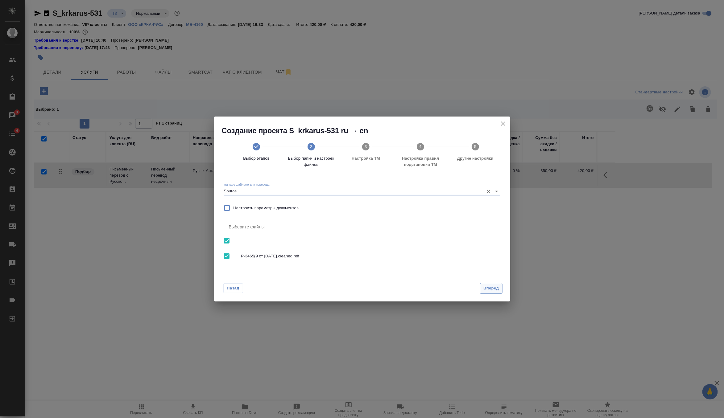
click at [494, 284] on button "Вперед" at bounding box center [491, 288] width 22 height 11
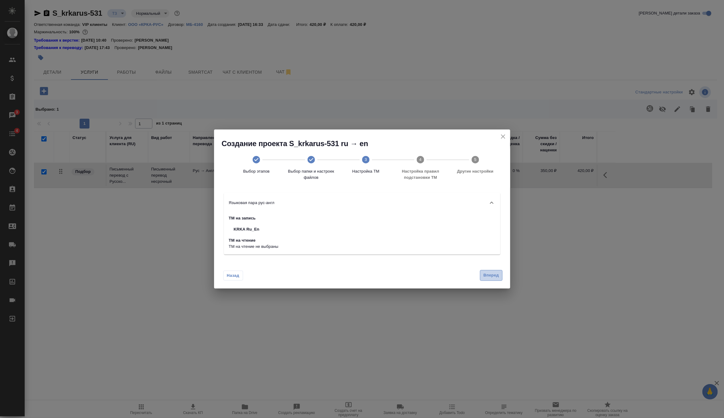
click at [495, 274] on span "Вперед" at bounding box center [491, 275] width 15 height 7
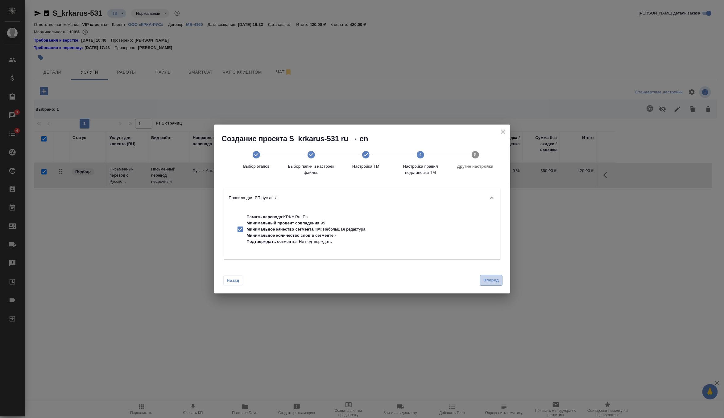
click at [498, 280] on span "Вперед" at bounding box center [491, 280] width 15 height 7
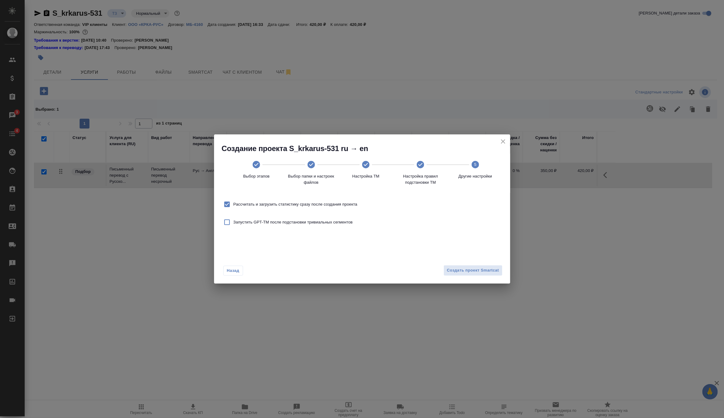
click at [357, 209] on label "Рассчитать и загрузить статистику сразу после создания проекта" at bounding box center [289, 204] width 137 height 13
click at [234, 209] on input "Рассчитать и загрузить статистику сразу после создания проекта" at bounding box center [227, 204] width 13 height 13
checkbox input "false"
click at [458, 270] on span "Создать проект Smartcat" at bounding box center [473, 270] width 52 height 7
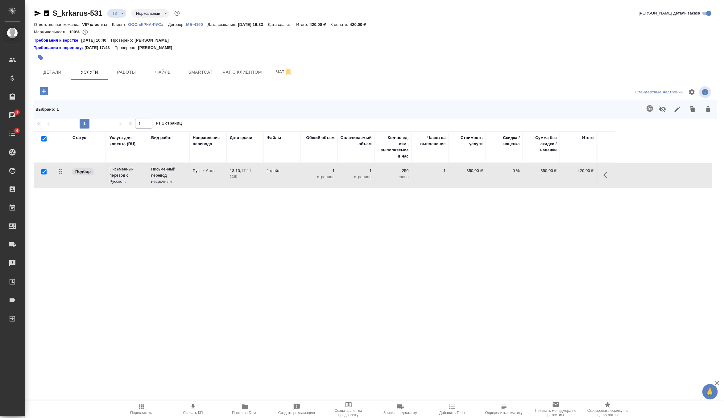
click at [281, 184] on td "1 файл" at bounding box center [282, 176] width 37 height 22
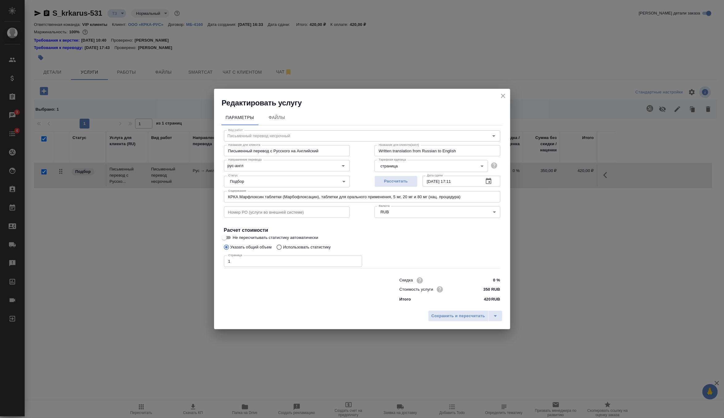
click at [238, 238] on span "Не пересчитывать статистику автоматически" at bounding box center [275, 238] width 85 height 6
click at [235, 238] on input "Не пересчитывать статистику автоматически" at bounding box center [224, 237] width 22 height 7
click at [238, 238] on span "Не пересчитывать статистику автоматически" at bounding box center [275, 238] width 85 height 6
click at [238, 238] on input "Не пересчитывать статистику автоматически" at bounding box center [229, 237] width 22 height 7
checkbox input "false"
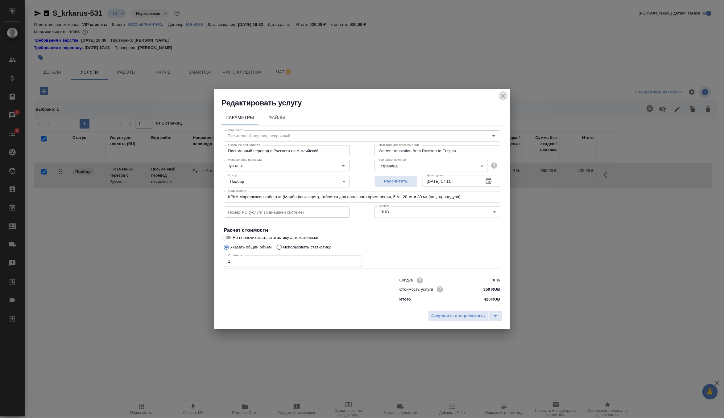
click at [506, 94] on icon "close" at bounding box center [503, 95] width 7 height 7
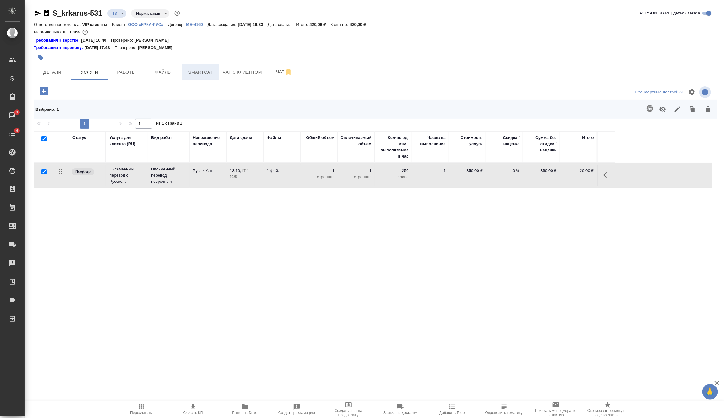
click at [212, 72] on span "Smartcat" at bounding box center [201, 73] width 30 height 8
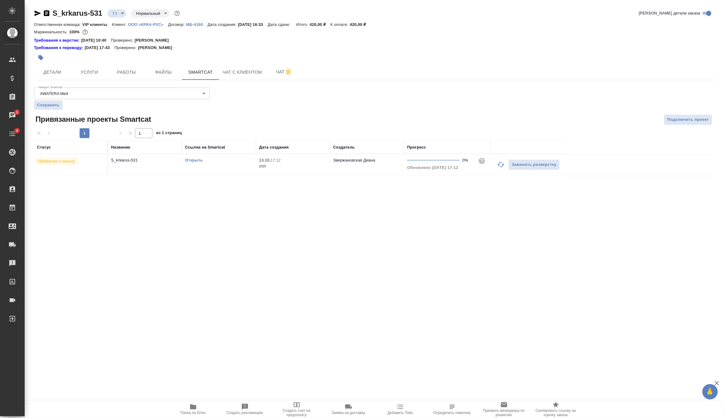
click at [197, 159] on link "Открыть" at bounding box center [194, 160] width 18 height 5
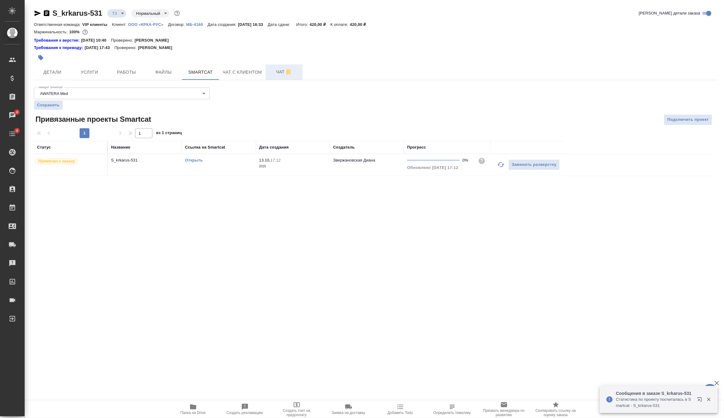
click at [281, 72] on span "Чат" at bounding box center [284, 72] width 30 height 8
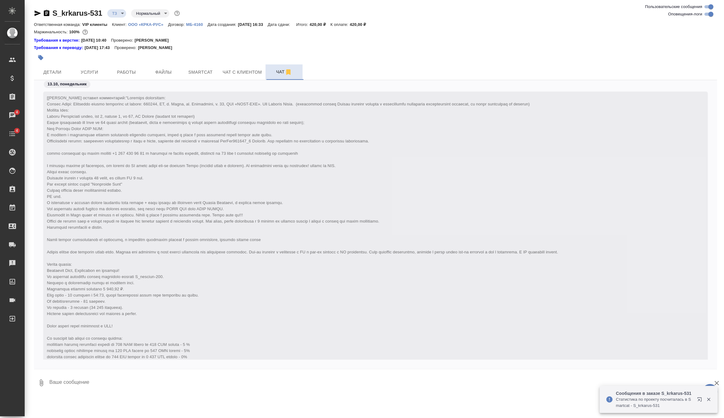
scroll to position [301, 0]
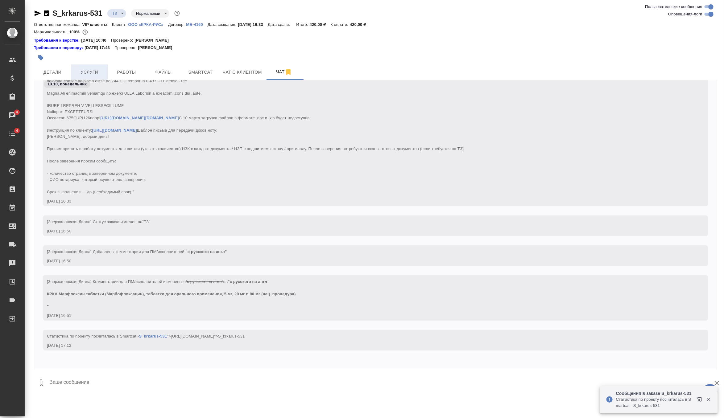
click at [85, 74] on span "Услуги" at bounding box center [90, 73] width 30 height 8
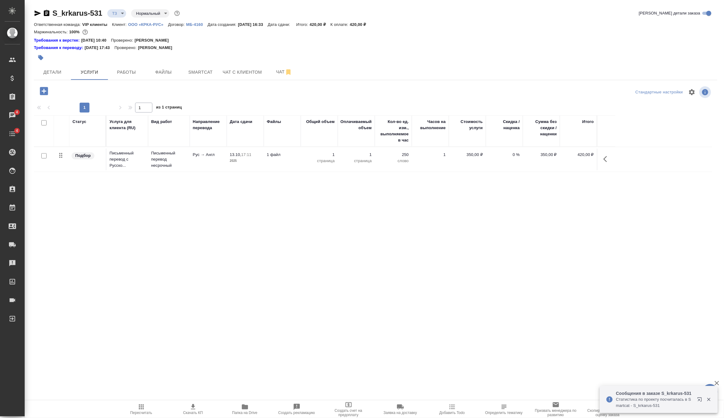
click at [201, 170] on tr "Подбор Письменный перевод с Русско... Письменный перевод несрочный Рус → Англ 1…" at bounding box center [373, 159] width 679 height 25
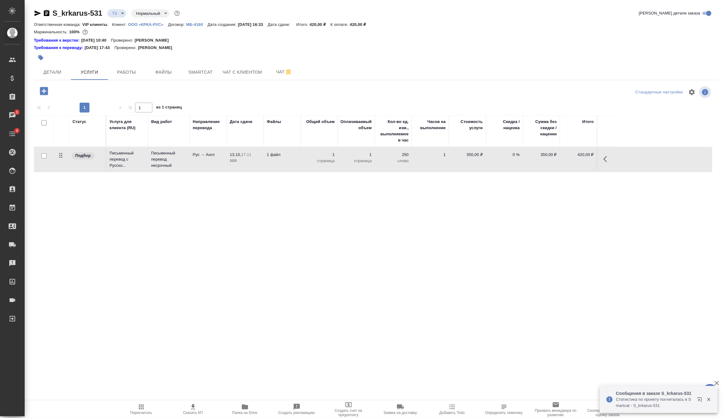
click at [201, 170] on tr "Подбор Письменный перевод с Русско... Письменный перевод несрочный Рус → Англ 1…" at bounding box center [373, 159] width 679 height 25
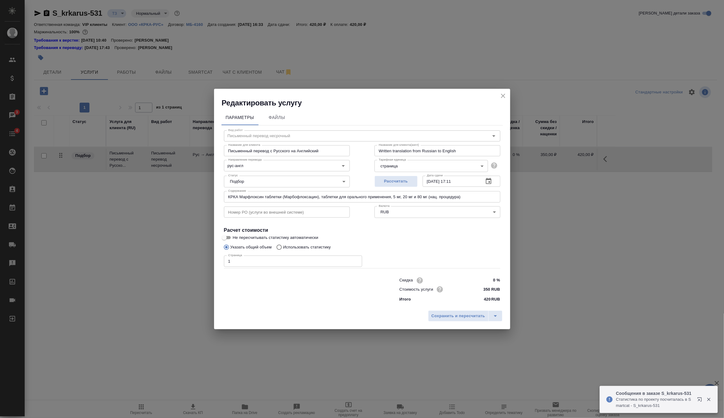
click at [258, 265] on input "1" at bounding box center [293, 261] width 138 height 11
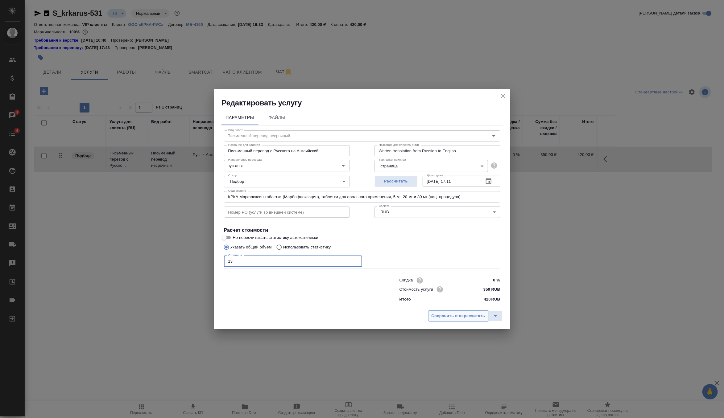
type input "13"
click at [449, 315] on span "Сохранить и пересчитать" at bounding box center [459, 316] width 54 height 7
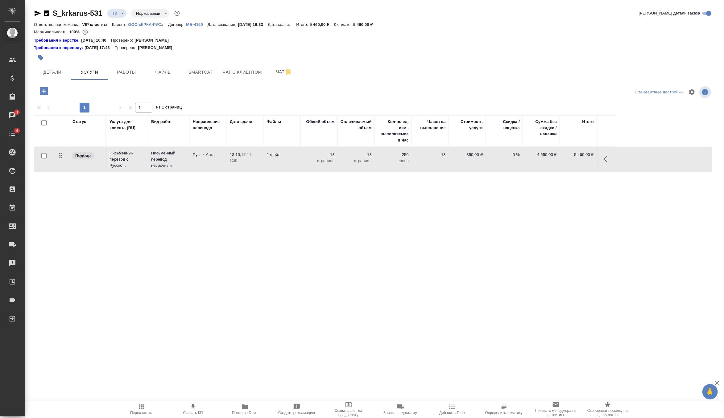
click at [42, 87] on icon "button" at bounding box center [44, 91] width 8 height 8
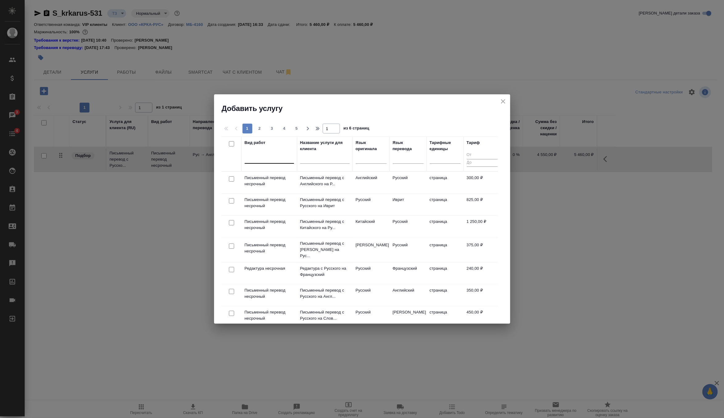
click at [267, 157] on div at bounding box center [269, 157] width 49 height 9
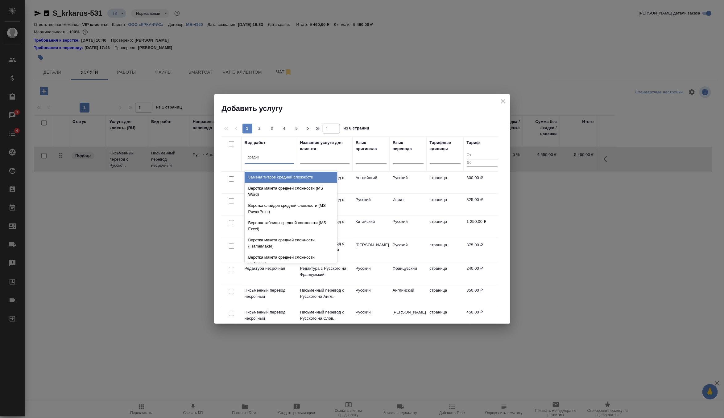
type input "средней"
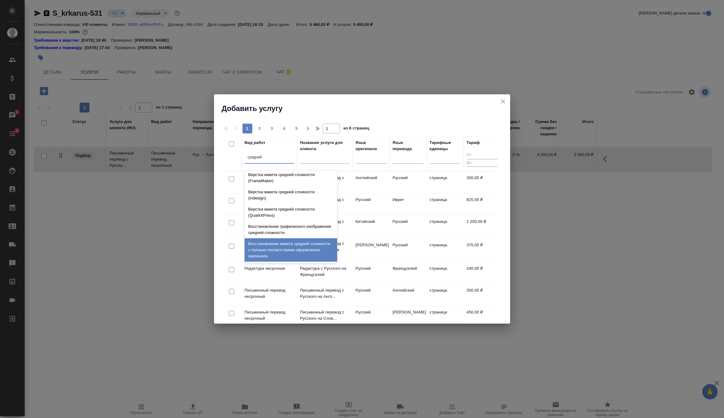
click at [284, 254] on div "Восстановление макета средней сложности с полным соответствием оформлению ориги…" at bounding box center [291, 250] width 93 height 23
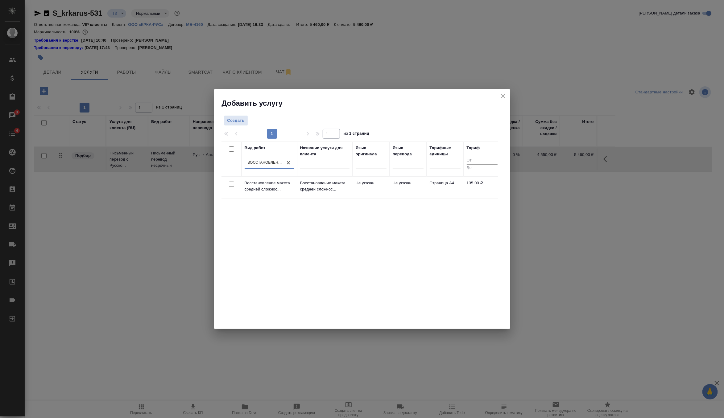
click at [232, 180] on div at bounding box center [232, 184] width 14 height 9
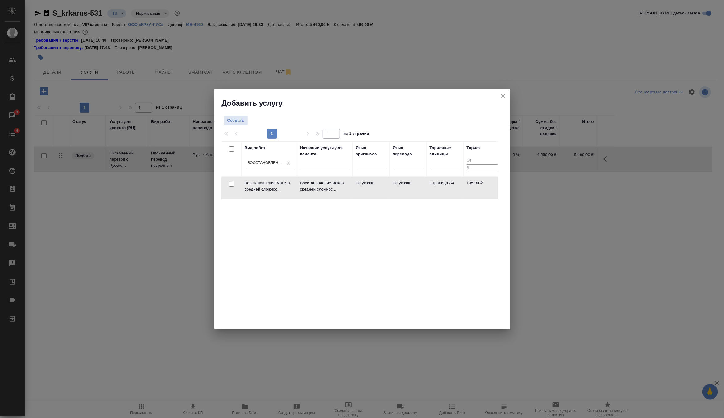
click at [232, 185] on input "checkbox" at bounding box center [231, 184] width 5 height 5
checkbox input "true"
click at [479, 123] on span "Создать услуги" at bounding box center [478, 122] width 32 height 7
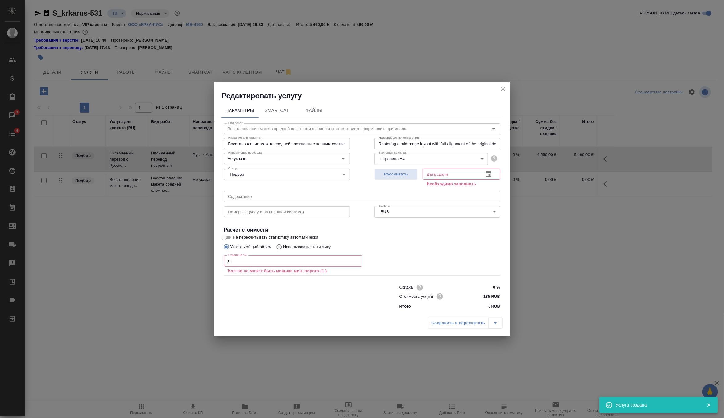
click at [247, 264] on input "0" at bounding box center [293, 261] width 138 height 11
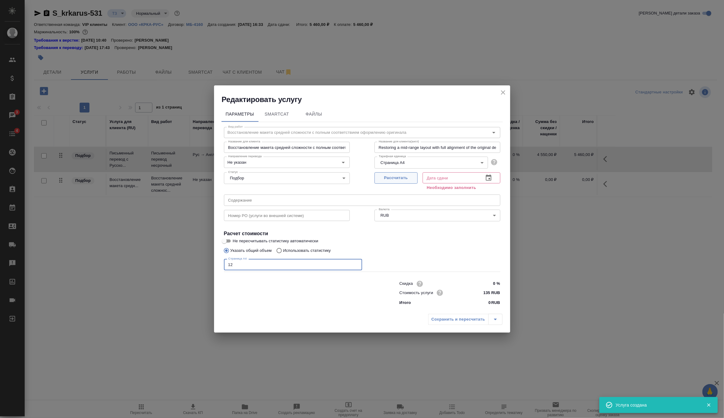
type input "12"
click at [412, 180] on span "Рассчитать" at bounding box center [396, 178] width 36 height 7
type input "14.10.2025 10:26"
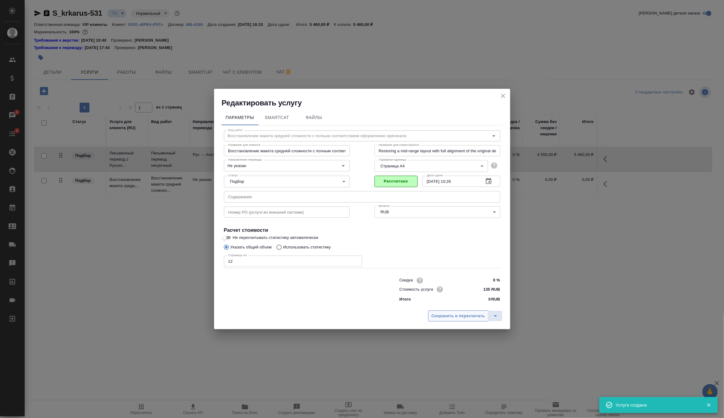
click at [460, 319] on span "Сохранить и пересчитать" at bounding box center [459, 316] width 54 height 7
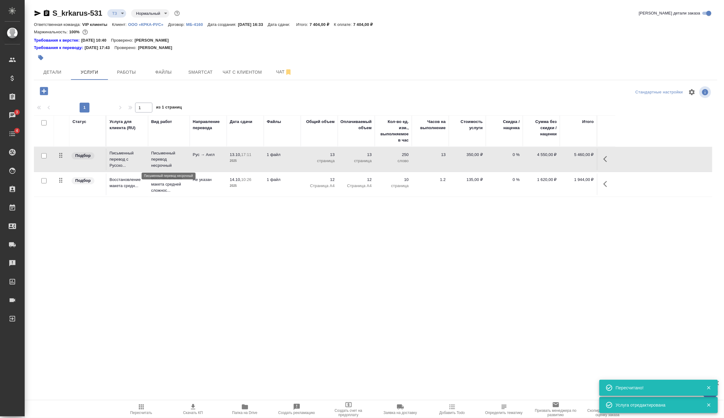
click at [184, 168] on p "Письменный перевод несрочный" at bounding box center [168, 159] width 35 height 19
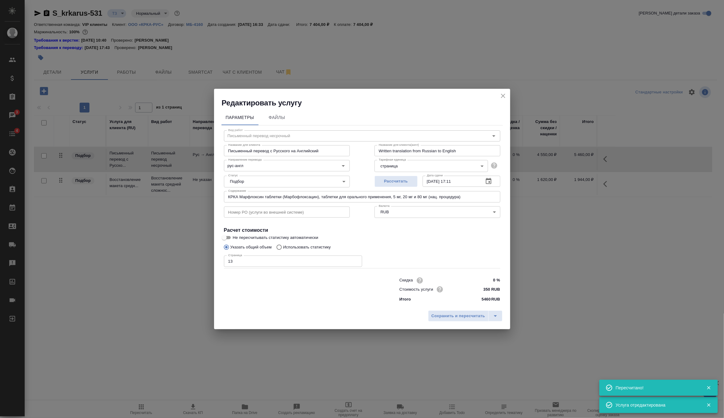
click at [249, 196] on input "КРКА Марфлоксин таблетки (Марбофлоксацин), таблетки для орального применения, 5…" at bounding box center [362, 196] width 277 height 11
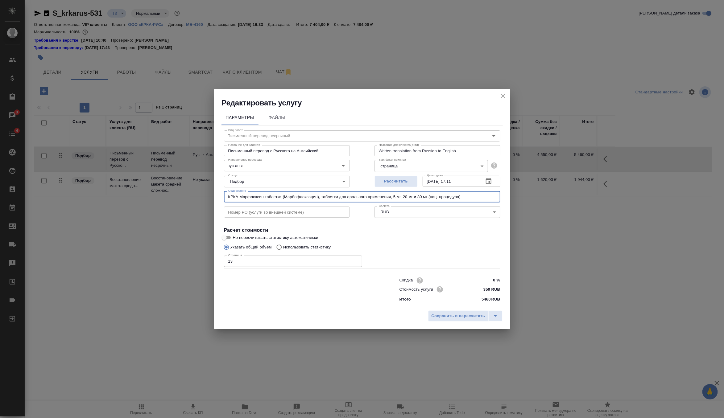
click at [506, 95] on icon "close" at bounding box center [503, 95] width 7 height 7
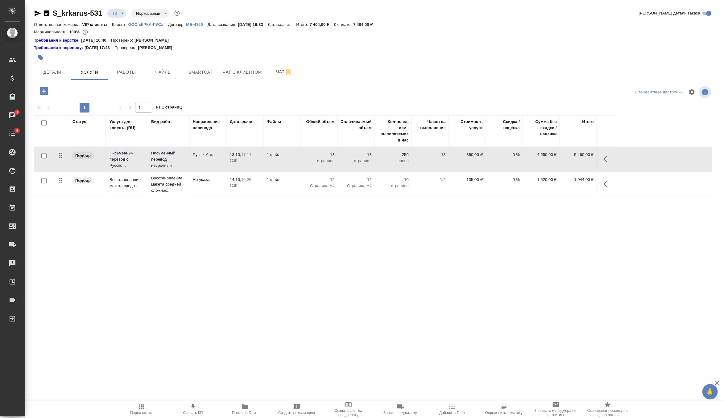
click at [285, 189] on td "1 файл" at bounding box center [282, 185] width 37 height 22
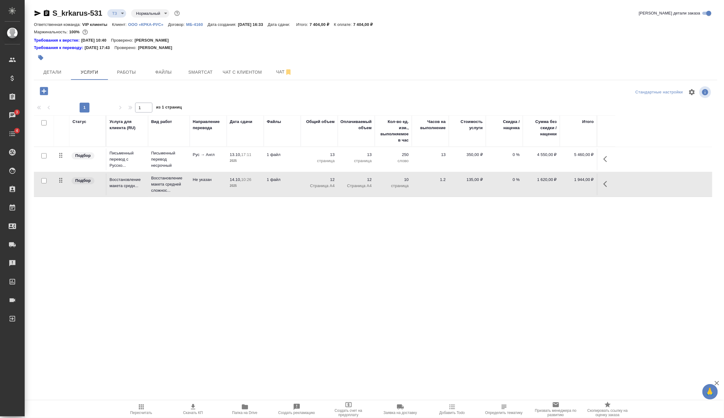
click at [285, 189] on td "1 файл" at bounding box center [282, 185] width 37 height 22
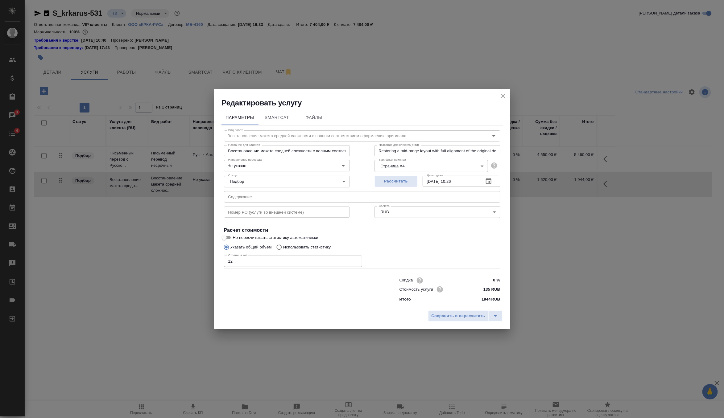
click at [282, 195] on input "text" at bounding box center [362, 196] width 277 height 11
paste input "КРКА Марфлоксин таблетки (Марбофлоксацин), таблетки для орального применения, 5…"
type input "КРКА Марфлоксин таблетки (Марбофлоксацин), таблетки для орального применения, 5…"
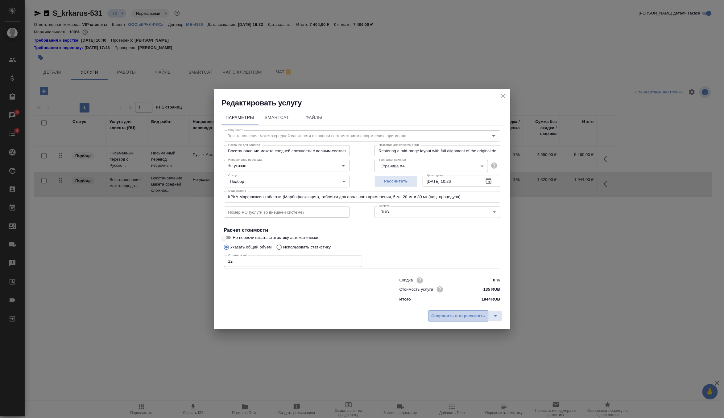
click at [442, 315] on span "Сохранить и пересчитать" at bounding box center [459, 316] width 54 height 7
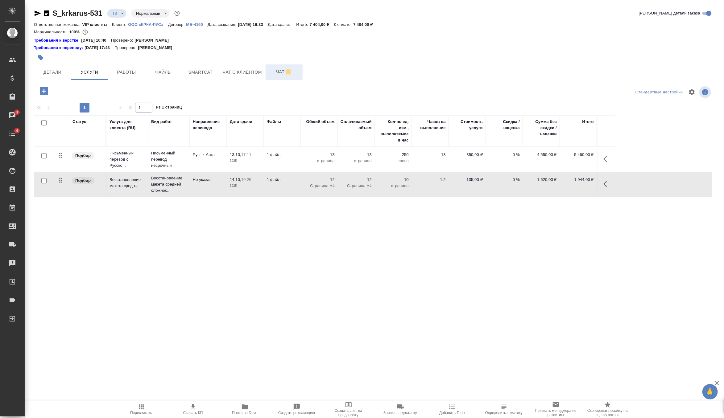
click at [278, 72] on span "Чат" at bounding box center [284, 72] width 30 height 8
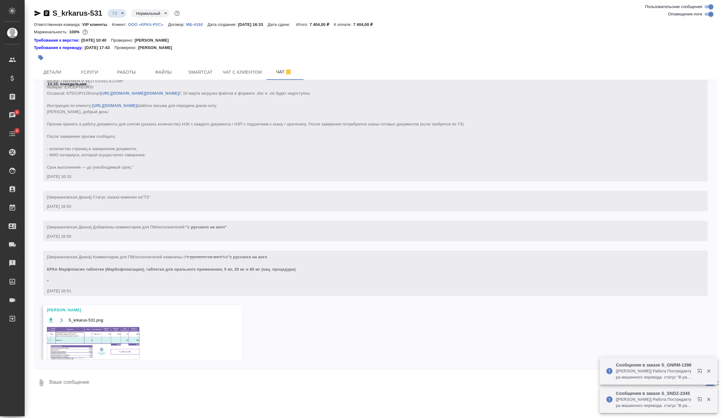
scroll to position [351, 0]
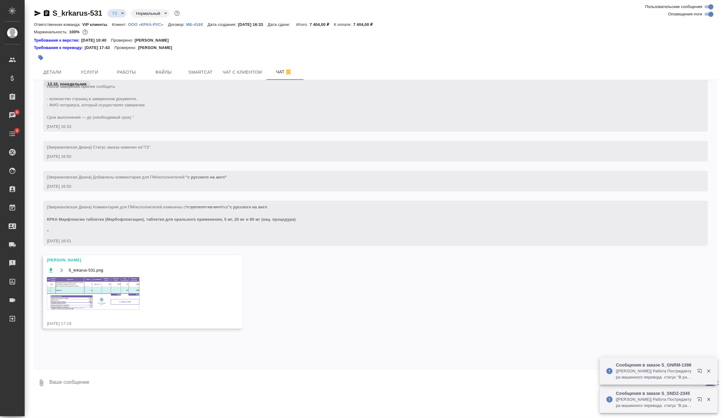
click at [104, 310] on img at bounding box center [93, 293] width 93 height 33
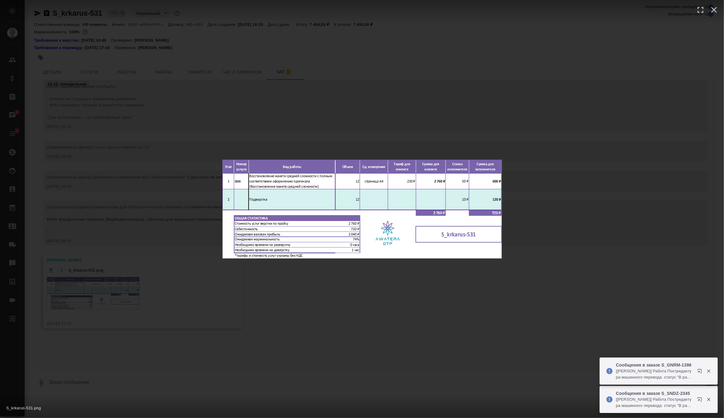
click at [181, 159] on div "S_krkarus-531.png 1 of 1" at bounding box center [362, 209] width 724 height 418
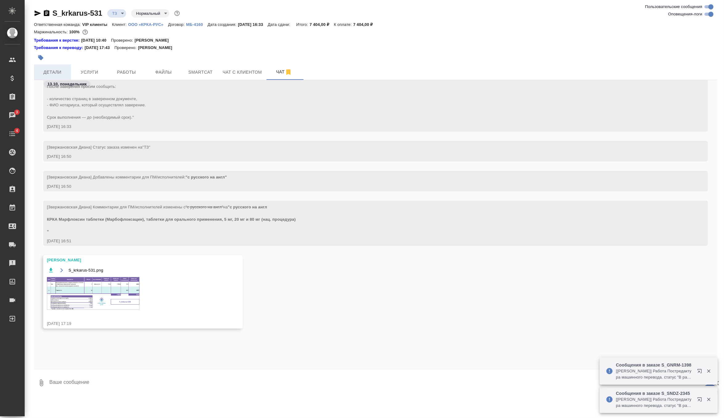
click at [59, 71] on span "Детали" at bounding box center [53, 73] width 30 height 8
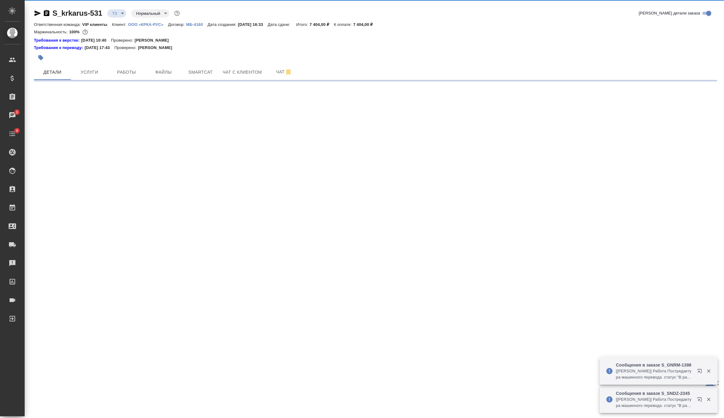
select select "RU"
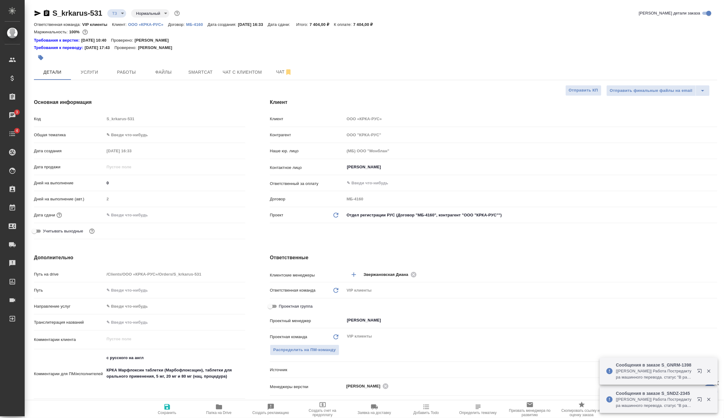
type textarea "x"
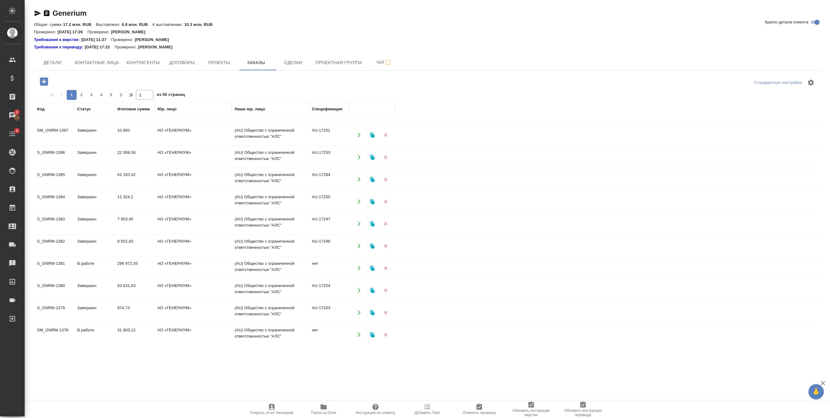
scroll to position [261, 0]
click at [140, 193] on td "11 324,2" at bounding box center [134, 200] width 40 height 22
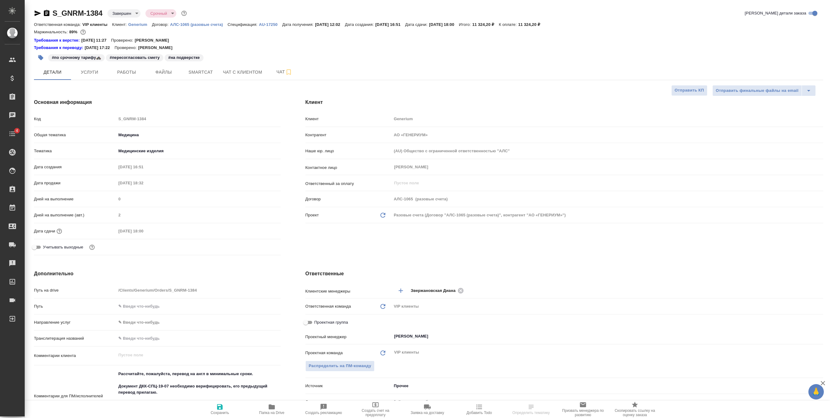
select select "RU"
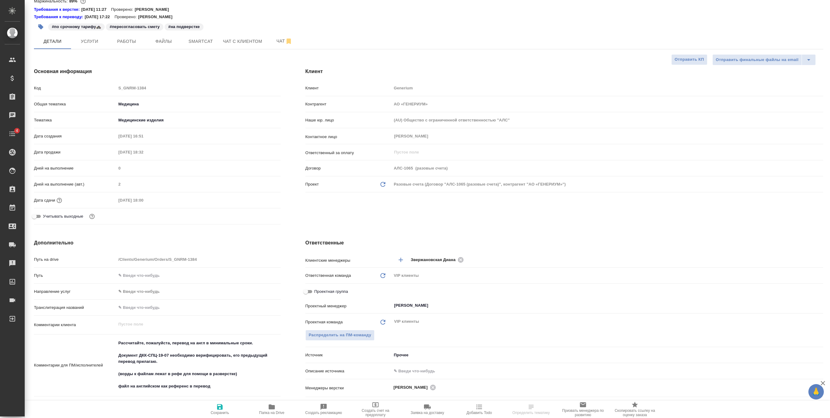
scroll to position [40, 0]
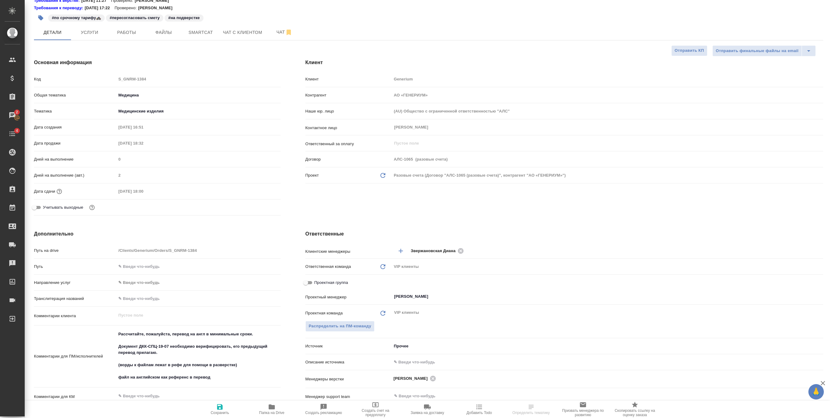
click at [615, 23] on div "#по срочному тарифу🚓 #пересогласовать смету #на подверстке" at bounding box center [428, 18] width 789 height 14
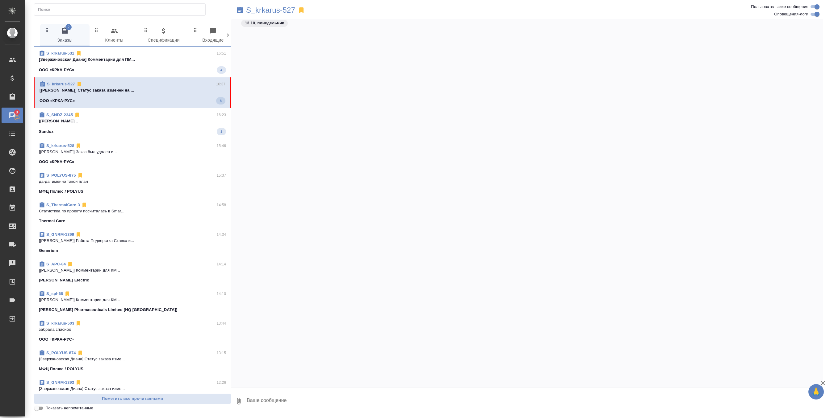
scroll to position [3943, 0]
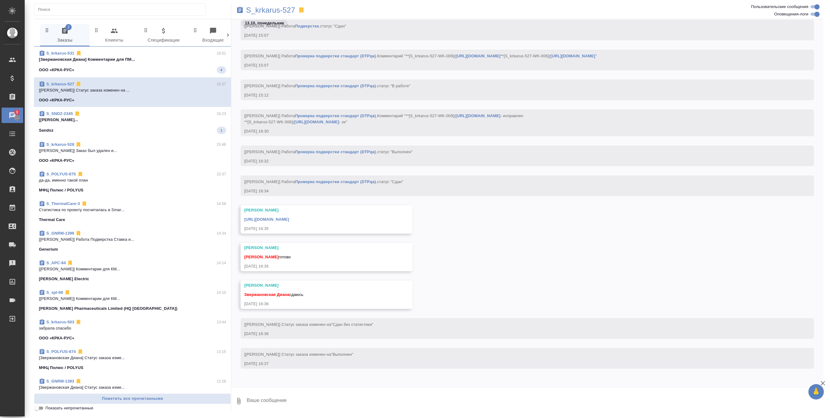
click at [263, 407] on textarea at bounding box center [534, 401] width 577 height 21
type textarea "забираю спасибки"
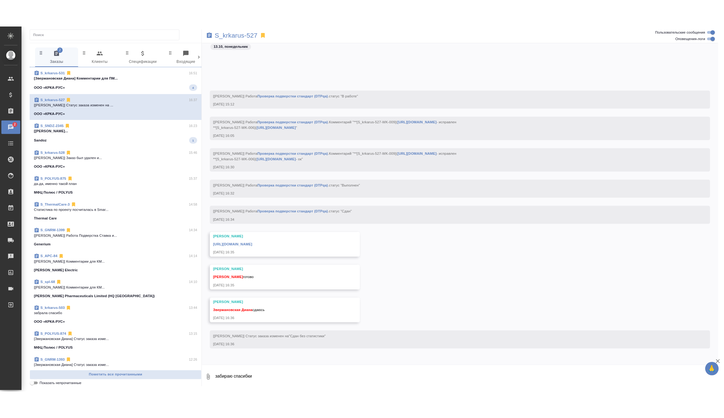
scroll to position [4009, 0]
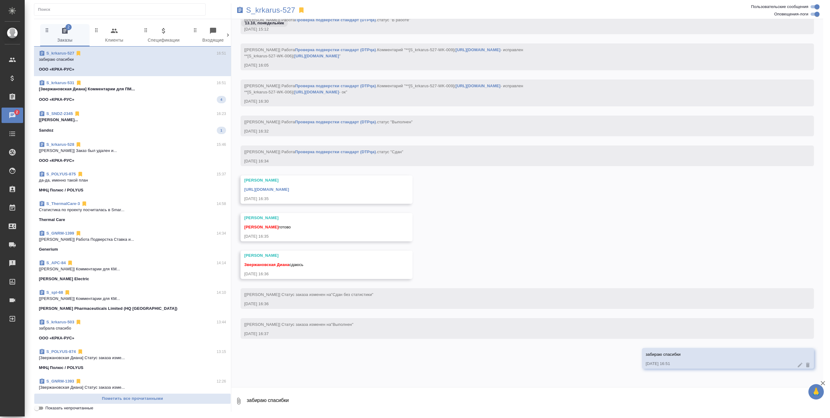
click at [289, 189] on link "https://drive.awatera.com/apps/files/files/10630734?dir=/Shares/%D0%9E%D0%9E%D0…" at bounding box center [266, 189] width 45 height 5
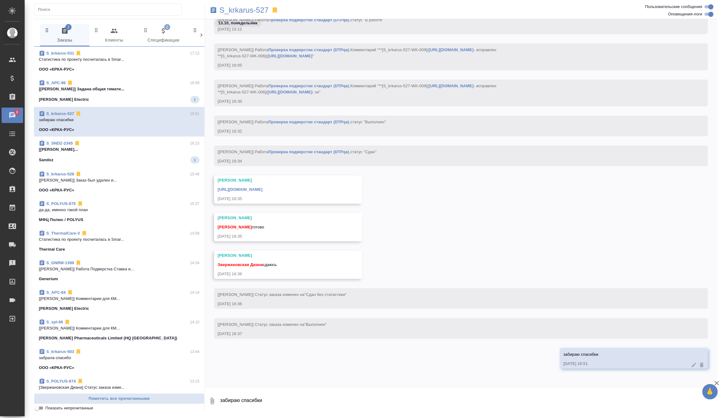
click at [170, 98] on div "Schneider Electric 1" at bounding box center [119, 99] width 161 height 7
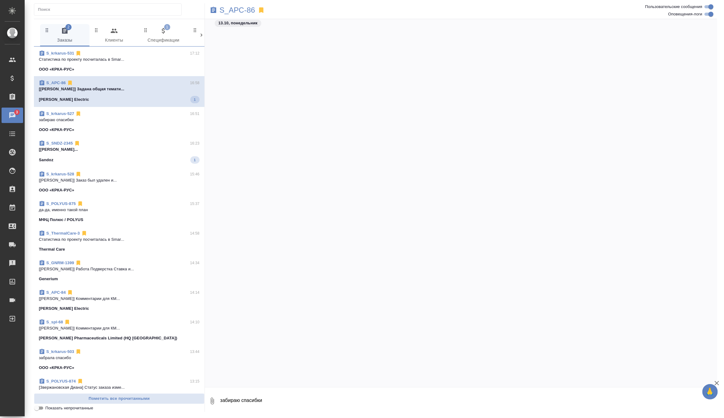
scroll to position [3748, 0]
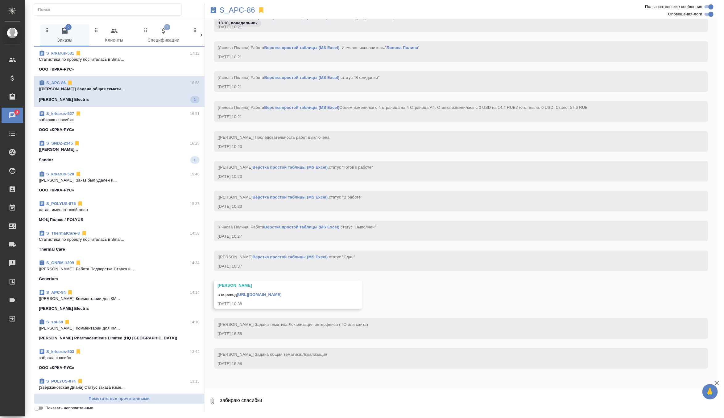
click at [162, 157] on div "Sandoz 1" at bounding box center [119, 159] width 161 height 7
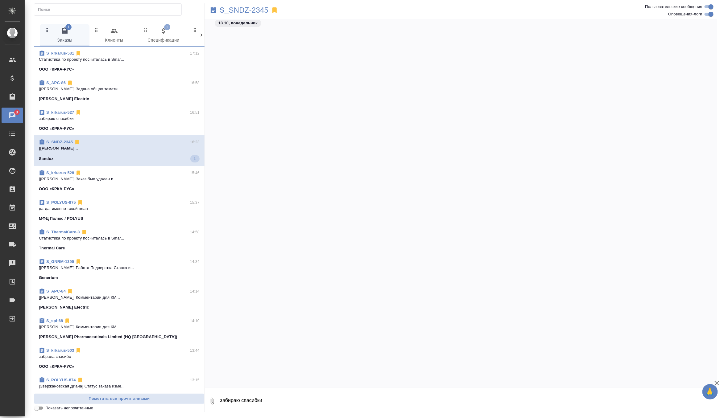
scroll to position [3223, 0]
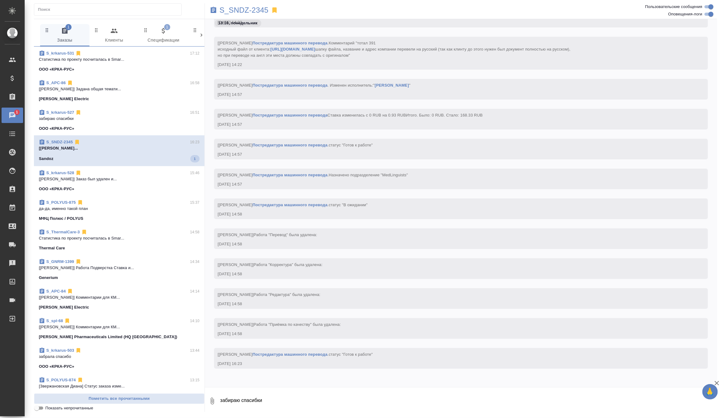
click at [163, 95] on span "S_APC-86 16:58 [Горшкова Валентина] Задана общая темати... Schneider Electric" at bounding box center [119, 91] width 161 height 22
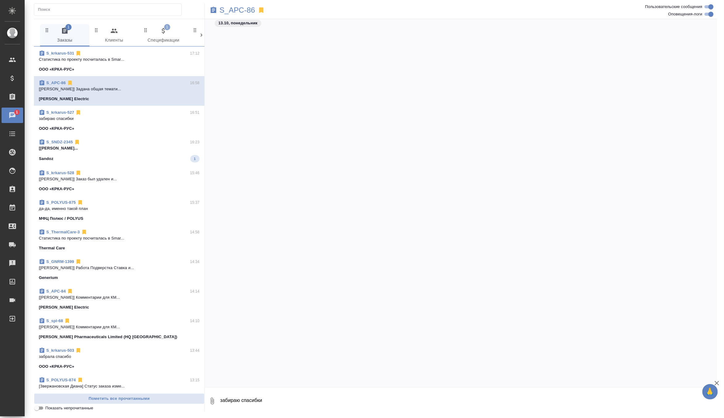
scroll to position [3748, 0]
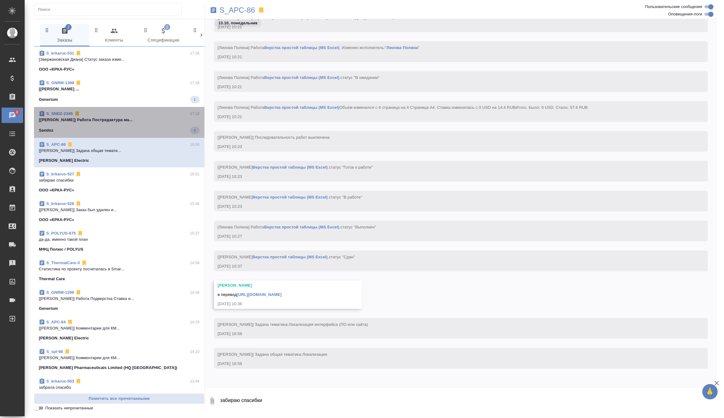
click at [144, 127] on div "Sandoz 1" at bounding box center [119, 130] width 161 height 7
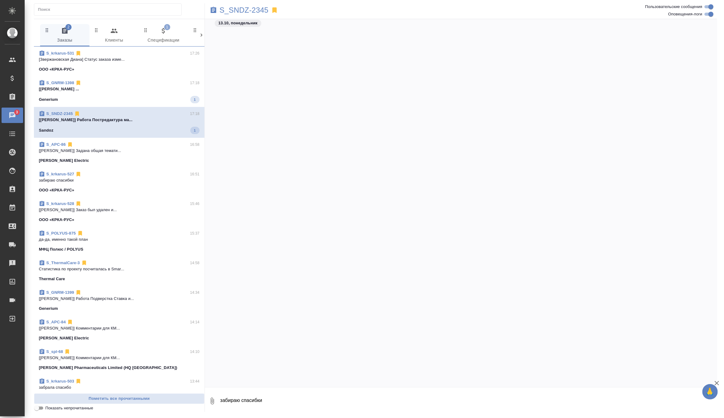
scroll to position [3228, 0]
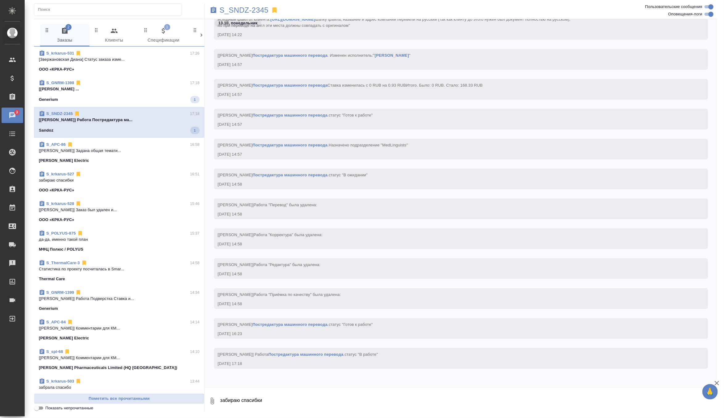
click at [152, 101] on div "Generium 1" at bounding box center [119, 99] width 161 height 7
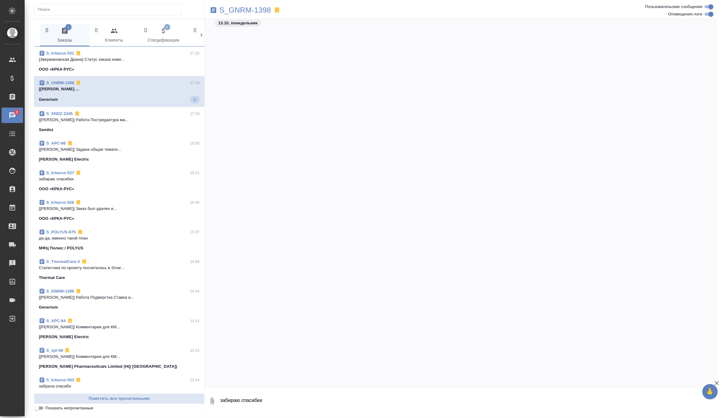
scroll to position [2047, 0]
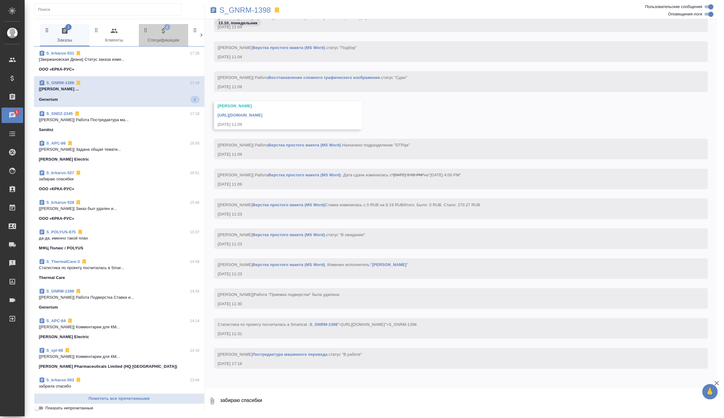
click at [166, 35] on span "1 Спецификации" at bounding box center [164, 35] width 42 height 17
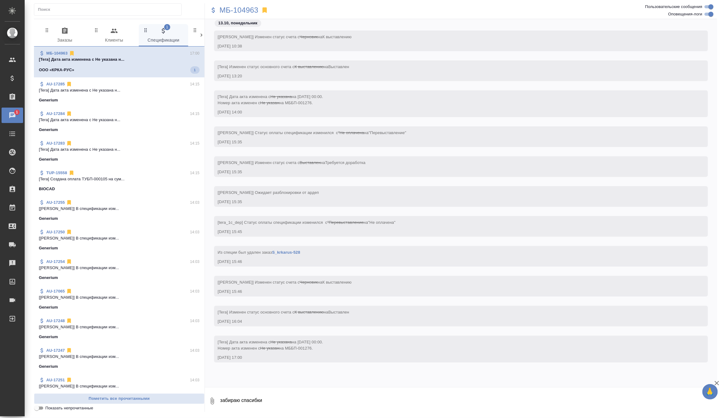
scroll to position [0, 0]
click at [70, 29] on span "0 Заказы" at bounding box center [65, 35] width 42 height 17
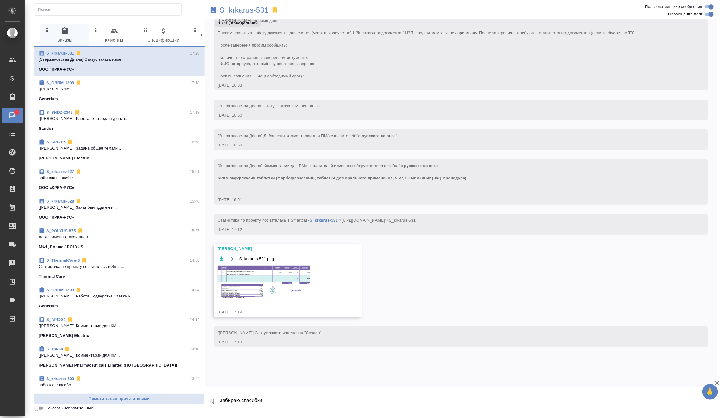
scroll to position [376, 0]
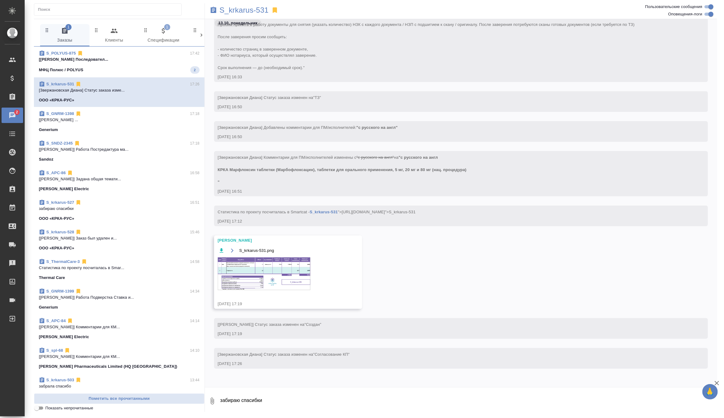
click at [145, 64] on span "S_POLYUS-875 17:42 [Горшкова Валентина] Работа Последовател... МФЦ Полюс / POLY…" at bounding box center [119, 61] width 161 height 23
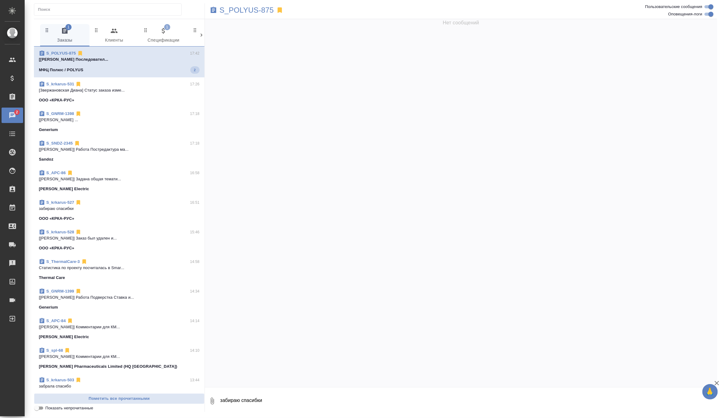
scroll to position [743, 0]
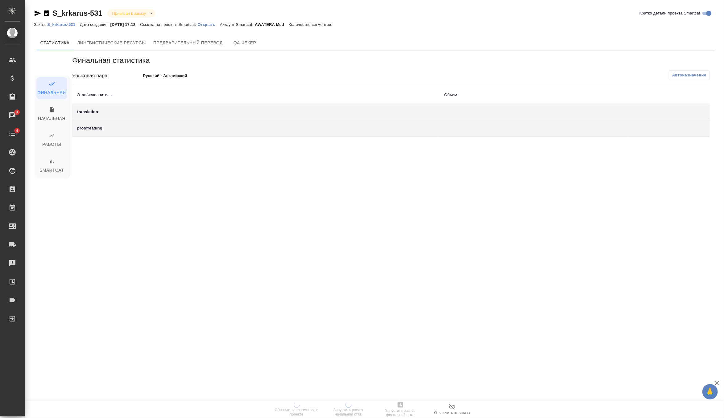
click at [220, 27] on div "Заказ: S_krkarus-531 Дата создания: [DATE] 17:12 Ссылка на проект в Smartcat: О…" at bounding box center [186, 24] width 305 height 7
click at [219, 25] on p "Открыть" at bounding box center [209, 24] width 22 height 5
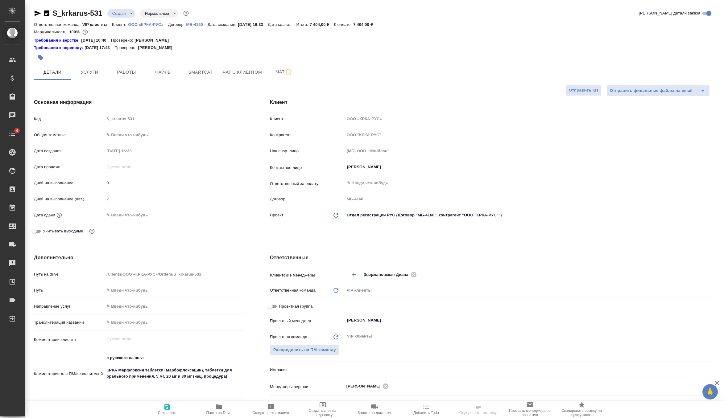
select select "RU"
click at [127, 217] on input "text" at bounding box center [131, 215] width 54 height 9
click at [230, 213] on icon "button" at bounding box center [227, 214] width 7 height 7
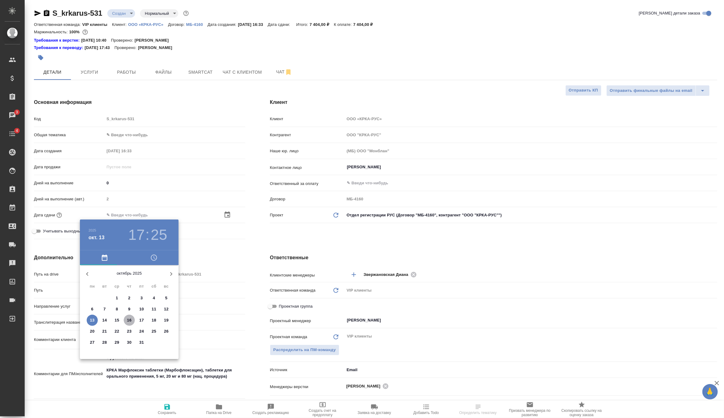
click at [130, 321] on p "16" at bounding box center [129, 321] width 5 height 6
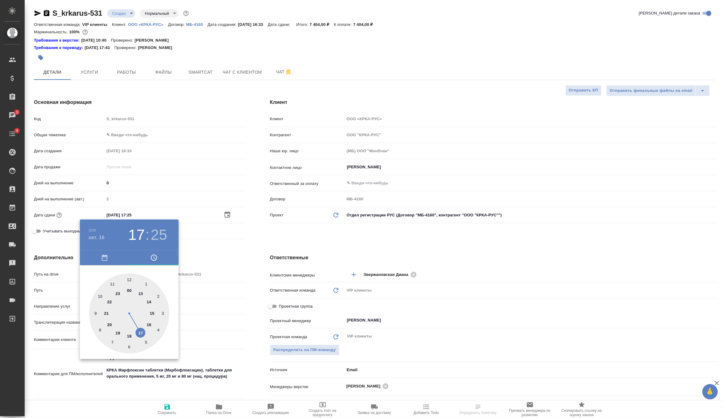
click at [160, 236] on h3 "25" at bounding box center [159, 235] width 16 height 17
click at [128, 278] on div at bounding box center [129, 314] width 80 height 80
type input "16.10.2025 17:00"
click at [285, 235] on div ".cls-1 fill:#fff; AWATERA Zverzhanovskaya Diana Клиенты Спецификации Заказы 3 Ч…" at bounding box center [362, 209] width 724 height 418
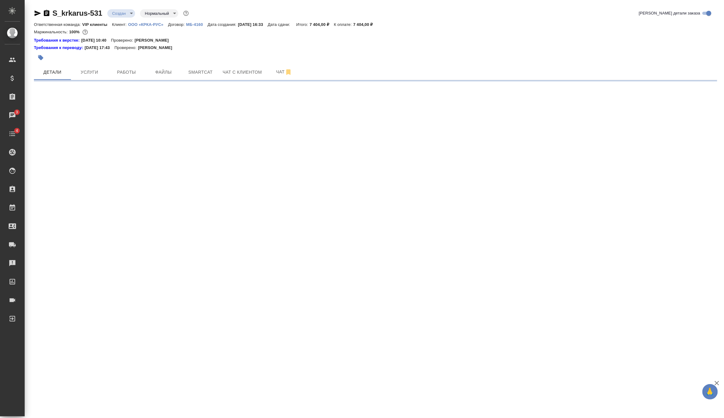
select select "RU"
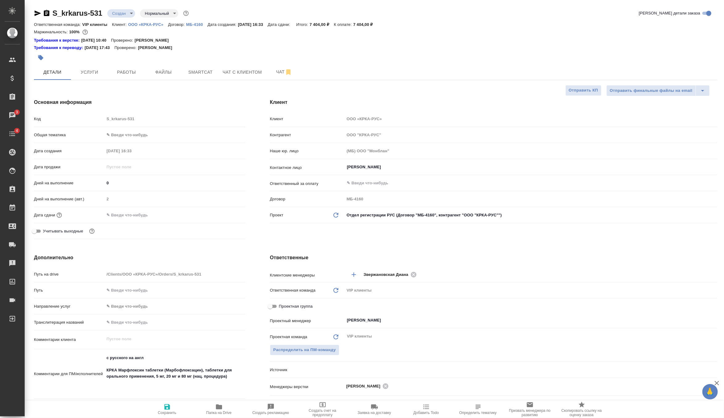
type textarea "x"
click at [130, 211] on input "text" at bounding box center [132, 215] width 54 height 9
click at [226, 212] on icon "button" at bounding box center [228, 214] width 6 height 6
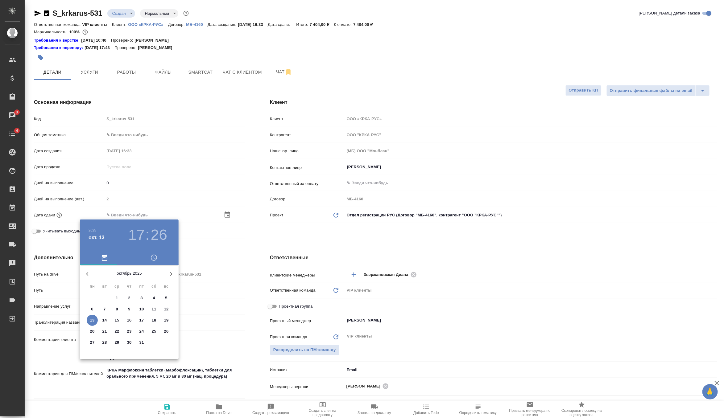
click at [127, 322] on p "16" at bounding box center [129, 321] width 5 height 6
type input "16.10.2025 17:26"
type textarea "x"
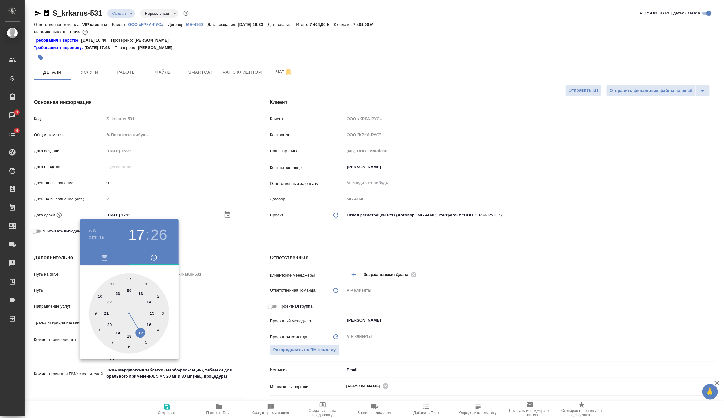
click at [130, 280] on div at bounding box center [129, 314] width 80 height 80
type input "16.10.2025 12:26"
type textarea "x"
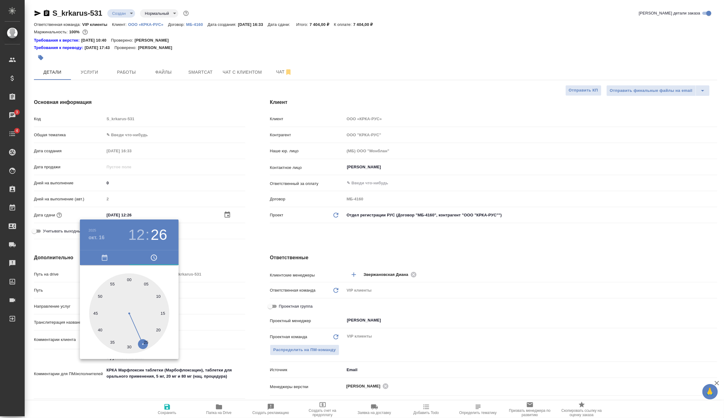
click at [130, 280] on div at bounding box center [129, 314] width 80 height 80
type input "16.10.2025 12:00"
type textarea "x"
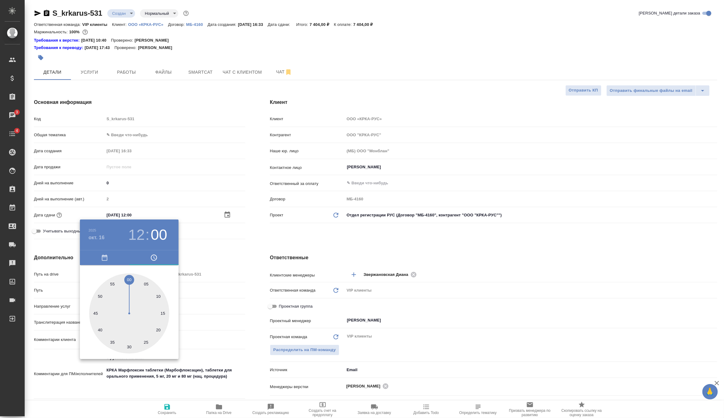
click at [130, 280] on div at bounding box center [129, 314] width 80 height 80
type textarea "x"
click at [250, 263] on div at bounding box center [362, 209] width 724 height 418
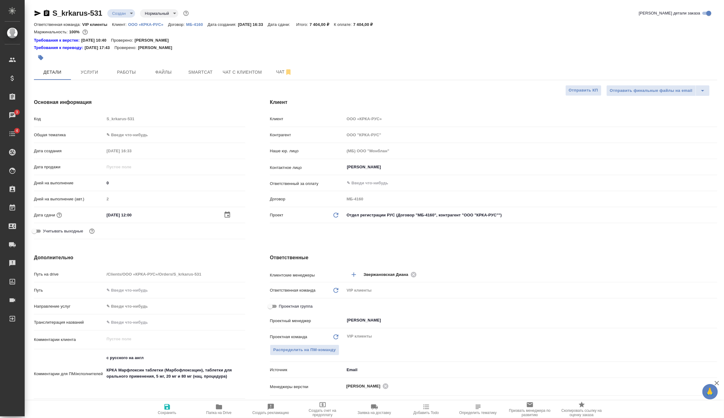
click at [164, 408] on icon "button" at bounding box center [167, 407] width 7 height 7
type textarea "x"
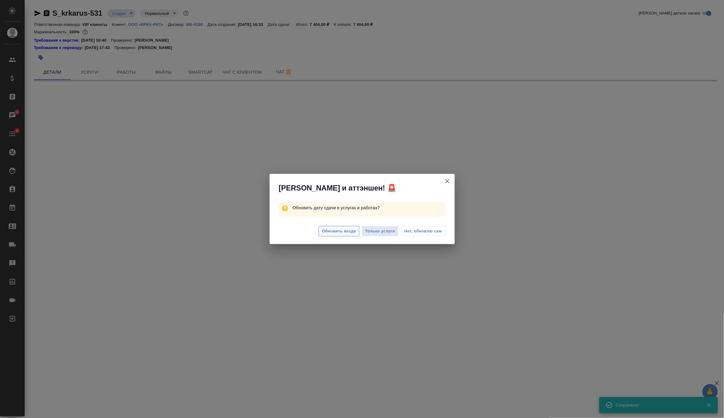
select select "RU"
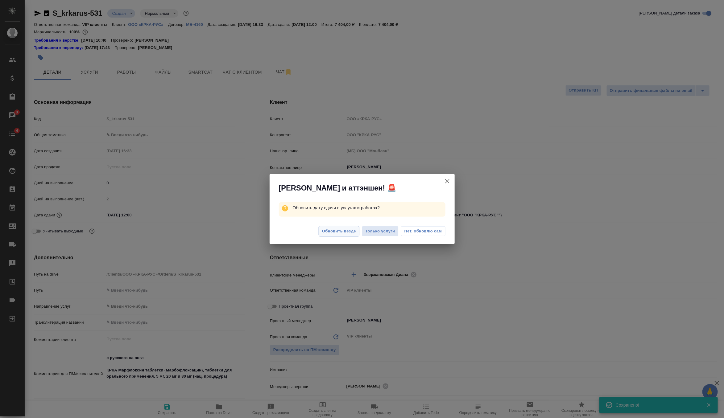
type textarea "x"
click at [345, 231] on span "Обновить везде" at bounding box center [339, 231] width 34 height 7
type textarea "x"
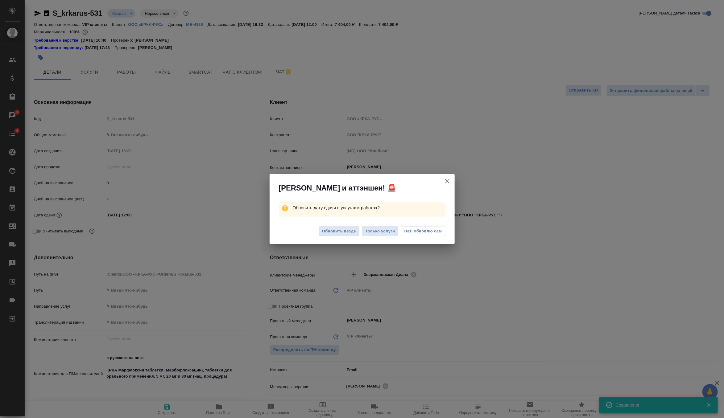
type textarea "x"
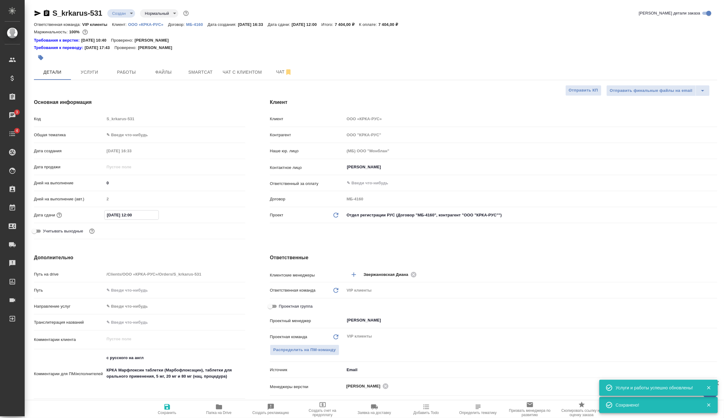
drag, startPoint x: 145, startPoint y: 212, endPoint x: 98, endPoint y: 214, distance: 46.6
click at [98, 214] on div "Дата сдачи 16.10.2025 12:00" at bounding box center [139, 215] width 211 height 11
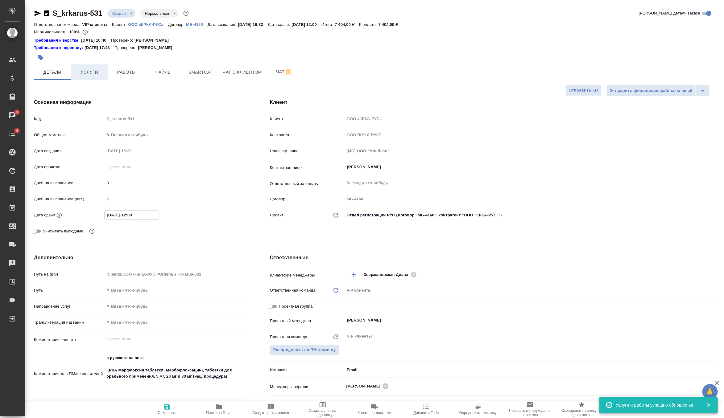
click at [91, 73] on span "Услуги" at bounding box center [90, 73] width 30 height 8
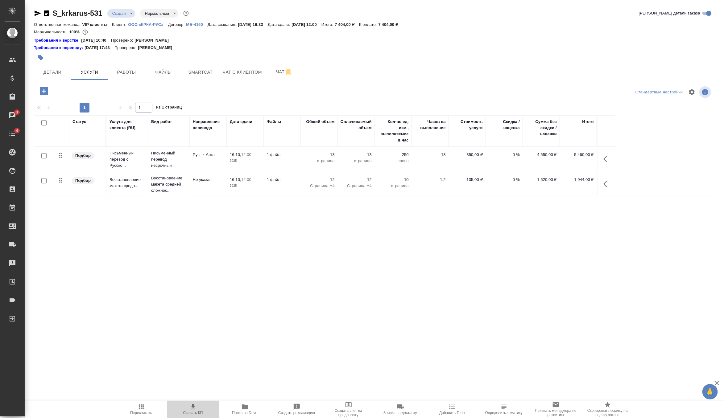
click at [196, 411] on span "Скачать КП" at bounding box center [193, 413] width 20 height 4
click at [126, 15] on body "🙏 .cls-1 fill:#fff; AWATERA Zverzhanovskaya Diana Клиенты Спецификации Заказы 3…" at bounding box center [362, 209] width 724 height 418
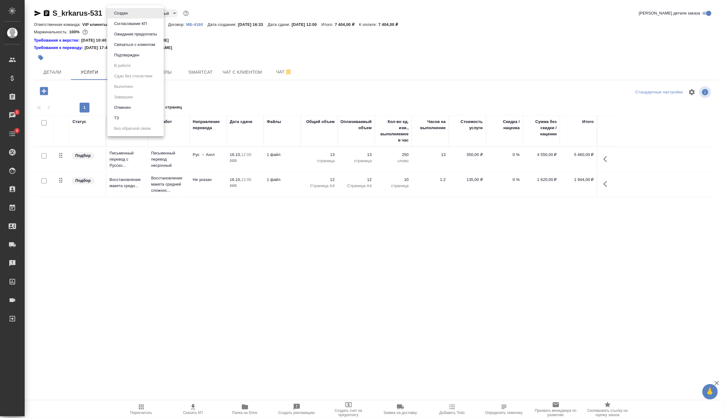
click at [132, 25] on button "Согласование КП" at bounding box center [130, 23] width 36 height 7
drag, startPoint x: 357, startPoint y: 24, endPoint x: 373, endPoint y: 24, distance: 15.7
click at [359, 24] on p "7 404,00 ₽" at bounding box center [347, 24] width 24 height 5
copy p "7 404,00"
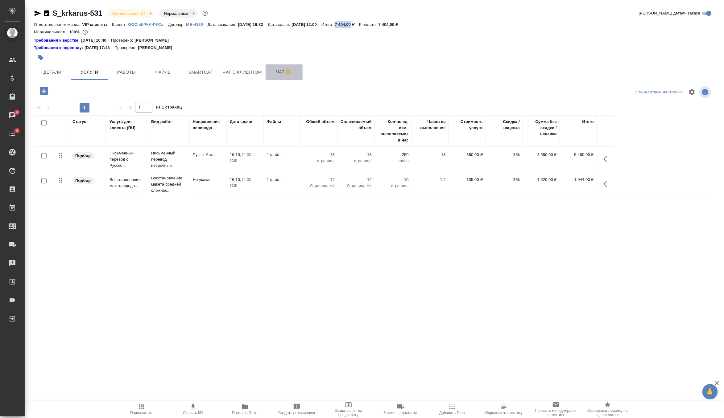
click at [275, 75] on span "Чат" at bounding box center [284, 72] width 30 height 8
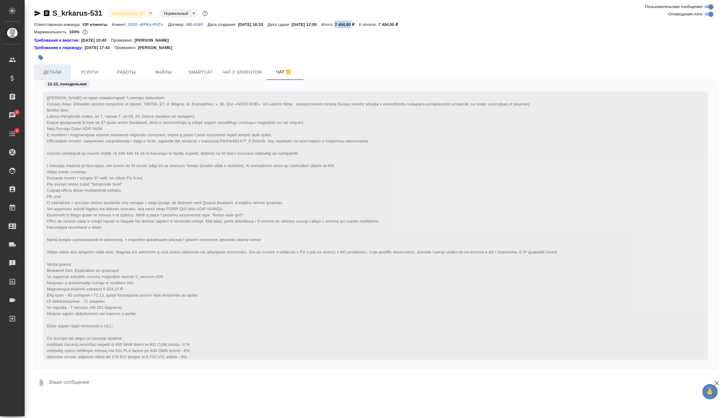
scroll to position [411, 0]
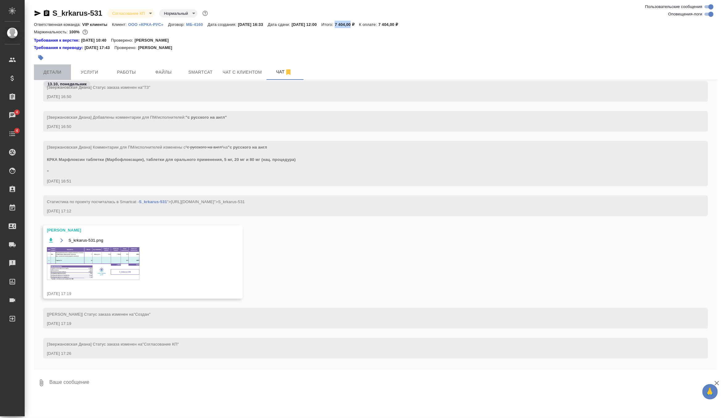
click at [51, 74] on span "Детали" at bounding box center [53, 73] width 30 height 8
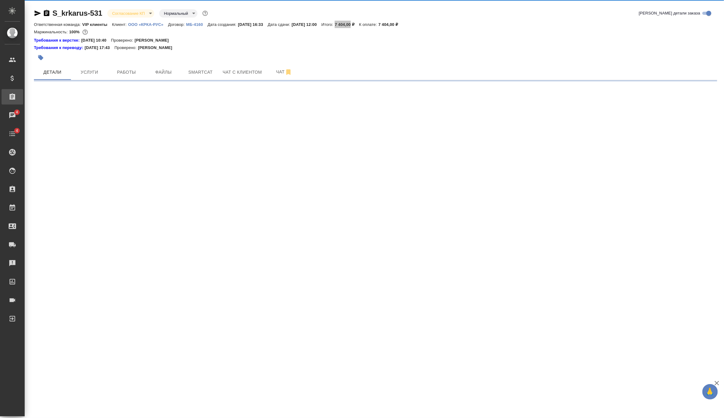
select select "RU"
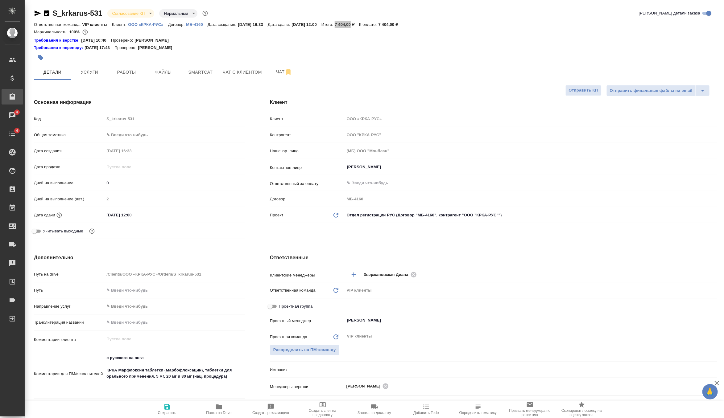
type textarea "x"
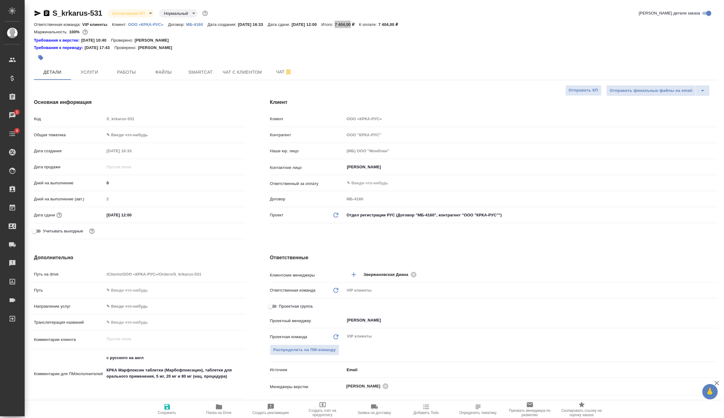
type textarea "x"
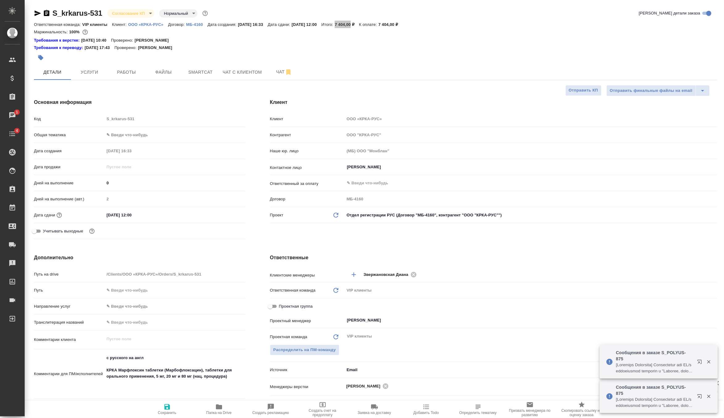
type textarea "x"
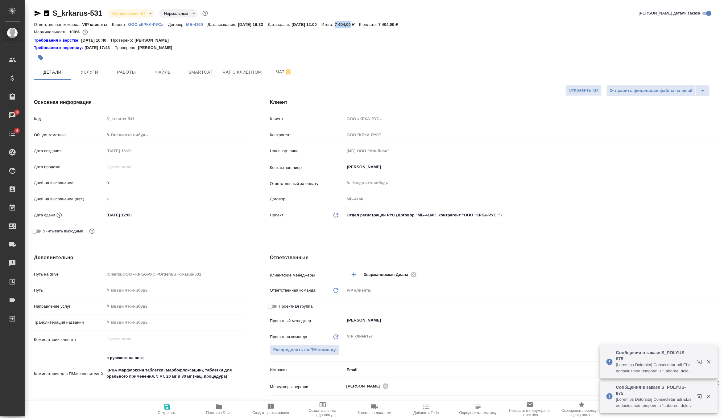
type textarea "x"
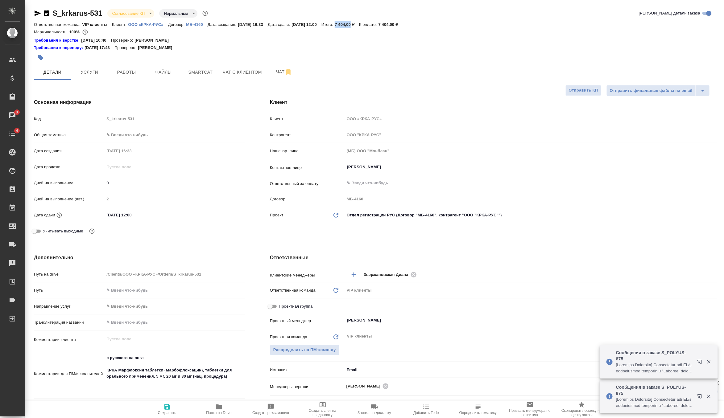
type textarea "x"
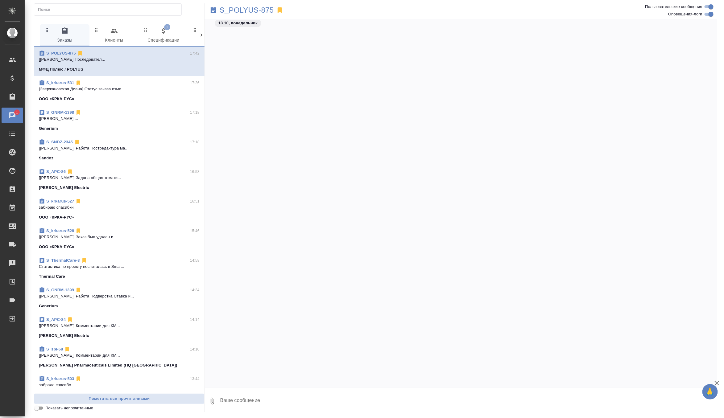
scroll to position [743, 0]
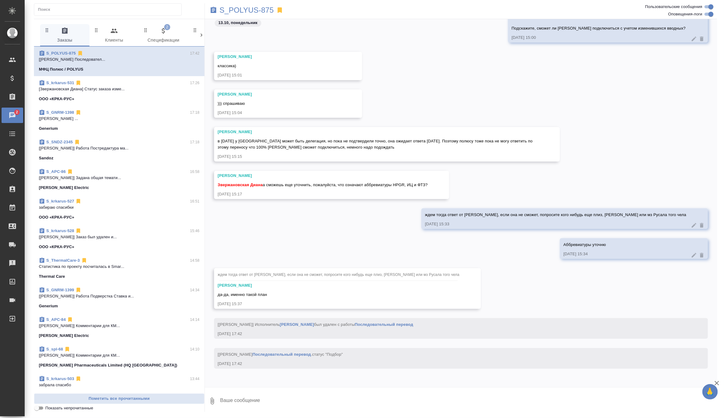
click at [167, 34] on icon "button" at bounding box center [163, 30] width 7 height 7
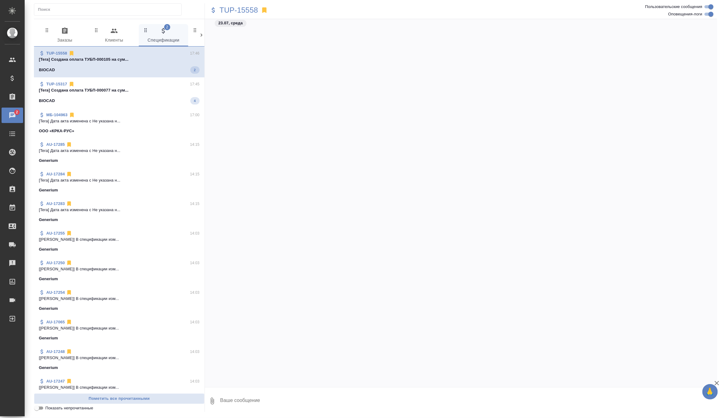
scroll to position [1302, 0]
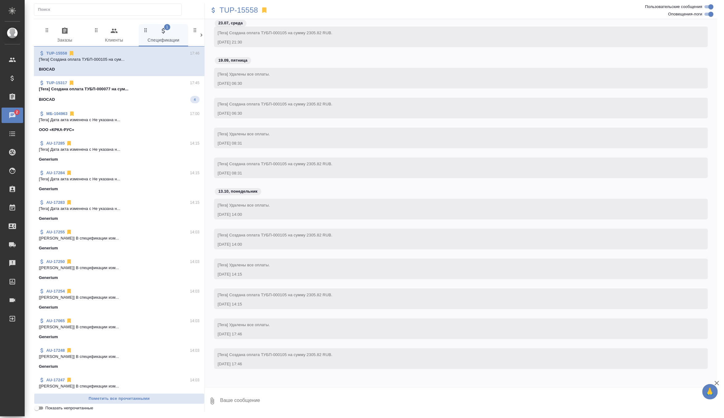
click at [104, 97] on div "BIOCAD 4" at bounding box center [119, 99] width 161 height 7
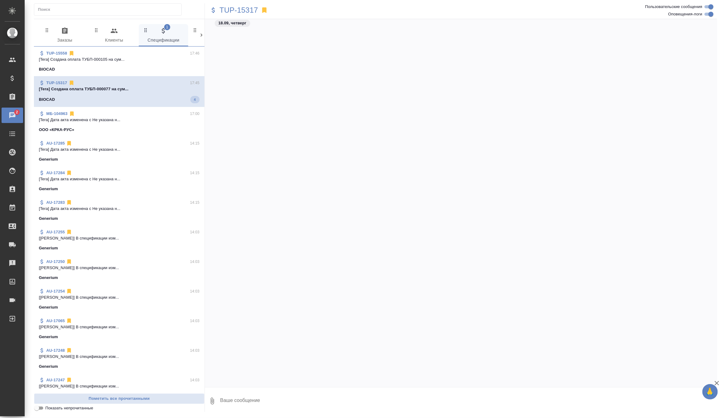
scroll to position [1774, 0]
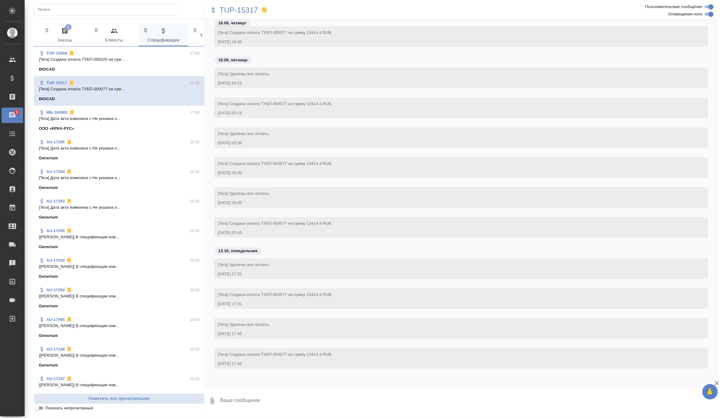
click at [62, 37] on span "1 Заказы" at bounding box center [65, 35] width 42 height 17
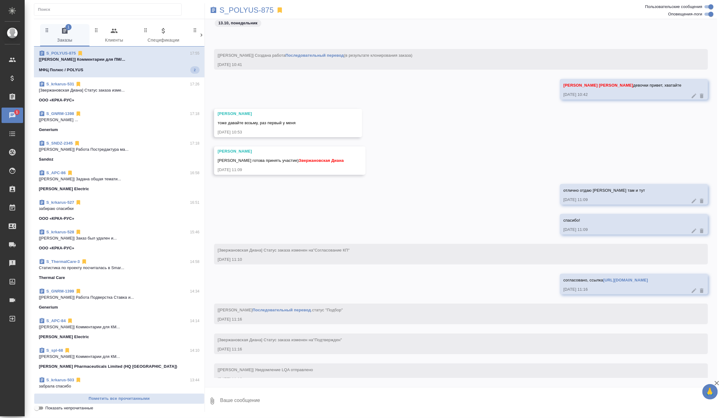
scroll to position [1566, 0]
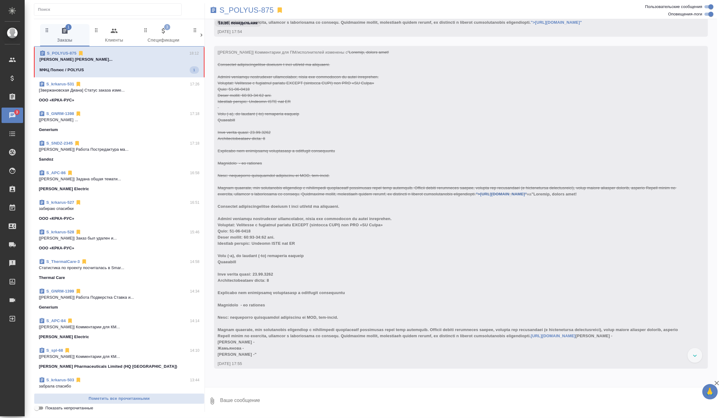
scroll to position [1215, 0]
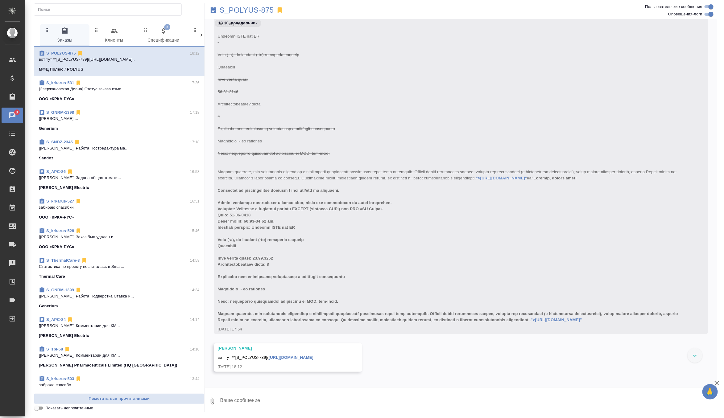
click at [164, 31] on icon "button" at bounding box center [163, 30] width 7 height 7
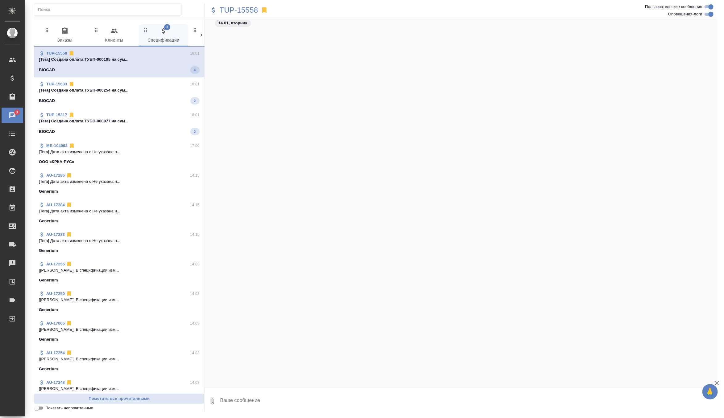
scroll to position [1440, 0]
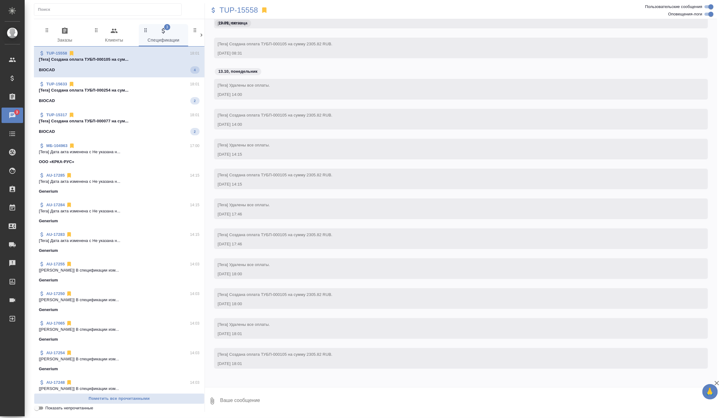
click at [69, 34] on span "0 Заказы" at bounding box center [65, 35] width 42 height 17
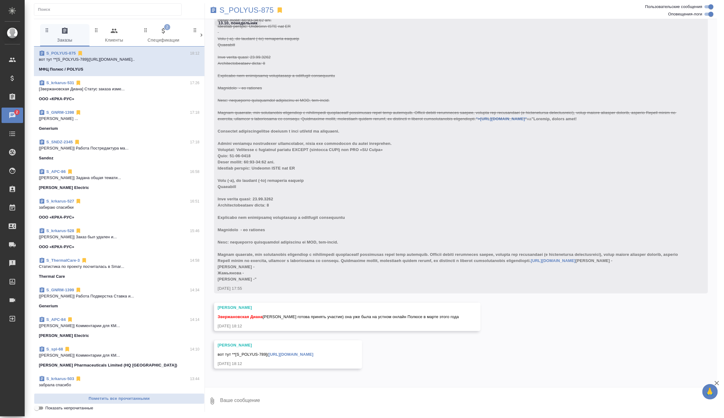
scroll to position [1649, 0]
click at [281, 405] on textarea at bounding box center [469, 401] width 498 height 21
type textarea "отлично, отдаю ее"
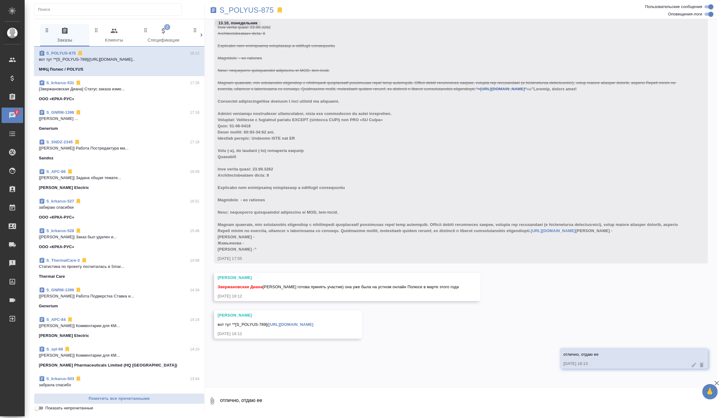
scroll to position [1679, 0]
click at [269, 391] on textarea "отлично, отдаю ее" at bounding box center [469, 401] width 498 height 21
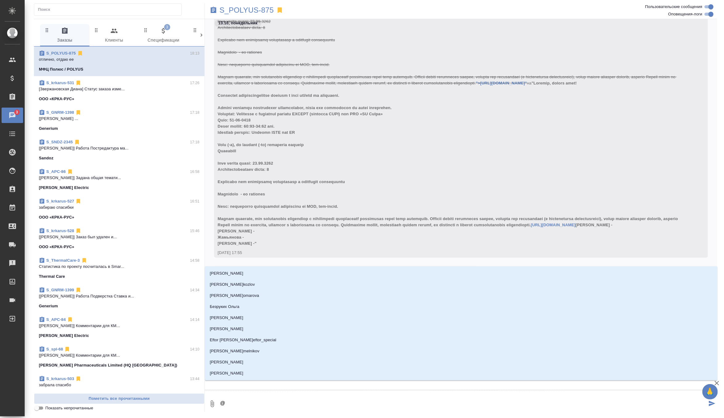
type textarea "@г"
type input "г"
type textarea "@го"
type input "го"
type textarea "@гор"
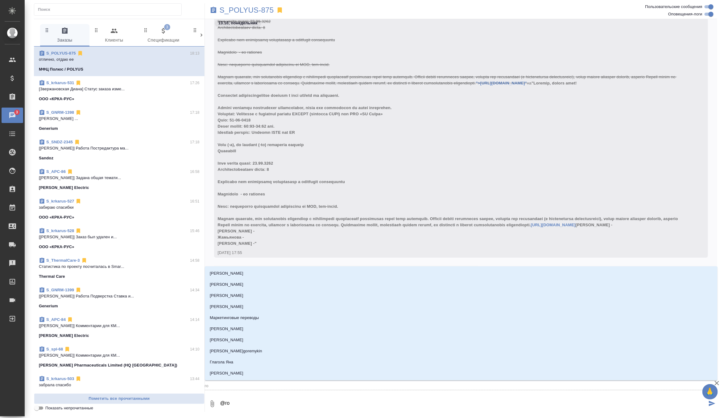
type input "гор"
type textarea "@горк"
type input "горк"
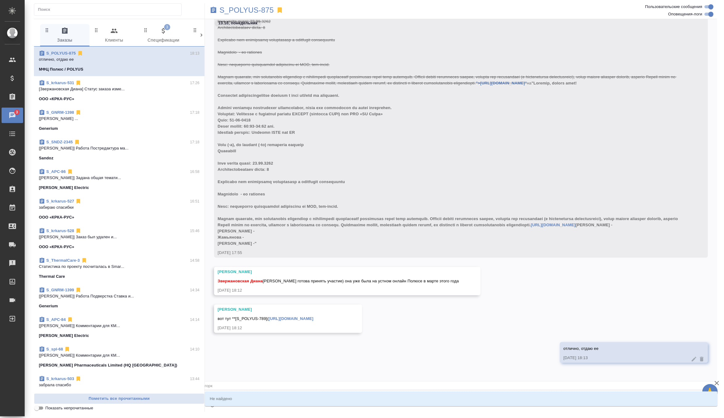
type textarea "@гор"
type input "гор"
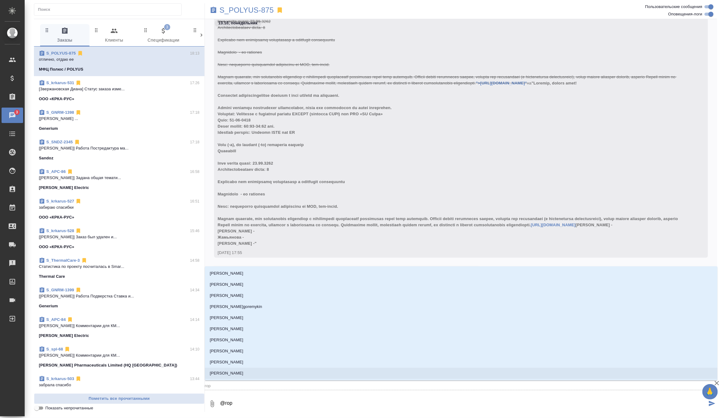
type textarea "@горш"
type input "горш"
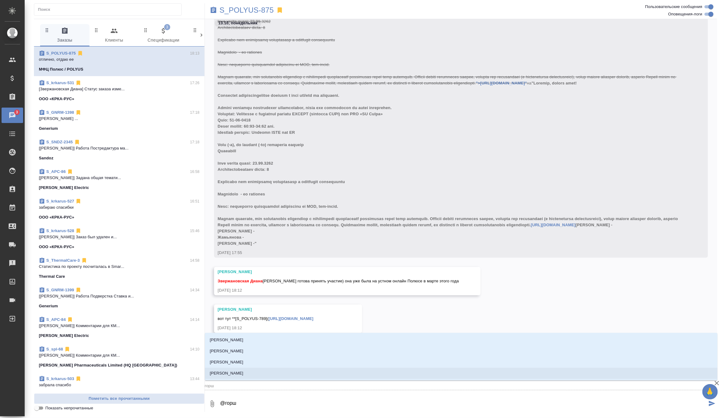
type textarea "@горшк"
type input "горшк"
type textarea "@горшко"
type input "горшко"
click at [269, 373] on li "[PERSON_NAME]" at bounding box center [461, 373] width 513 height 11
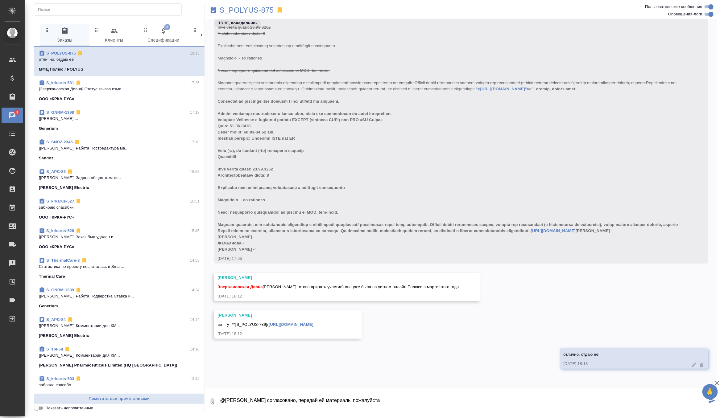
type textarea "@[PERSON_NAME] согласовано, передай ей материалы пожалуйста"
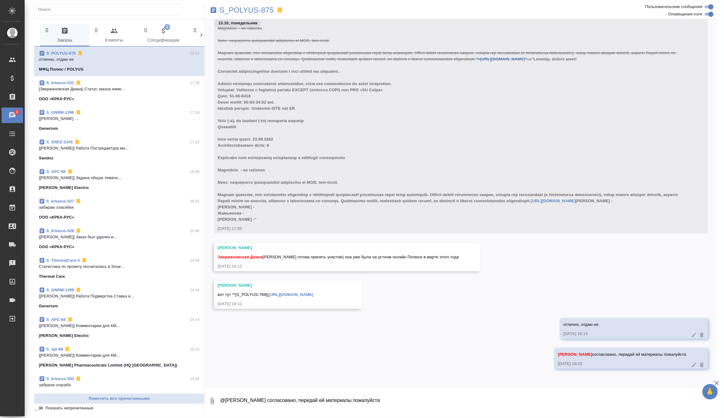
scroll to position [1708, 0]
click at [164, 33] on icon "button" at bounding box center [163, 31] width 3 height 6
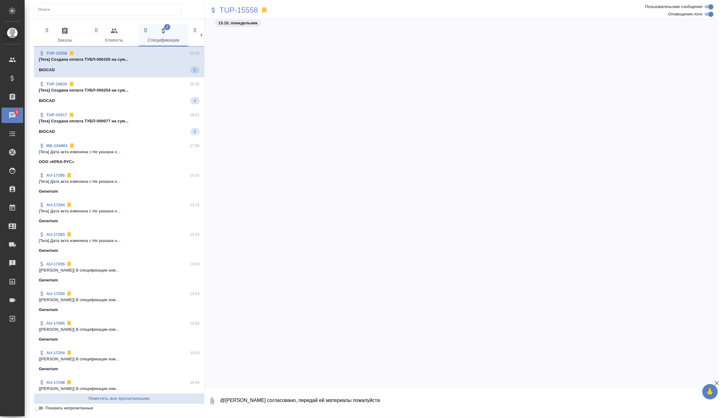
scroll to position [1518, 0]
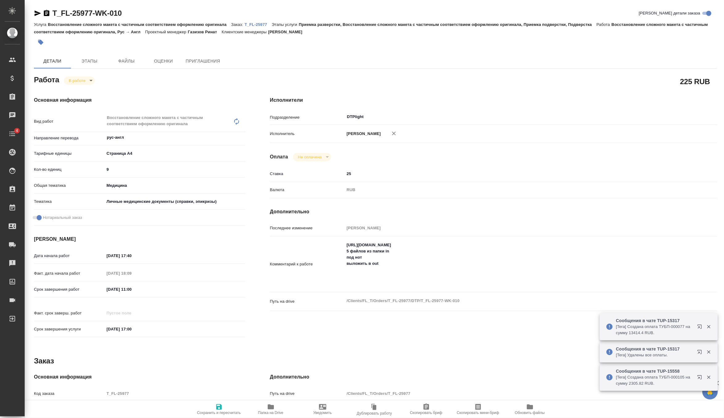
type textarea "x"
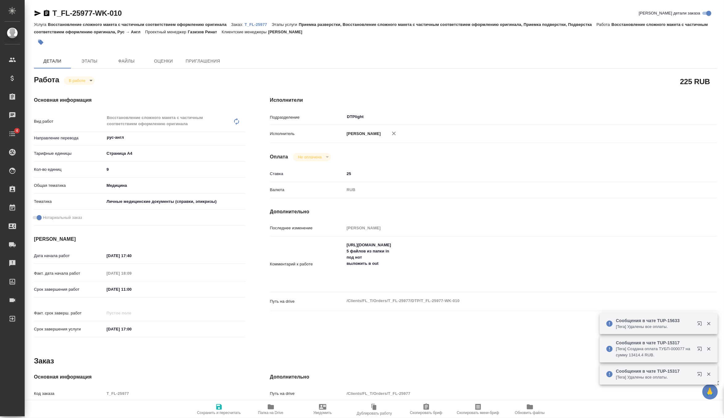
type textarea "x"
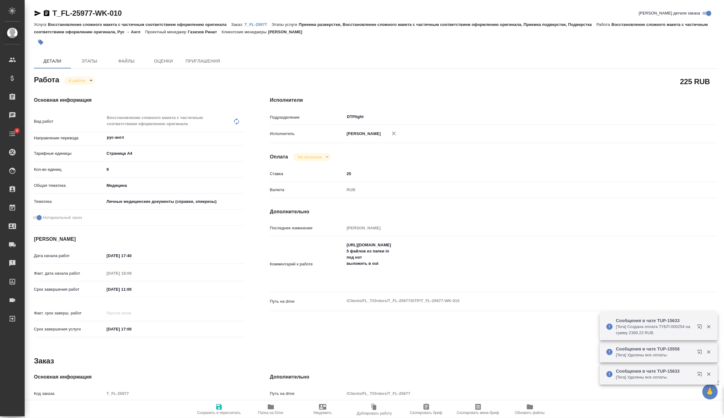
type textarea "x"
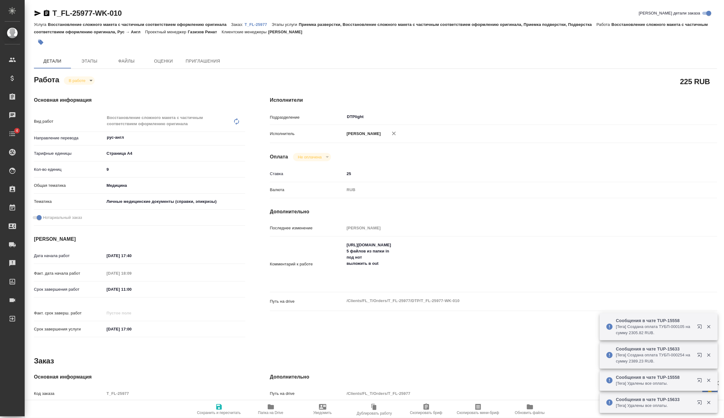
type textarea "x"
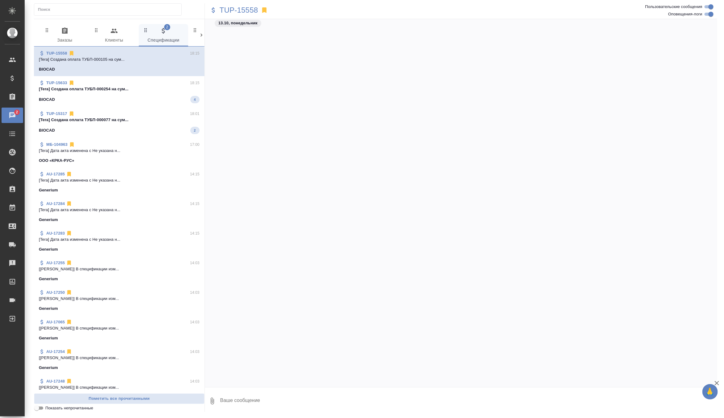
scroll to position [1518, 0]
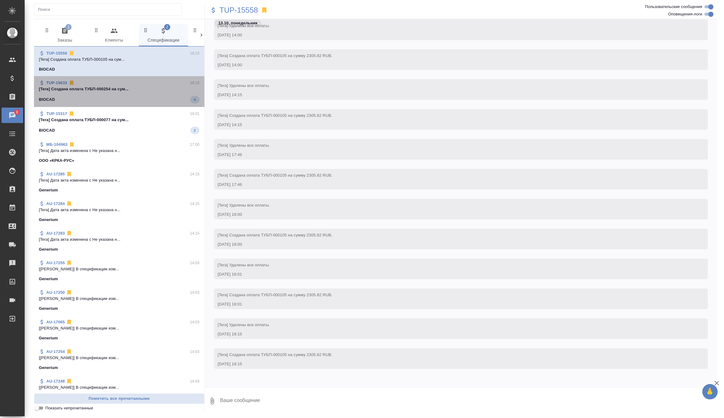
click at [175, 95] on span "TUP-15633 18:15 [Tera] Создана оплата ТУБП-000254 на сум... BIOCAD 4" at bounding box center [119, 91] width 161 height 23
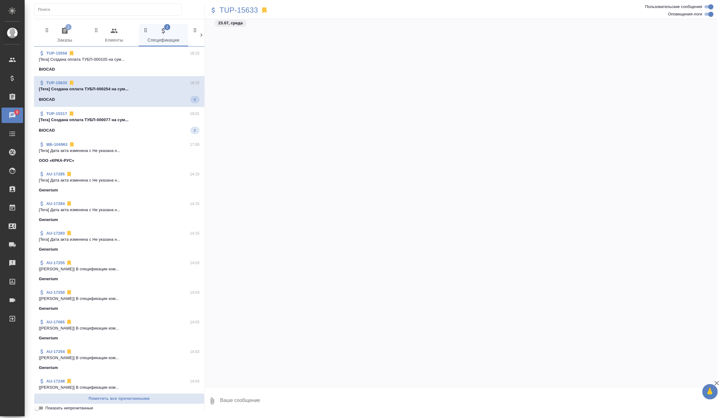
scroll to position [1229, 0]
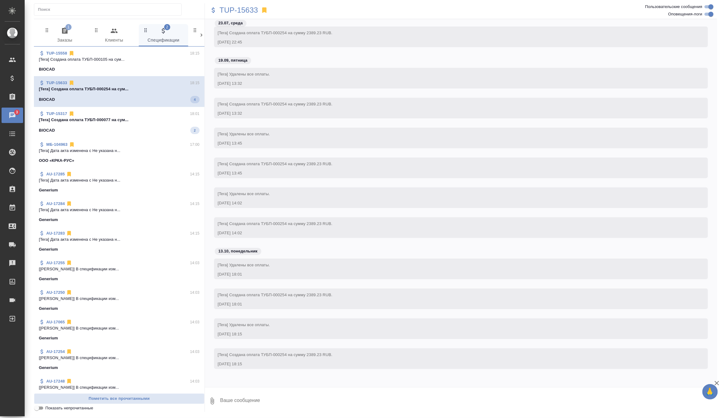
click at [172, 121] on p "[Tera] Создана оплата ТУБП-000077 на сум..." at bounding box center [119, 120] width 161 height 6
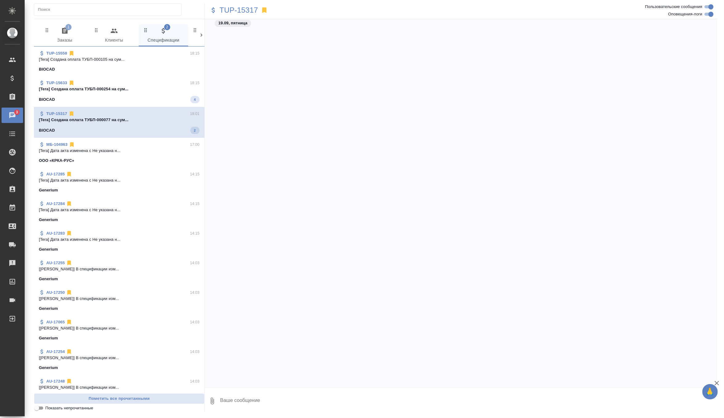
scroll to position [1852, 0]
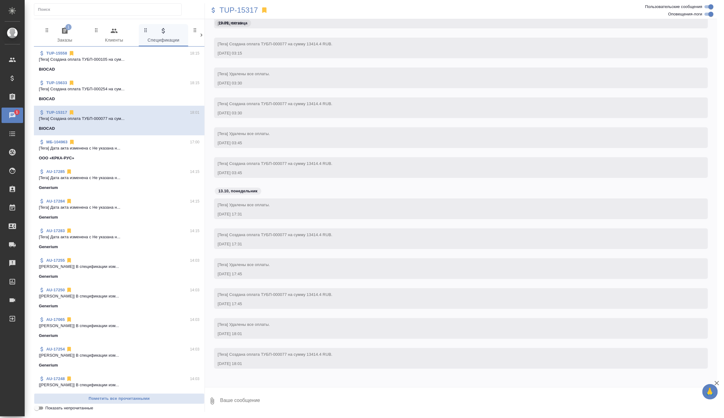
click at [65, 36] on span "1 Заказы" at bounding box center [65, 35] width 42 height 17
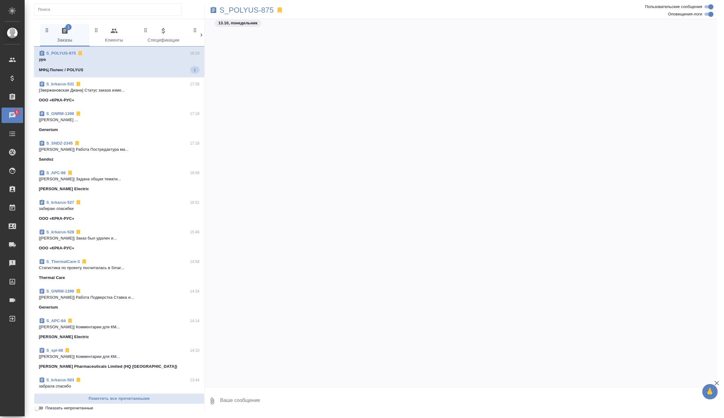
scroll to position [1716, 0]
